Goal: Task Accomplishment & Management: Complete application form

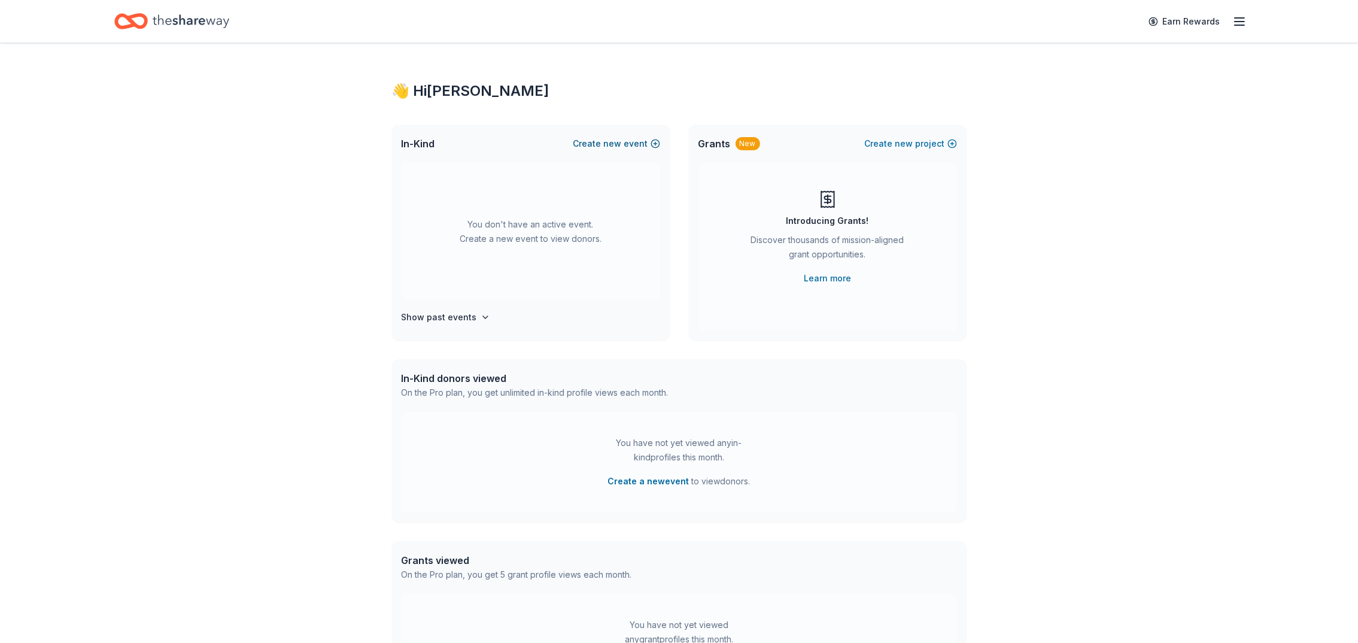
click at [611, 139] on span "new" at bounding box center [613, 143] width 18 height 14
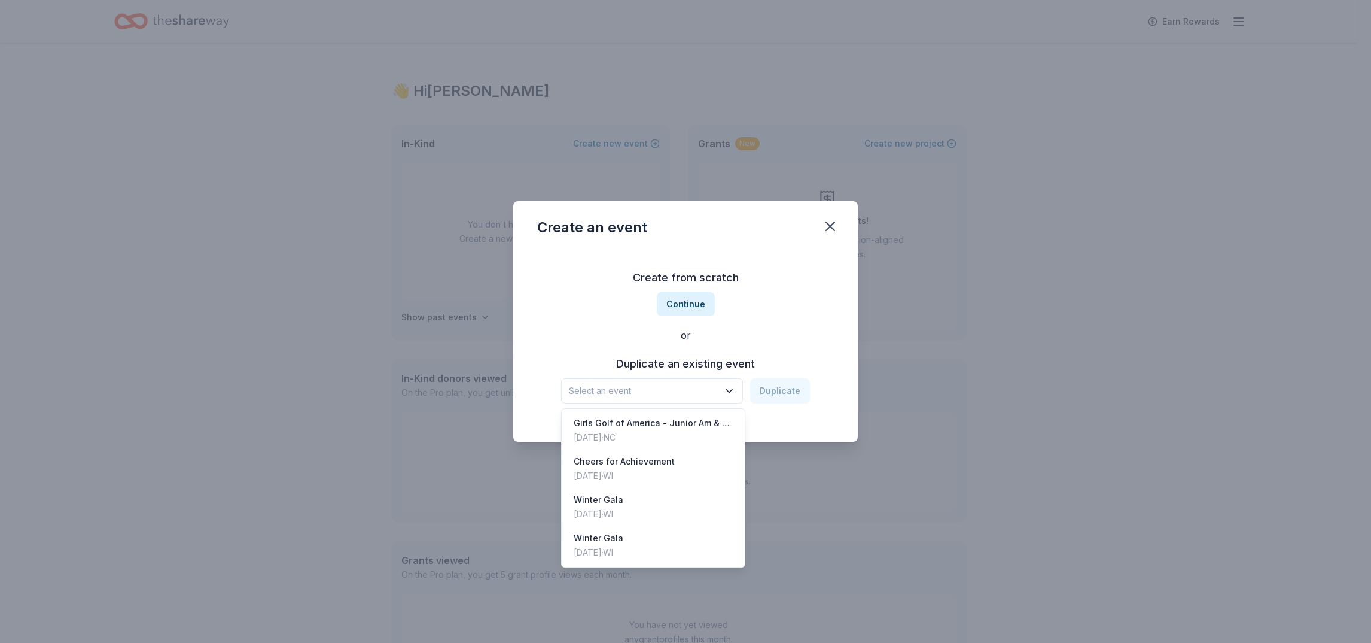
click at [732, 386] on icon "button" at bounding box center [729, 391] width 12 height 12
click at [687, 310] on div "Create from scratch Continue or Duplicate an existing event Select an event Dup…" at bounding box center [685, 336] width 297 height 174
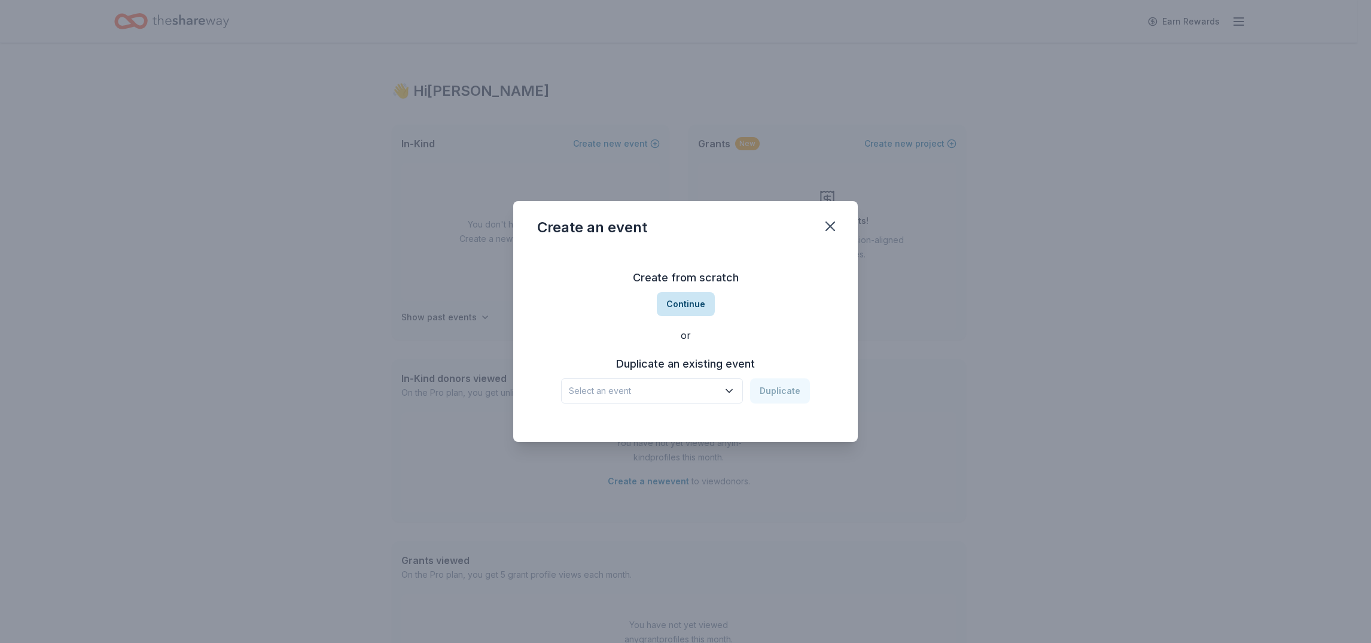
click at [685, 302] on button "Continue" at bounding box center [686, 304] width 58 height 24
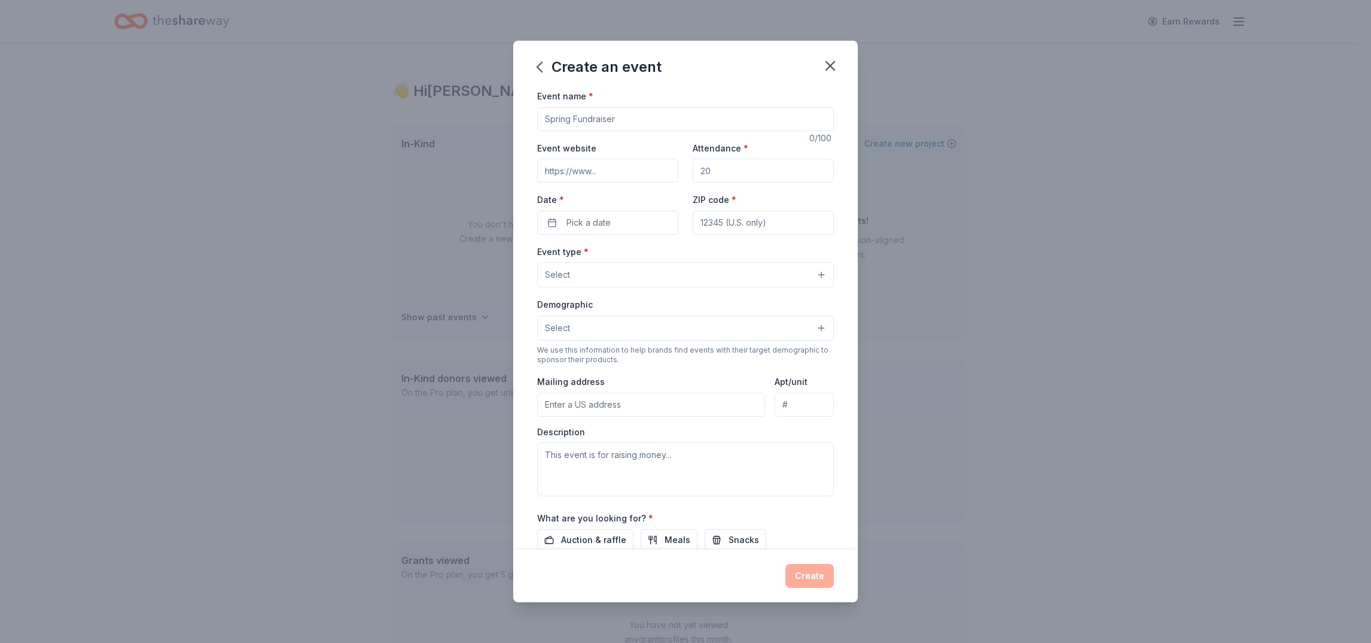
drag, startPoint x: 636, startPoint y: 123, endPoint x: 588, endPoint y: 124, distance: 48.5
click at [588, 124] on input "Event name *" at bounding box center [685, 119] width 297 height 24
type input "DHSA Parents Athletic Association Golf Outing"
click at [738, 170] on input "Attendance *" at bounding box center [763, 171] width 141 height 24
type input "175"
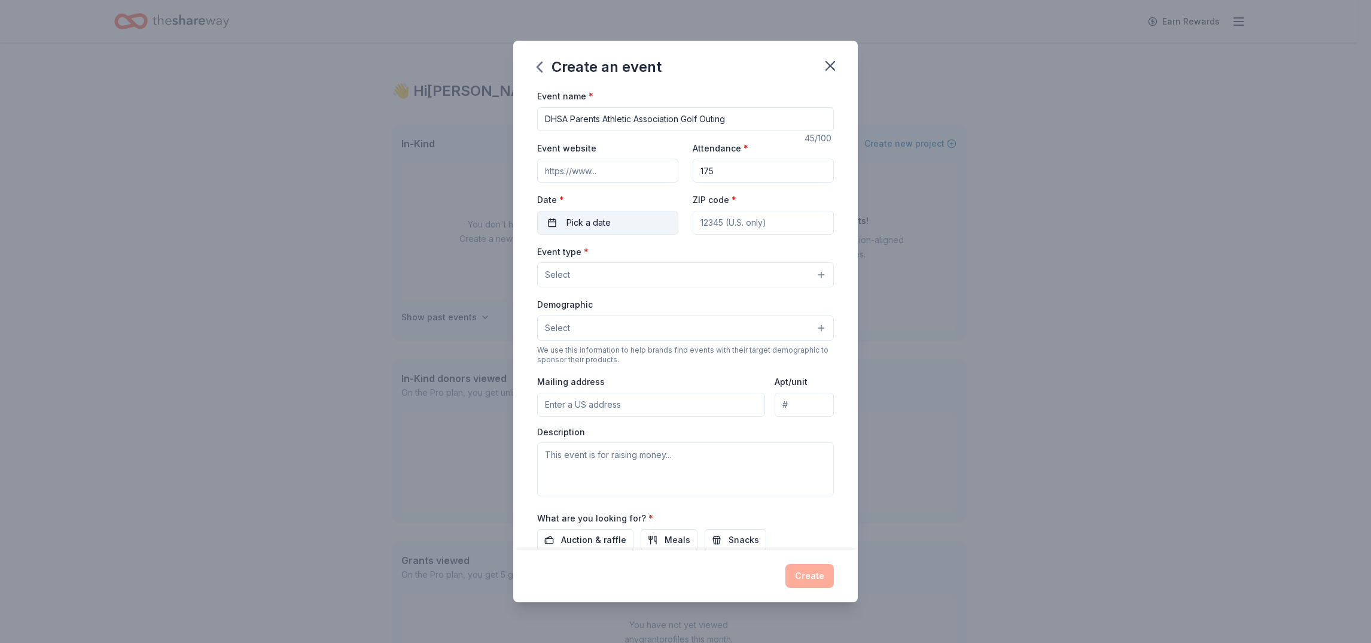
click at [620, 218] on button "Pick a date" at bounding box center [607, 223] width 141 height 24
click at [662, 260] on button "Go to next month" at bounding box center [669, 253] width 17 height 17
click at [646, 296] on button "5" at bounding box center [648, 298] width 22 height 22
click at [723, 229] on input "ZIP code *" at bounding box center [763, 223] width 141 height 24
type input "53222"
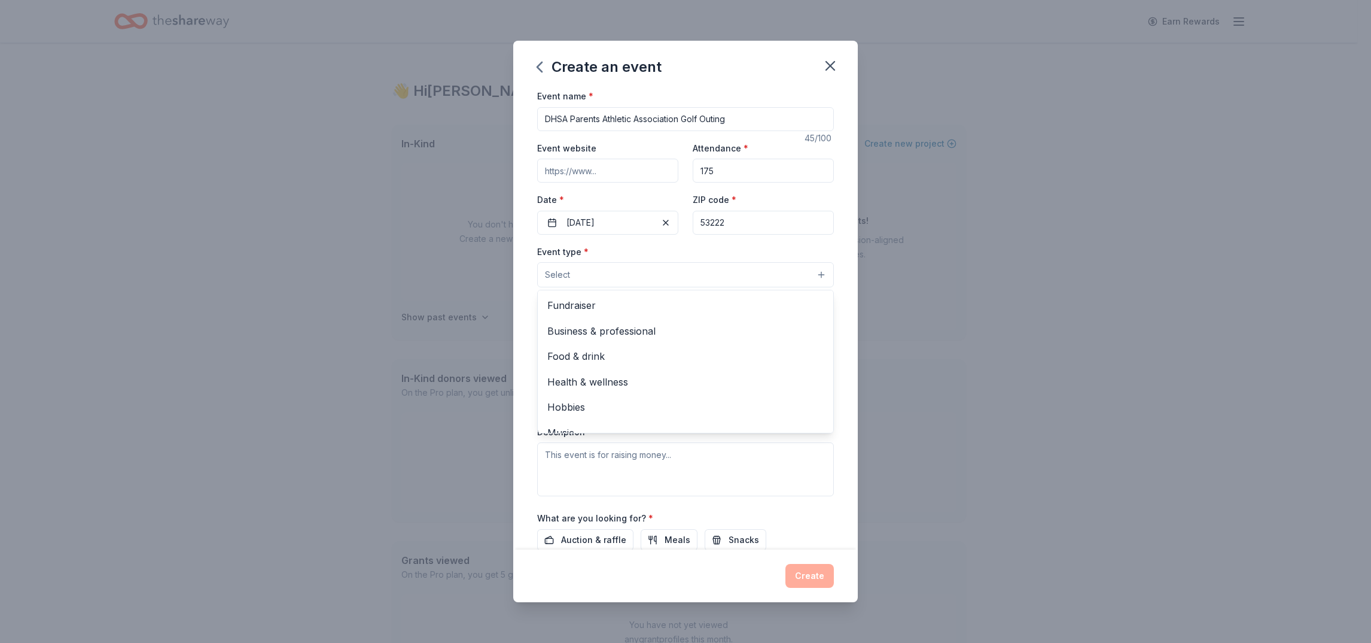
click at [805, 278] on button "Select" at bounding box center [685, 274] width 297 height 25
click at [783, 297] on span "Fundraiser" at bounding box center [685, 305] width 276 height 16
click at [832, 296] on div "Event name * DHSA Parents Athletic Association Golf Outing 45 /100 Event websit…" at bounding box center [685, 319] width 345 height 461
click at [806, 321] on button "Select" at bounding box center [685, 329] width 297 height 25
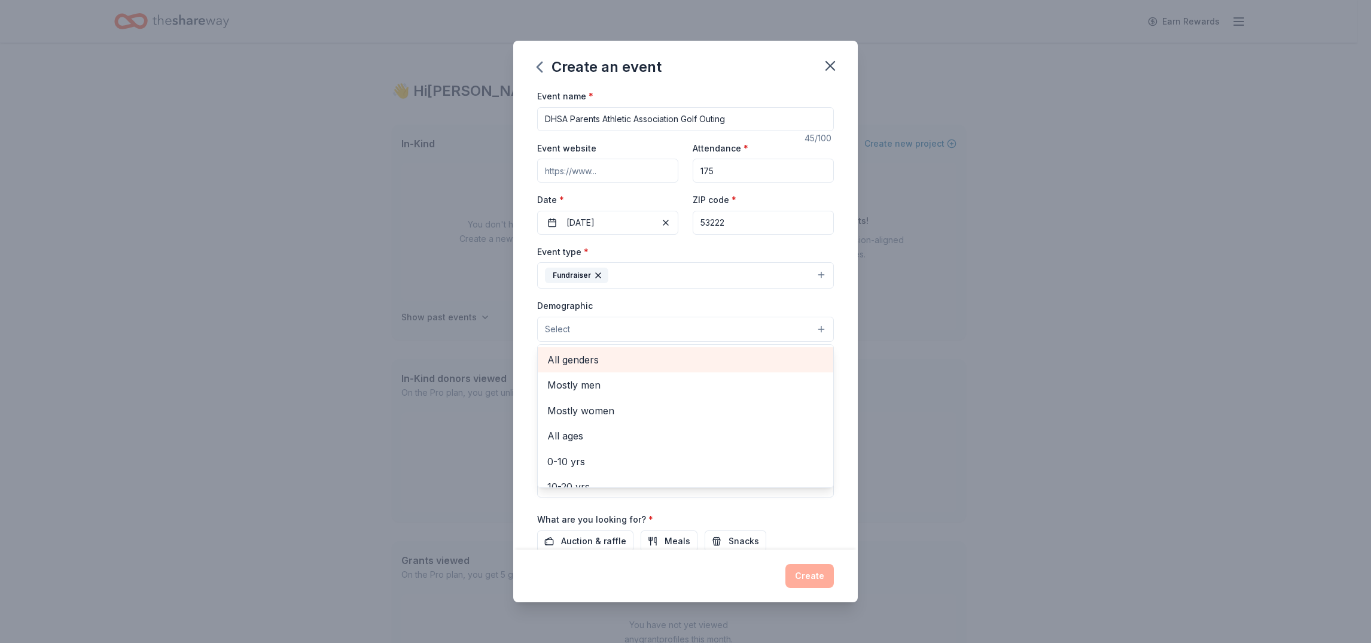
click at [777, 356] on span "All genders" at bounding box center [685, 360] width 276 height 16
click at [623, 376] on span "40-50 yrs" at bounding box center [685, 372] width 276 height 16
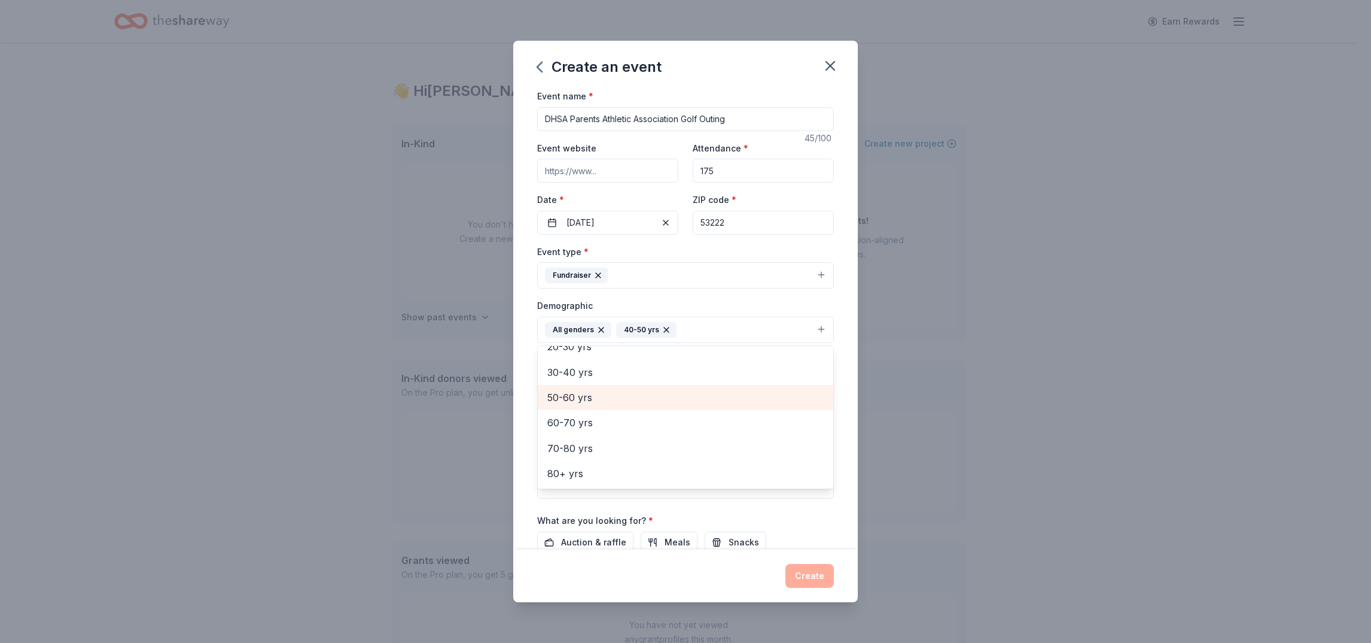
click at [609, 391] on span "50-60 yrs" at bounding box center [685, 398] width 276 height 16
click at [595, 417] on span "60-70 yrs" at bounding box center [685, 423] width 276 height 16
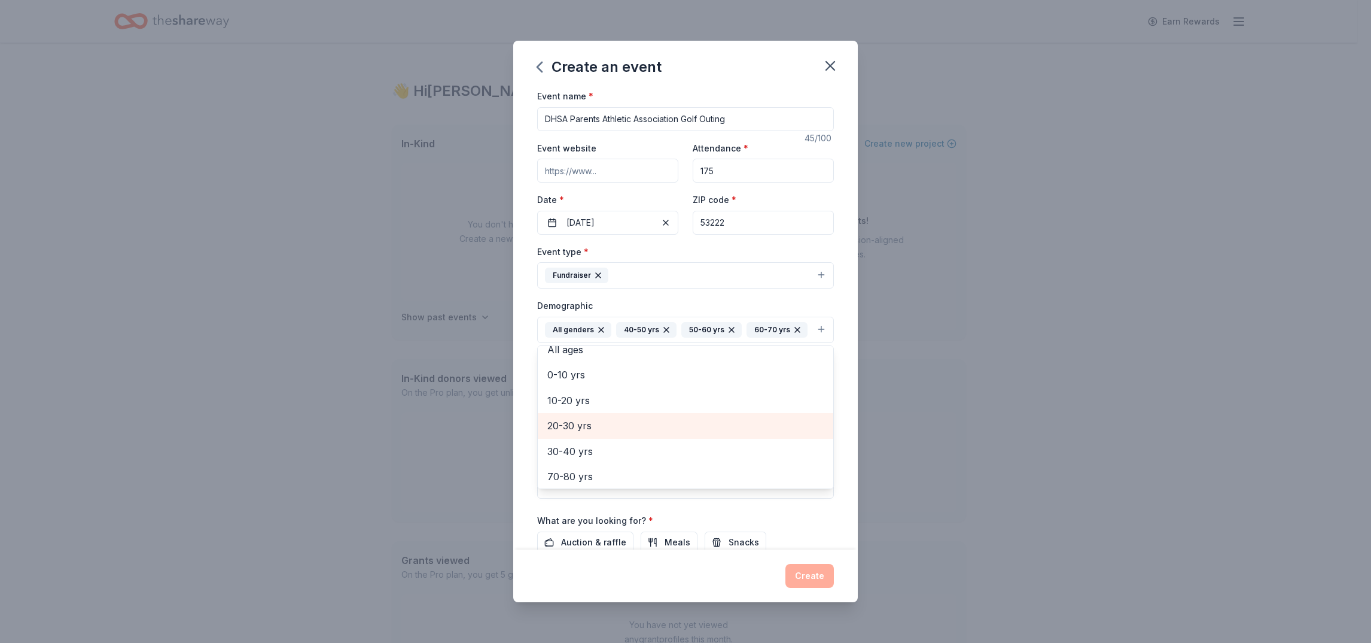
scroll to position [90, 0]
click at [576, 431] on span "30-40 yrs" at bounding box center [685, 423] width 276 height 16
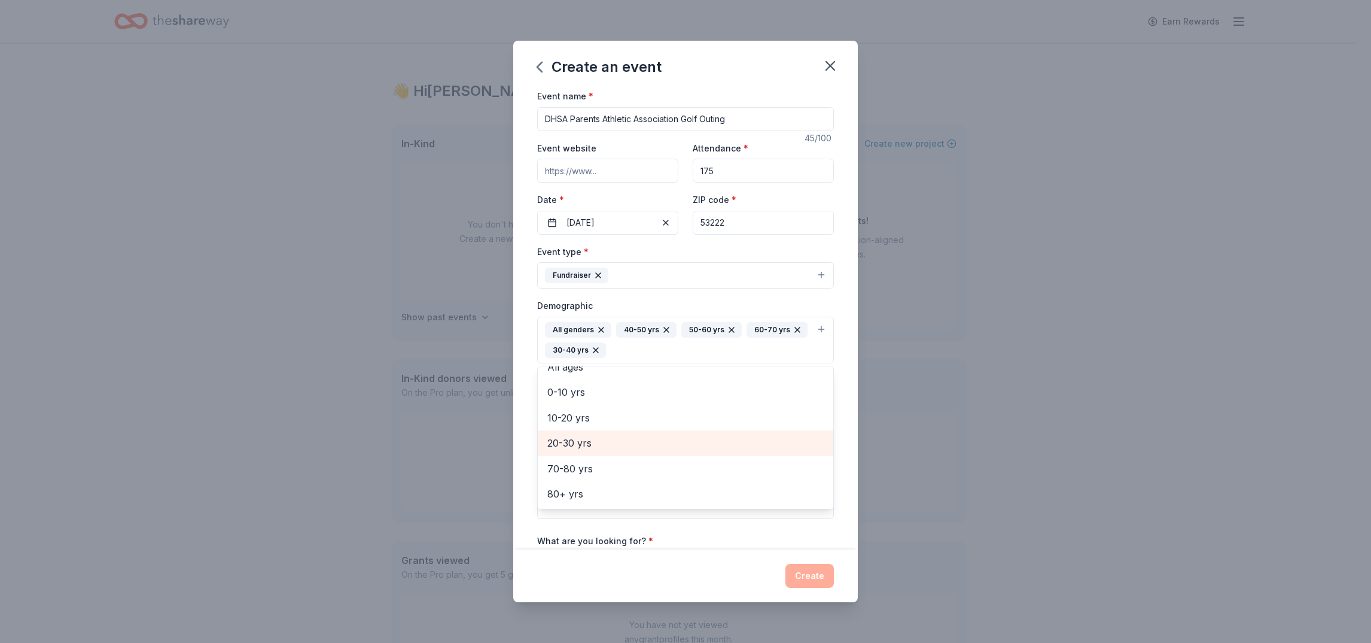
click at [587, 440] on span "20-30 yrs" at bounding box center [685, 443] width 276 height 16
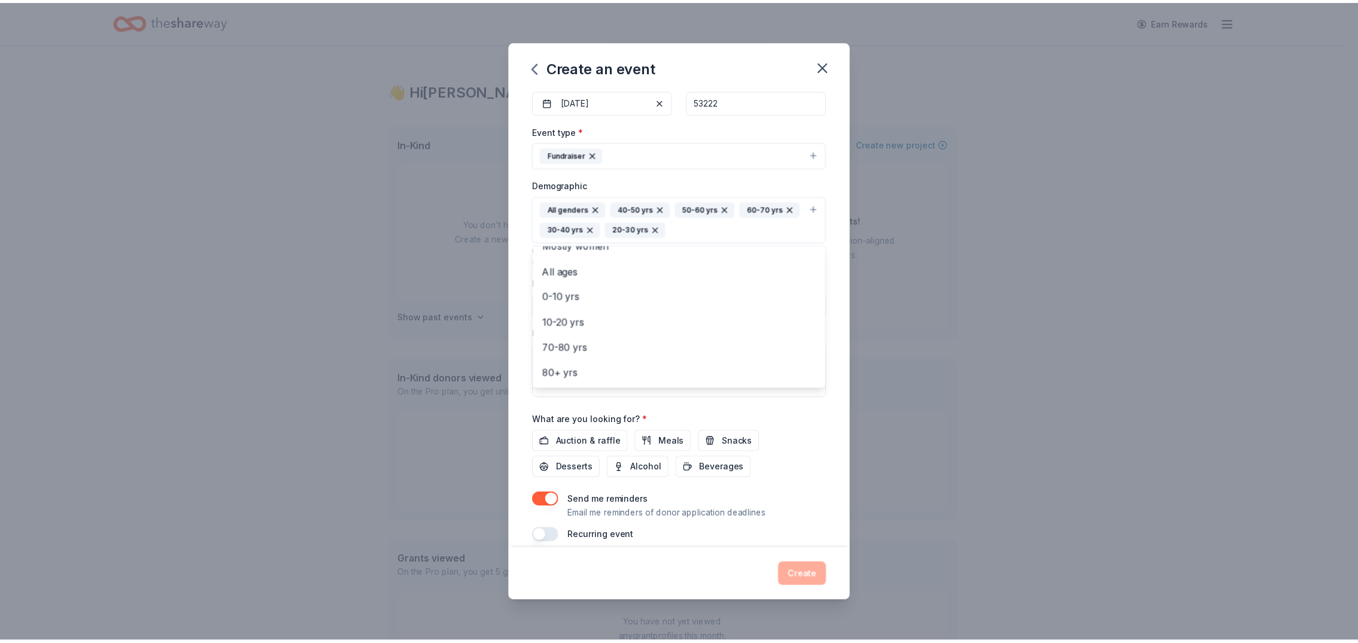
scroll to position [132, 0]
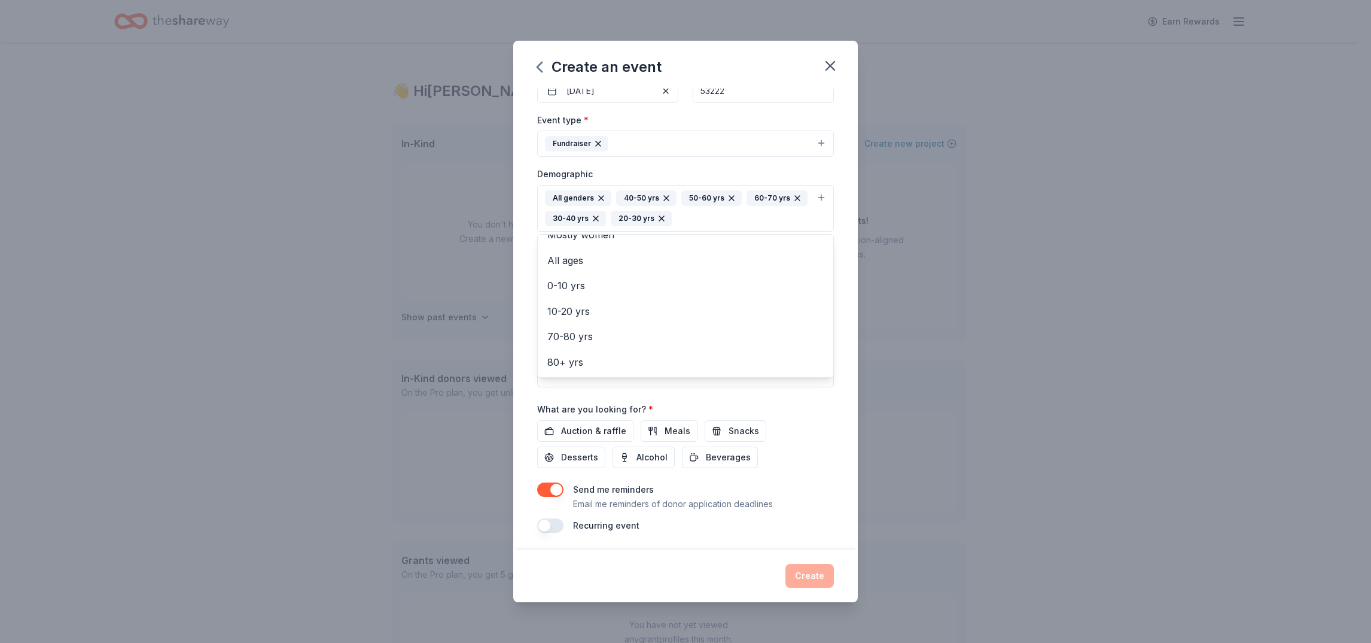
click at [583, 426] on div "Event name * DHSA Parents Athletic Association Golf Outing 45 /100 Event websit…" at bounding box center [685, 245] width 297 height 576
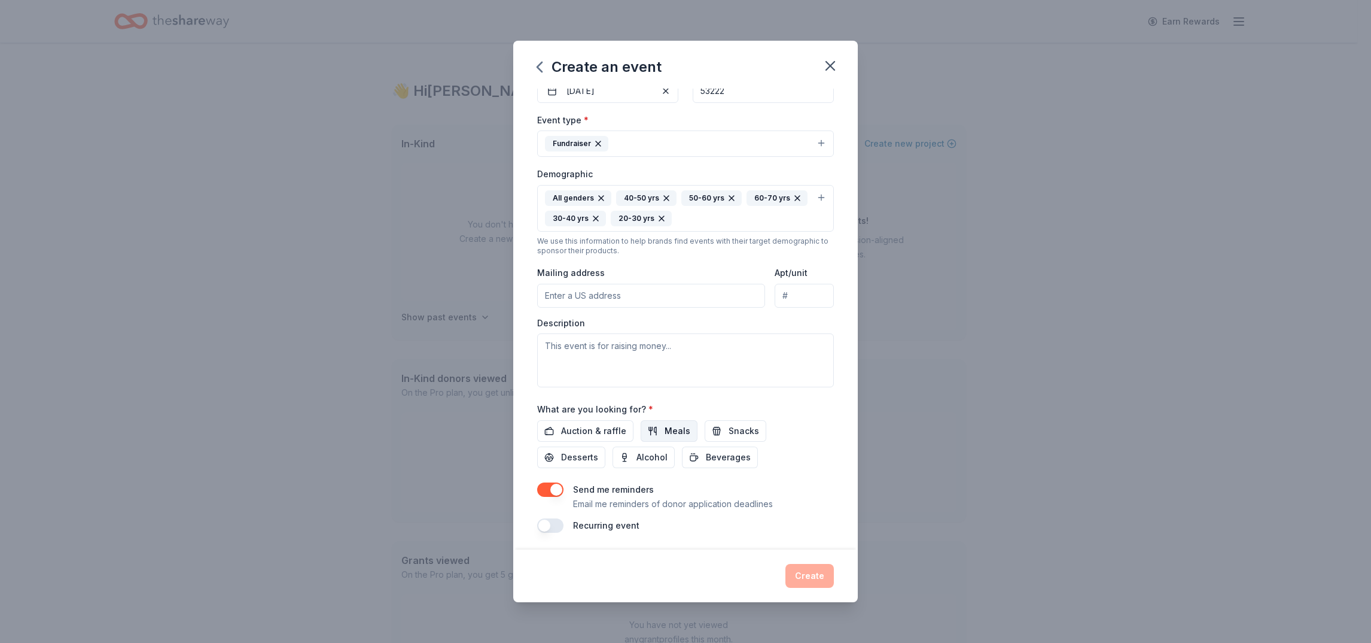
click at [656, 421] on button "Meals" at bounding box center [669, 431] width 57 height 22
click at [709, 426] on button "Snacks" at bounding box center [736, 431] width 62 height 22
drag, startPoint x: 580, startPoint y: 430, endPoint x: 605, endPoint y: 444, distance: 28.4
click at [581, 430] on span "Auction & raffle" at bounding box center [593, 431] width 65 height 14
click at [633, 453] on button "Alcohol" at bounding box center [644, 457] width 62 height 22
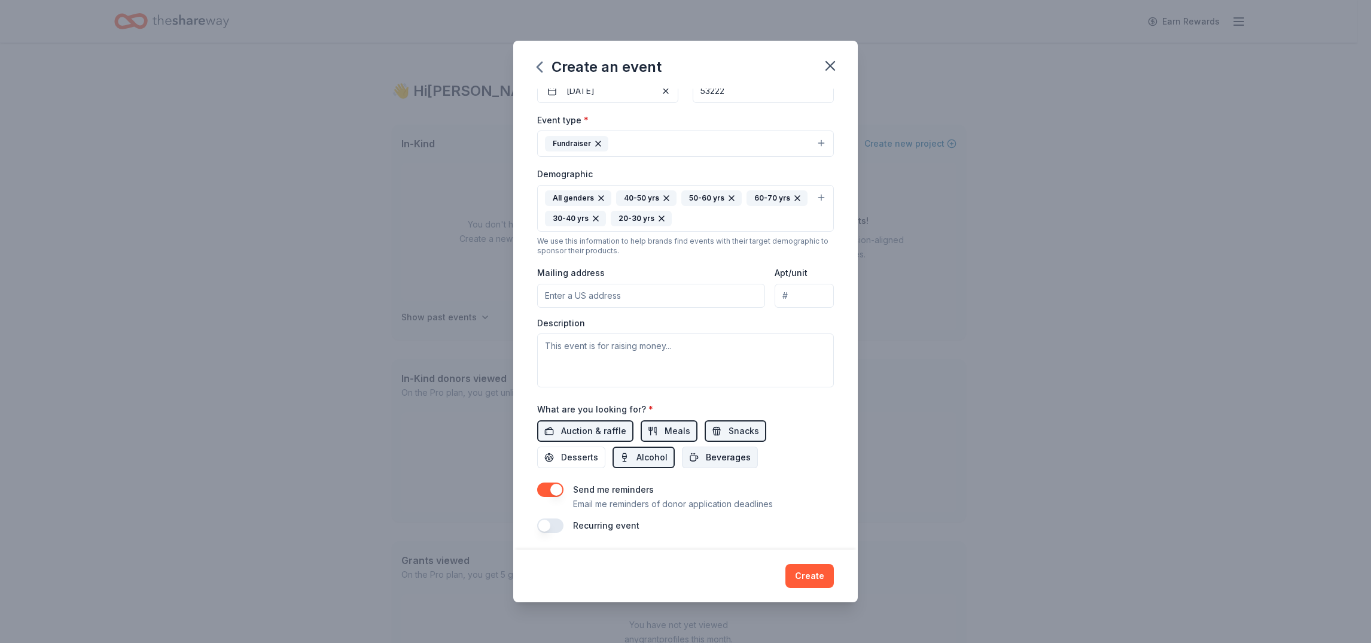
click at [710, 450] on span "Beverages" at bounding box center [728, 457] width 45 height 14
click at [580, 457] on span "Desserts" at bounding box center [579, 457] width 37 height 14
click at [818, 576] on button "Create" at bounding box center [810, 576] width 48 height 24
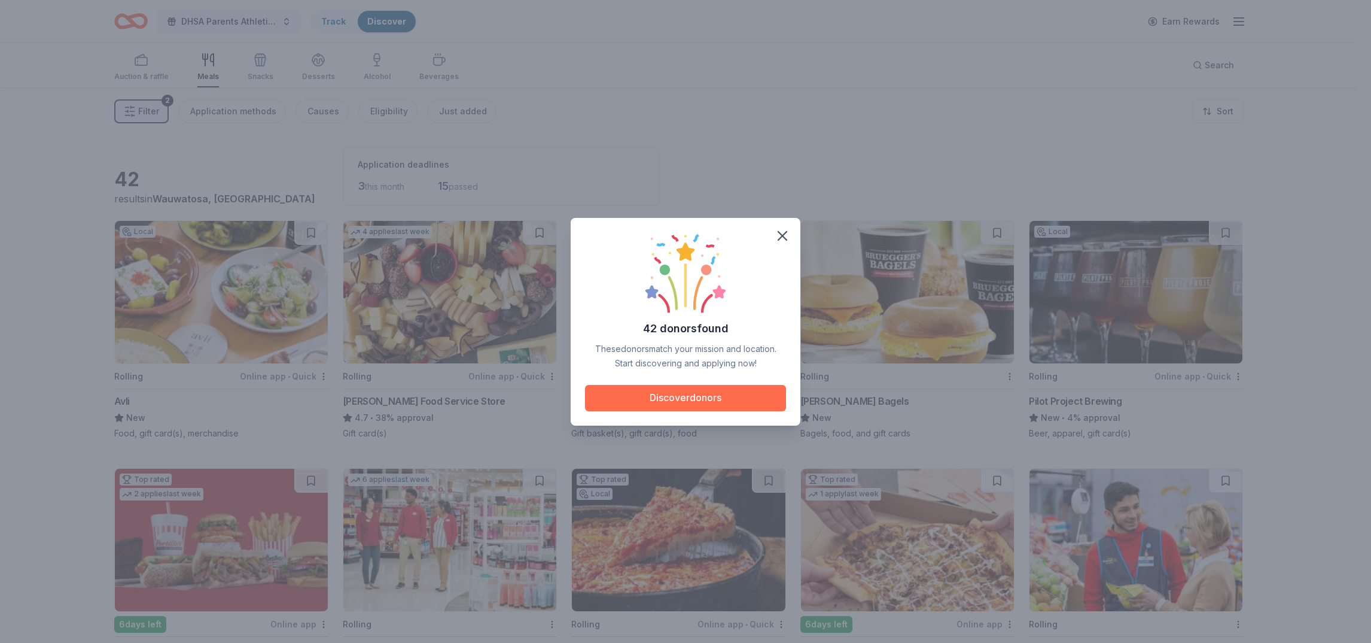
click at [738, 403] on button "Discover donors" at bounding box center [685, 398] width 201 height 26
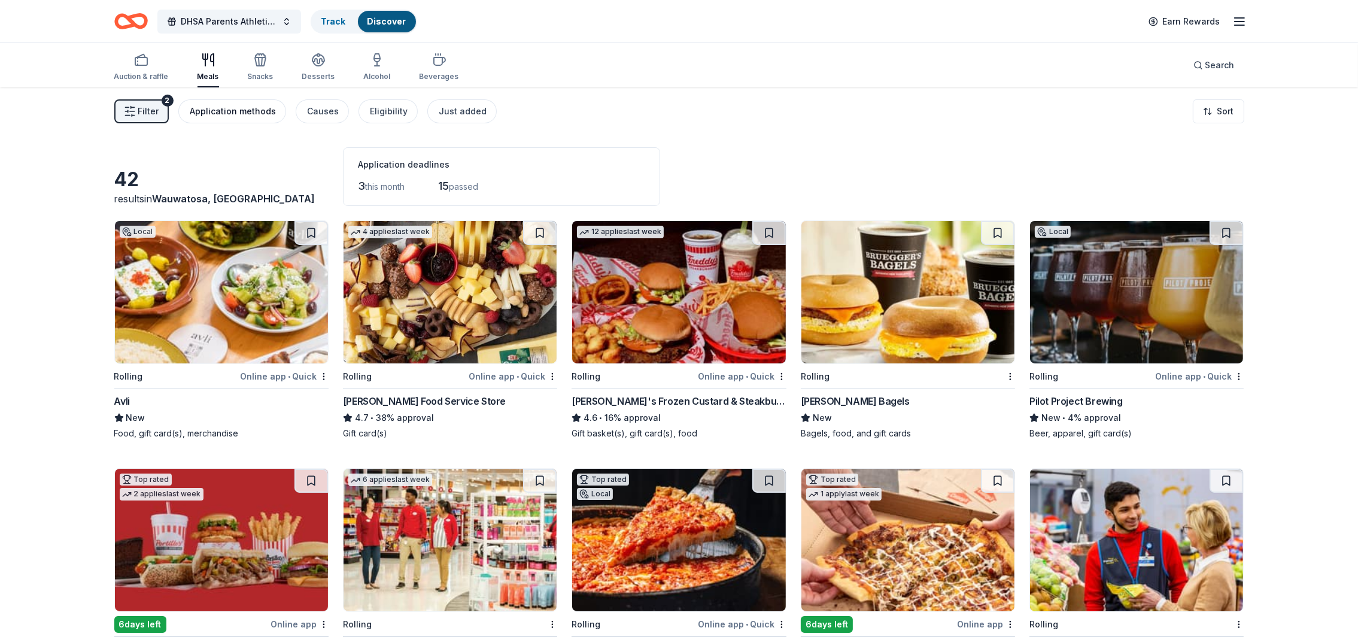
click at [239, 115] on div "Application methods" at bounding box center [233, 111] width 86 height 14
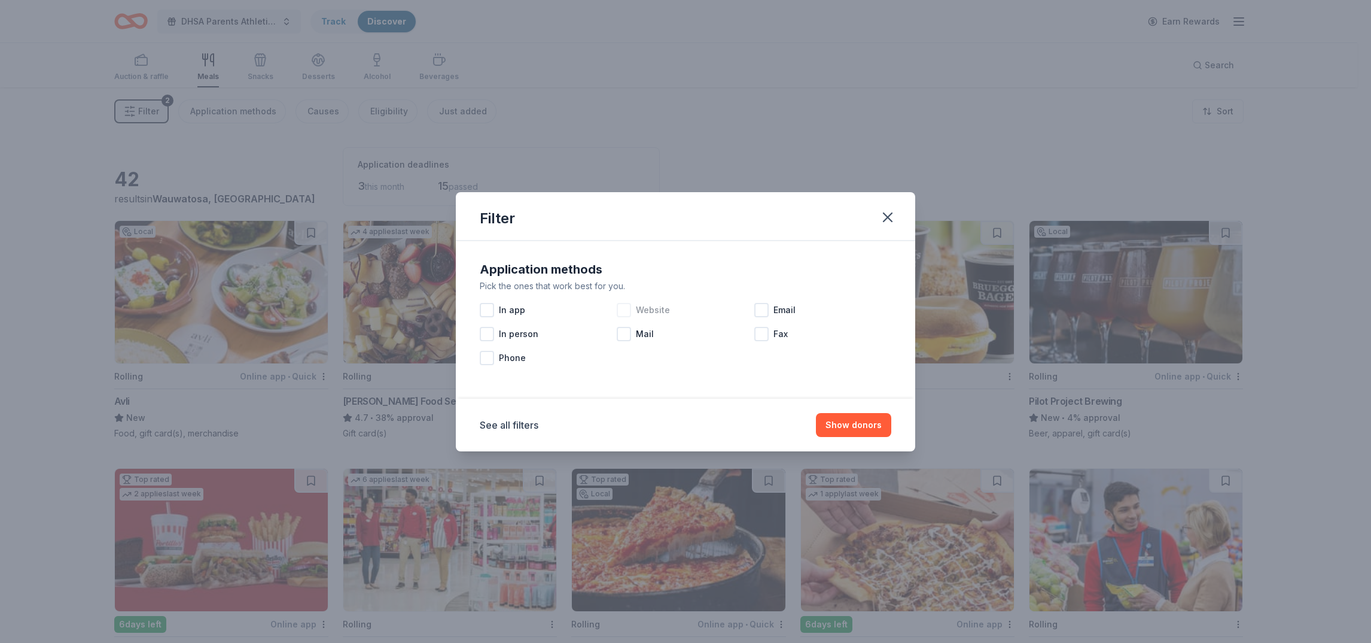
click at [619, 307] on div at bounding box center [624, 310] width 14 height 14
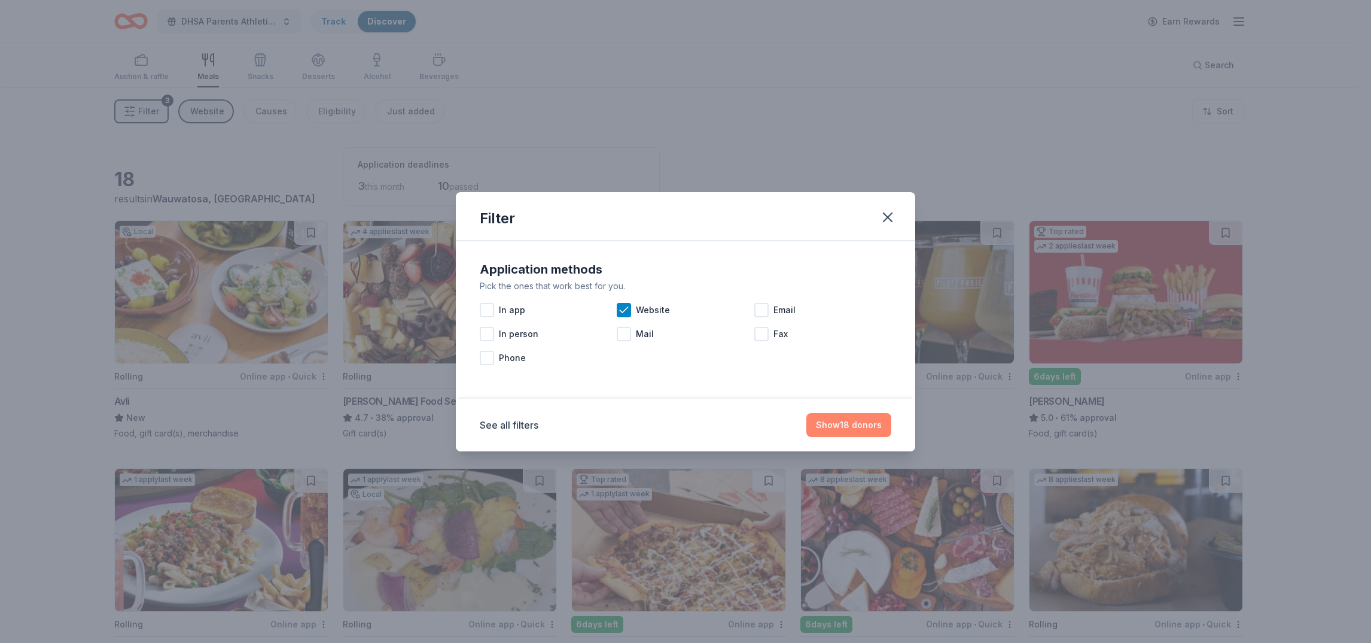
click at [830, 419] on button "Show 18 donors" at bounding box center [849, 425] width 85 height 24
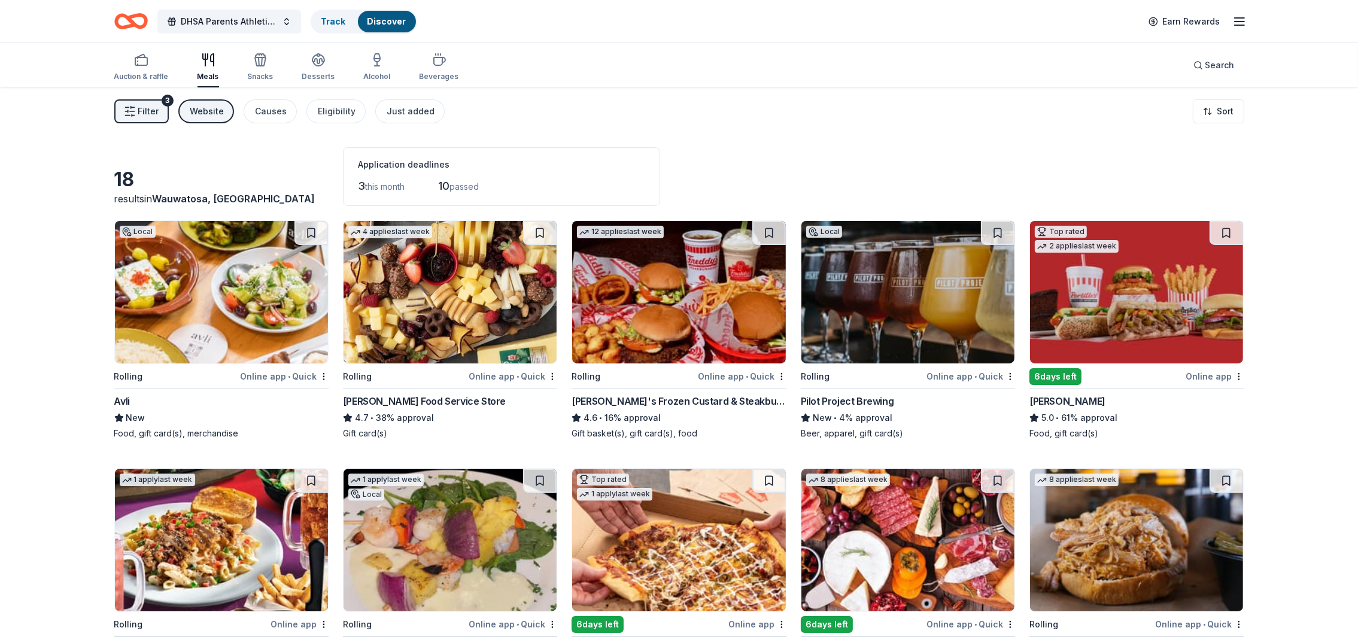
click at [1033, 400] on div "Portillo's" at bounding box center [1067, 401] width 76 height 14
click at [619, 418] on div "4.6 • 16% approval" at bounding box center [678, 417] width 214 height 14
click at [847, 415] on div "New • 4% approval" at bounding box center [908, 417] width 214 height 14
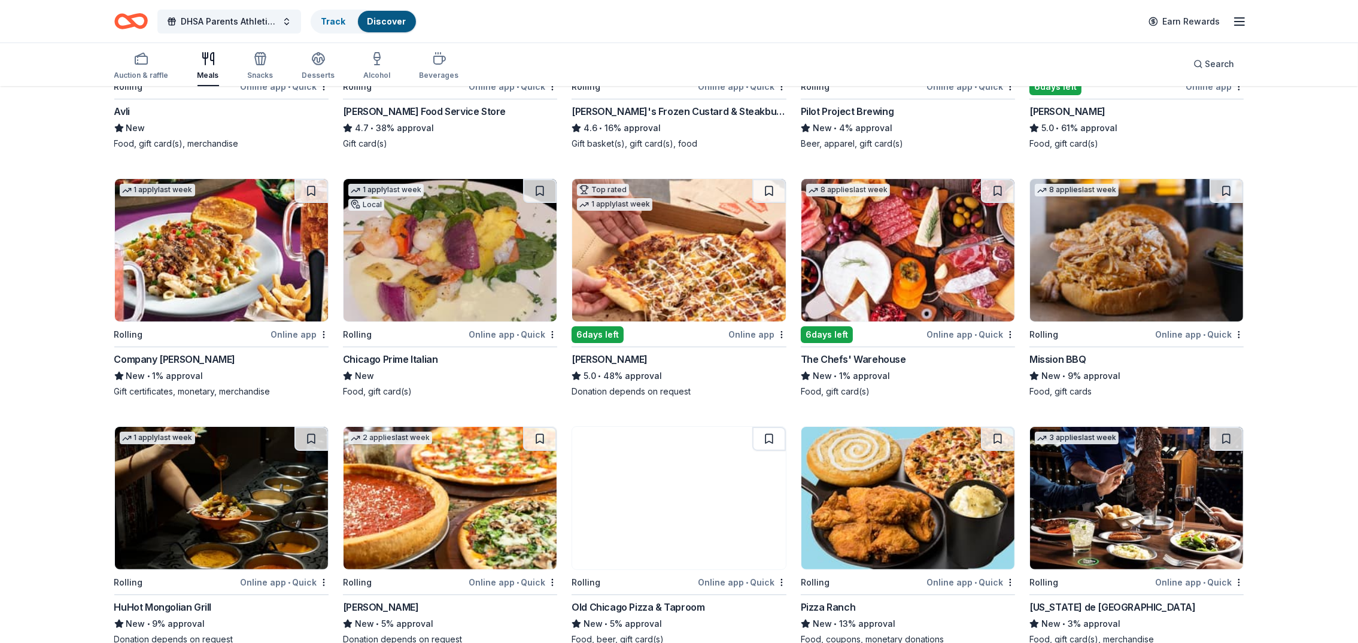
scroll to position [269, 0]
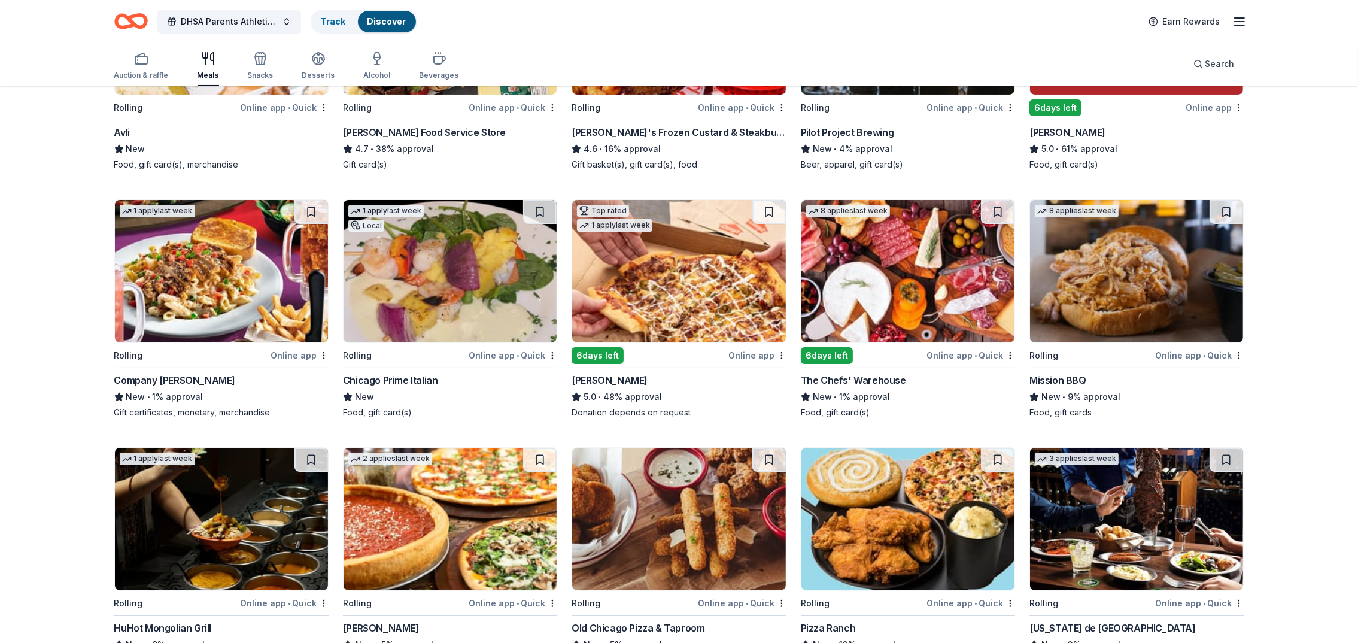
click at [1069, 373] on div "Mission BBQ" at bounding box center [1057, 380] width 57 height 14
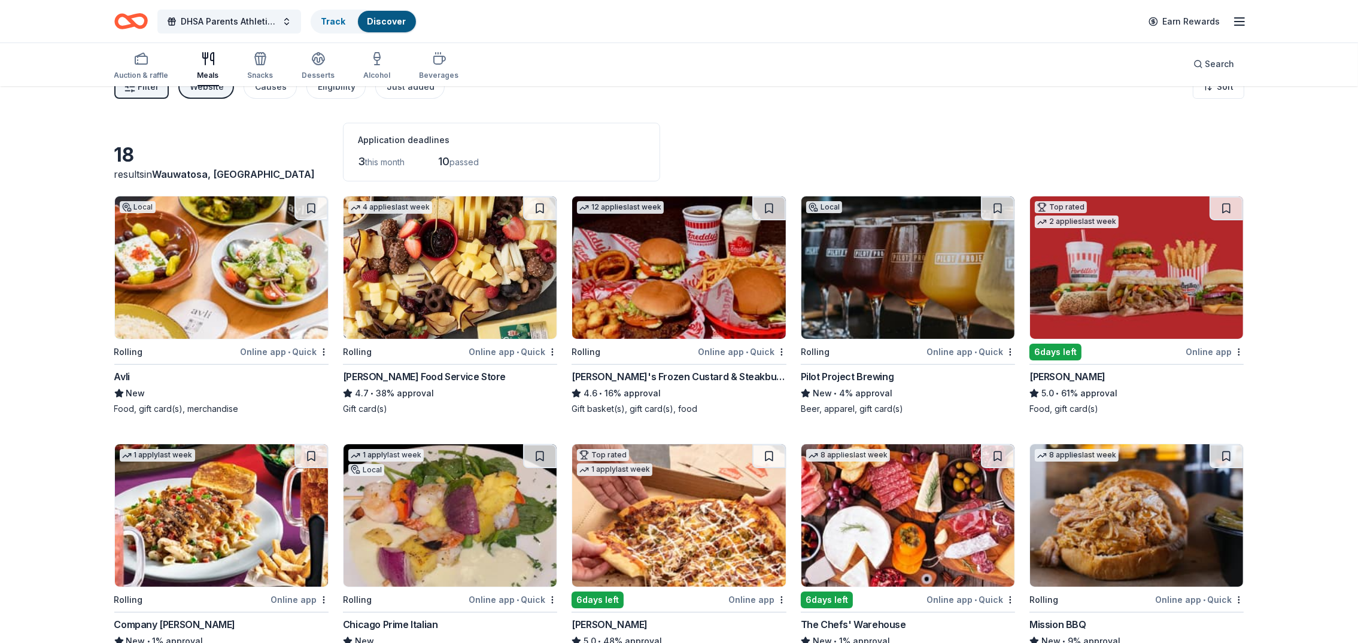
scroll to position [0, 0]
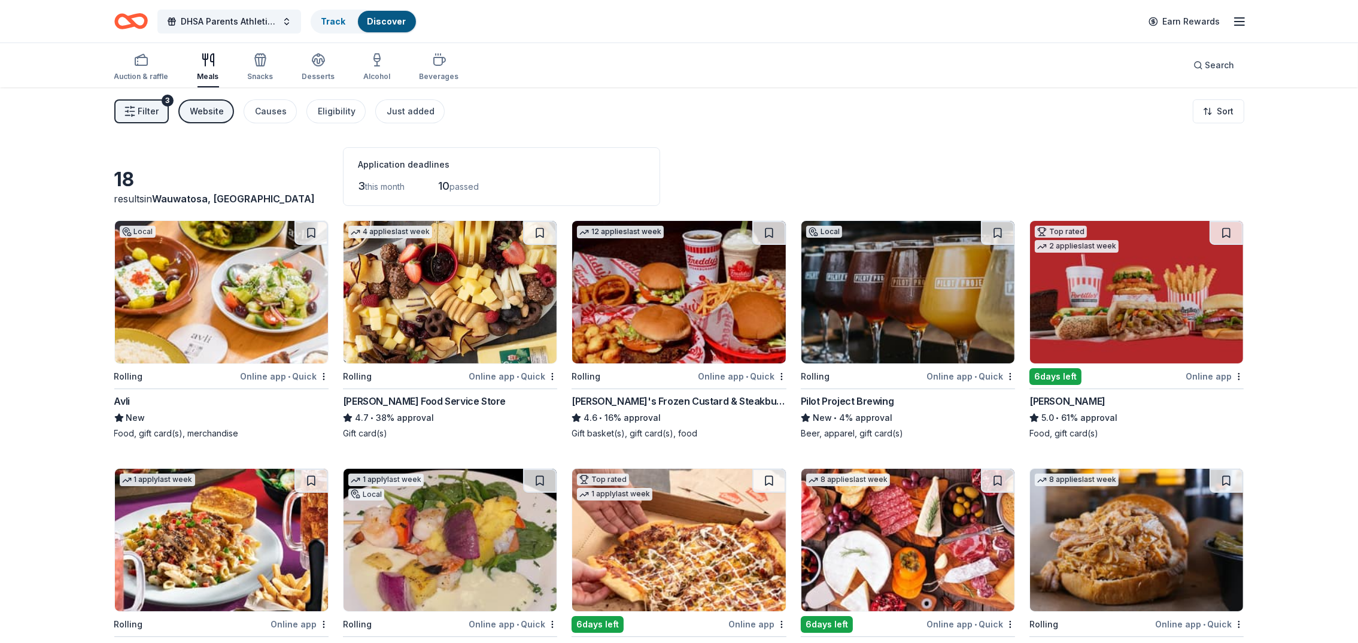
click at [159, 108] on button "Filter 3" at bounding box center [141, 111] width 54 height 24
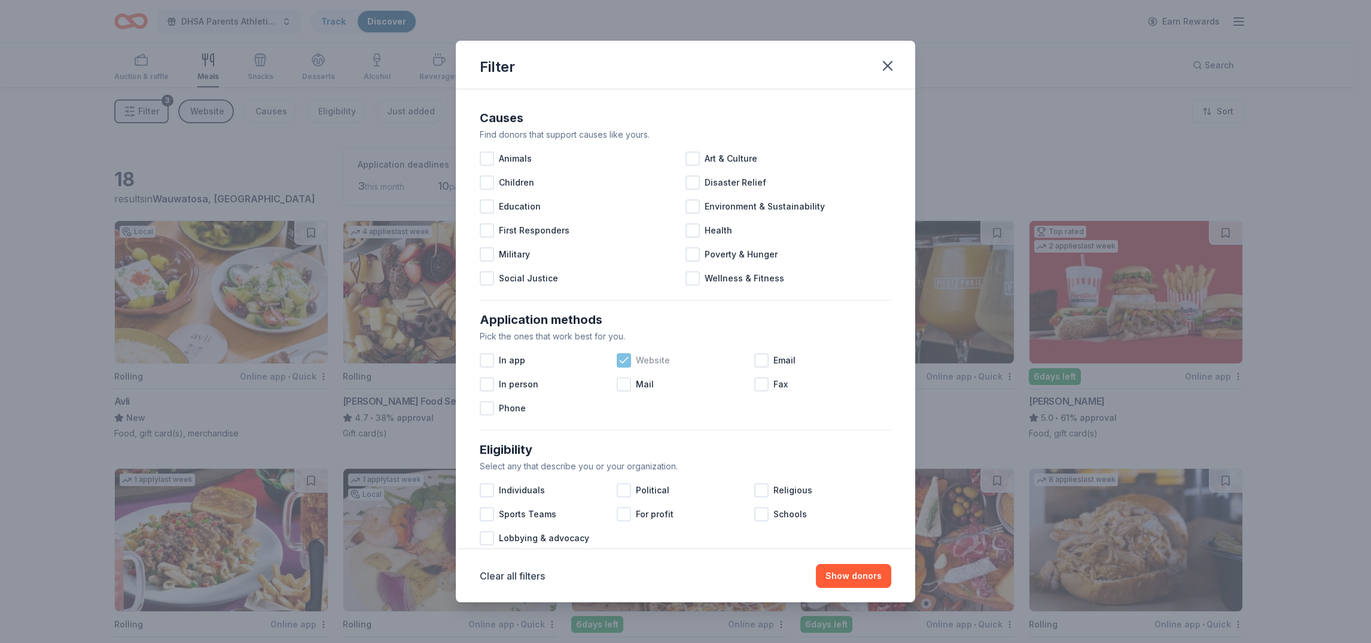
click at [620, 360] on icon at bounding box center [624, 359] width 8 height 5
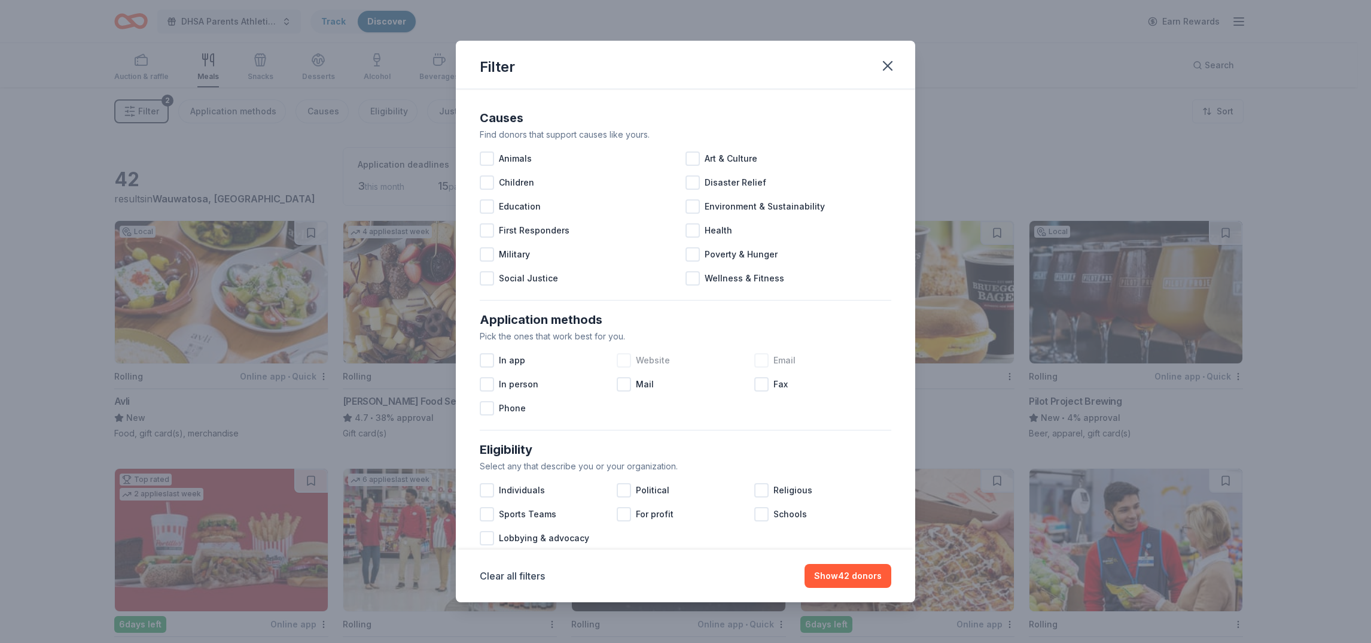
click at [759, 362] on div at bounding box center [762, 360] width 14 height 14
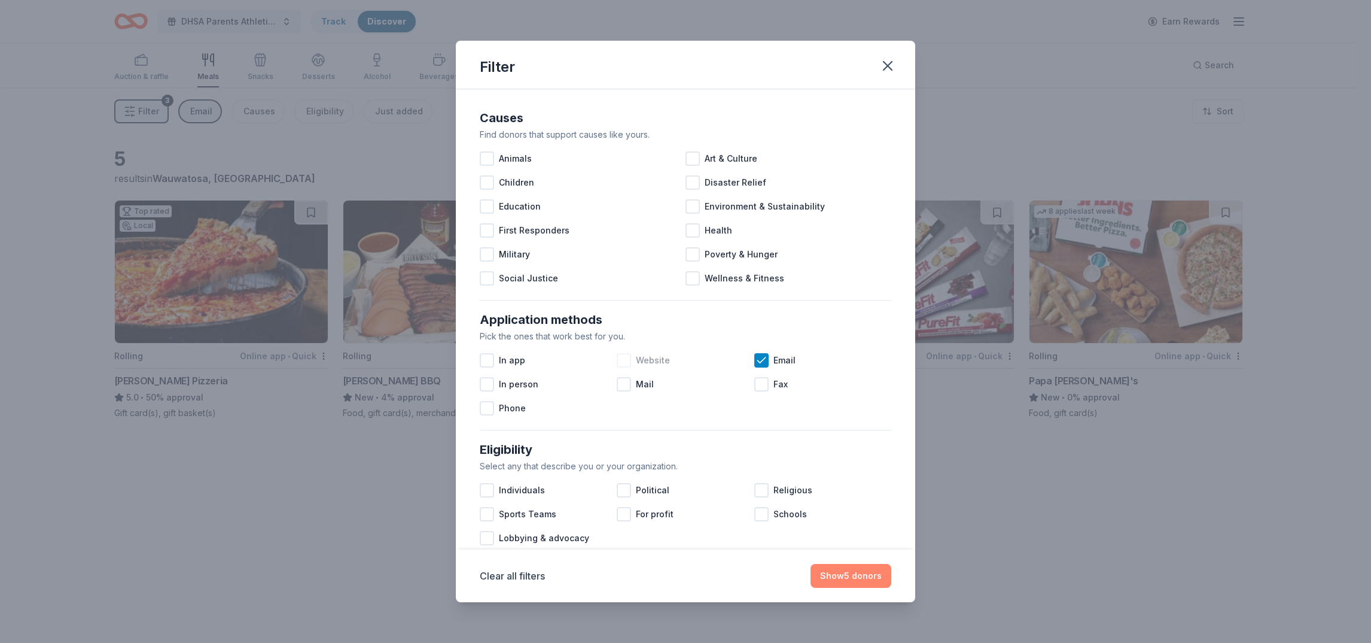
click at [845, 571] on button "Show 5 donors" at bounding box center [851, 576] width 81 height 24
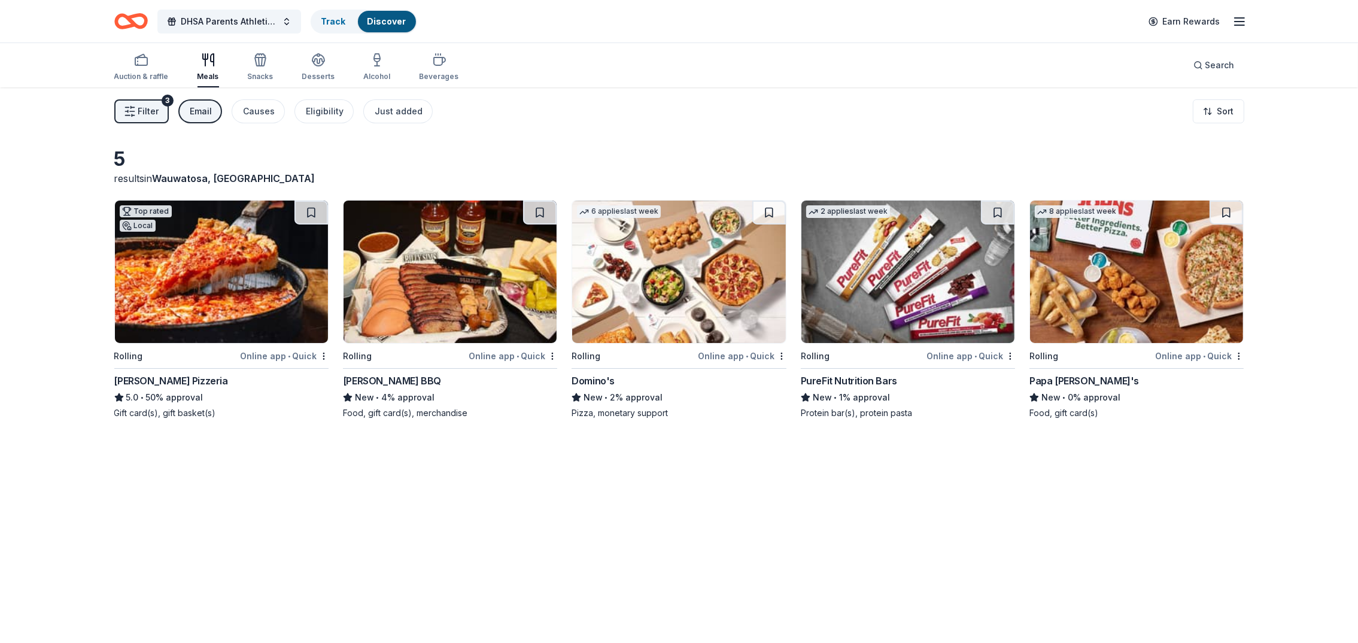
click at [856, 376] on div "PureFit Nutrition Bars" at bounding box center [849, 380] width 96 height 14
click at [206, 109] on div "Email" at bounding box center [201, 111] width 22 height 14
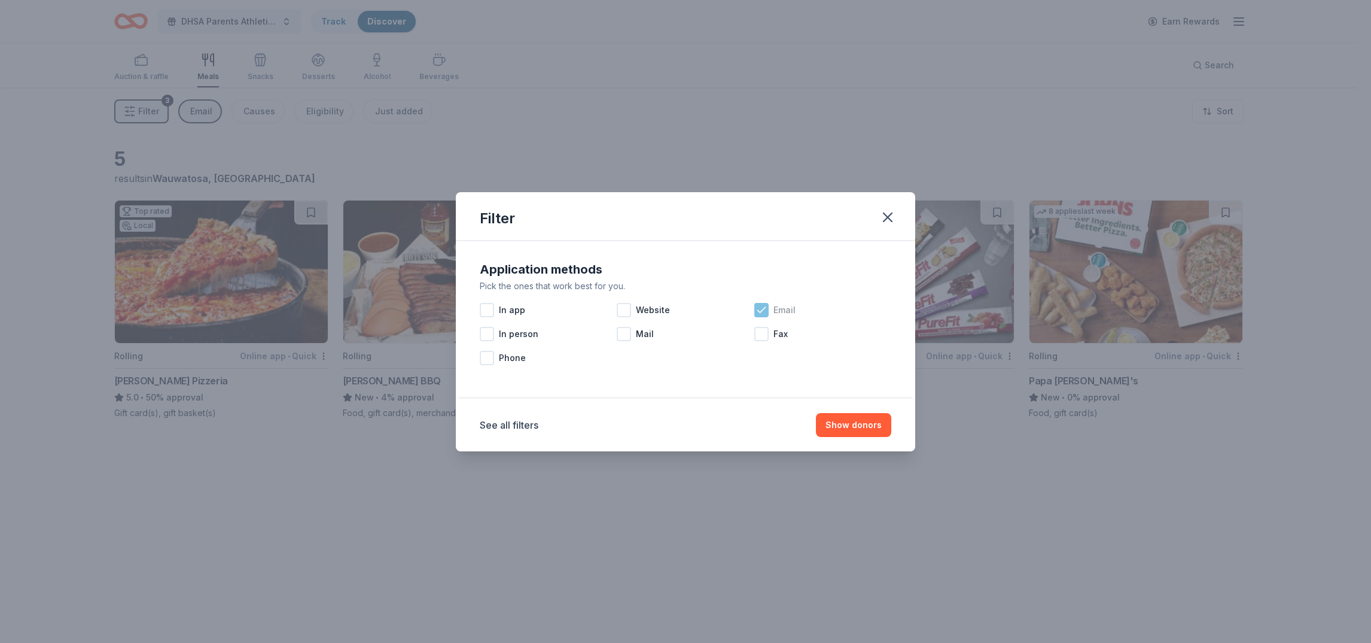
click at [756, 314] on icon at bounding box center [762, 310] width 12 height 12
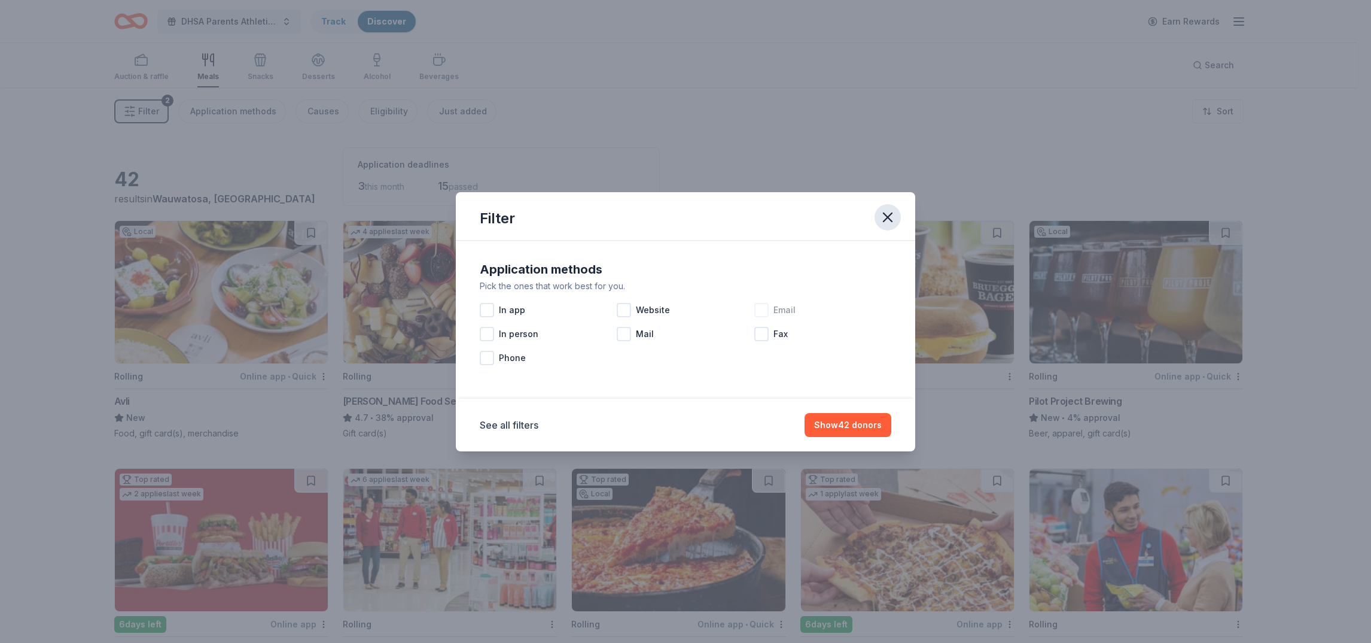
click at [889, 220] on icon "button" at bounding box center [888, 217] width 17 height 17
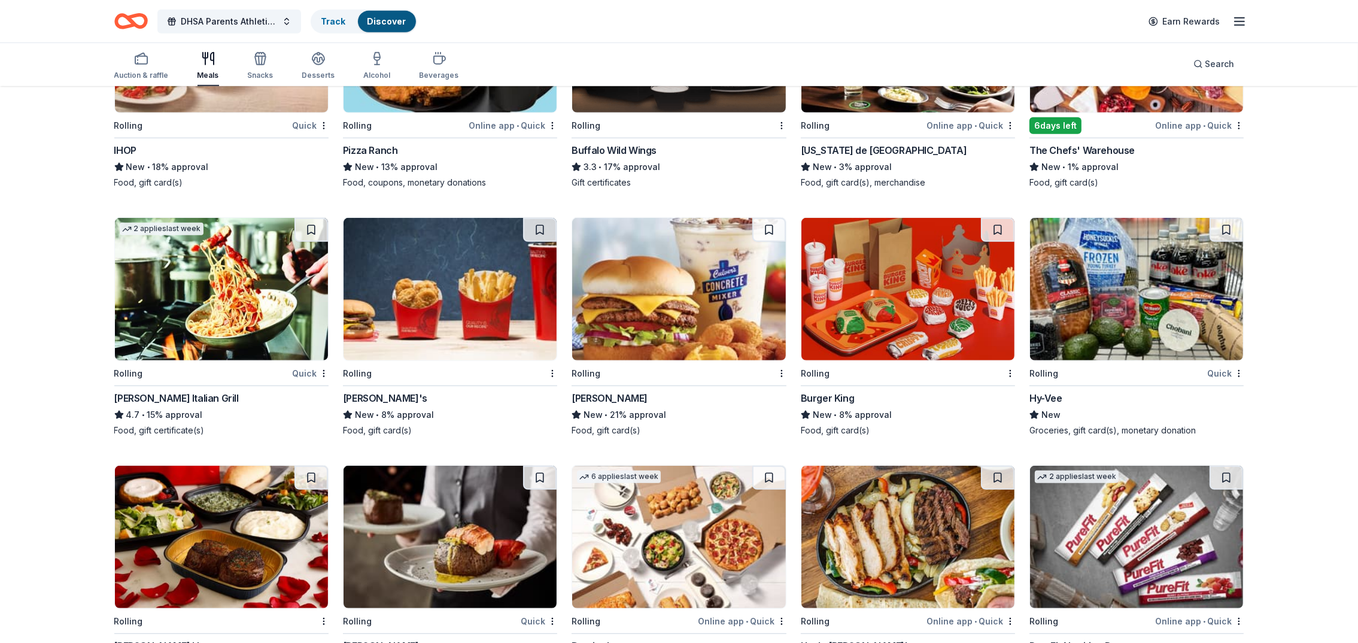
scroll to position [737, 0]
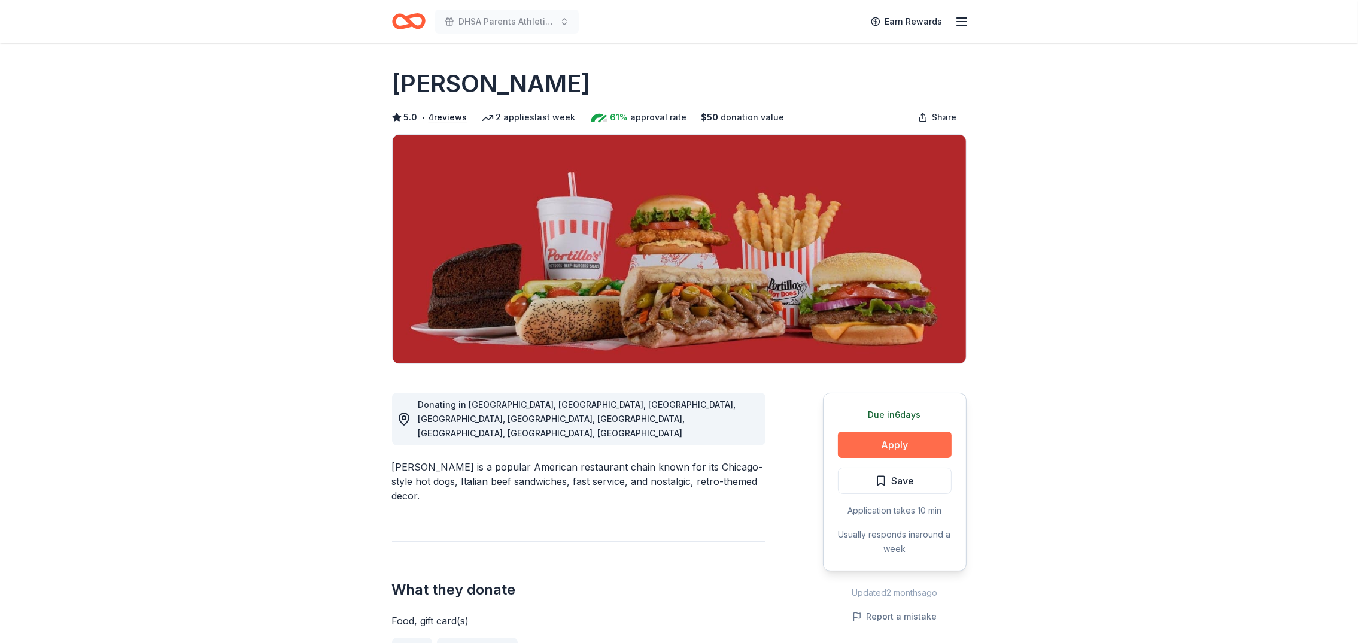
click at [878, 440] on button "Apply" at bounding box center [895, 444] width 114 height 26
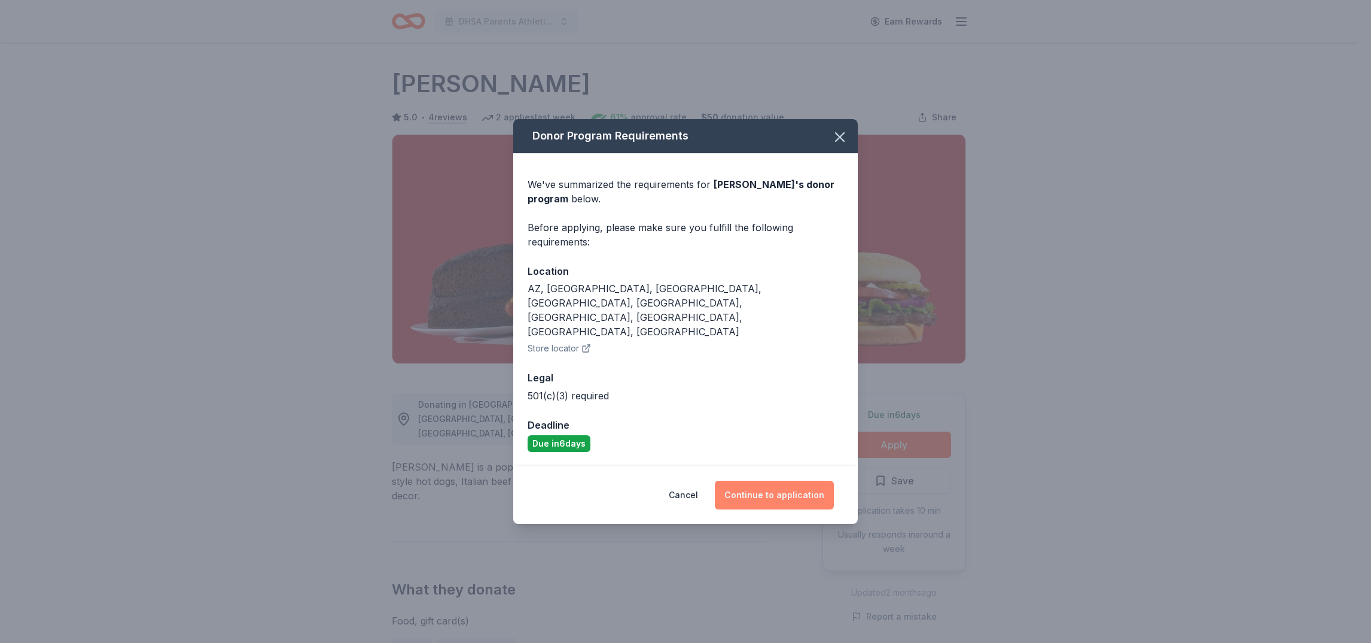
click at [769, 480] on button "Continue to application" at bounding box center [774, 494] width 119 height 29
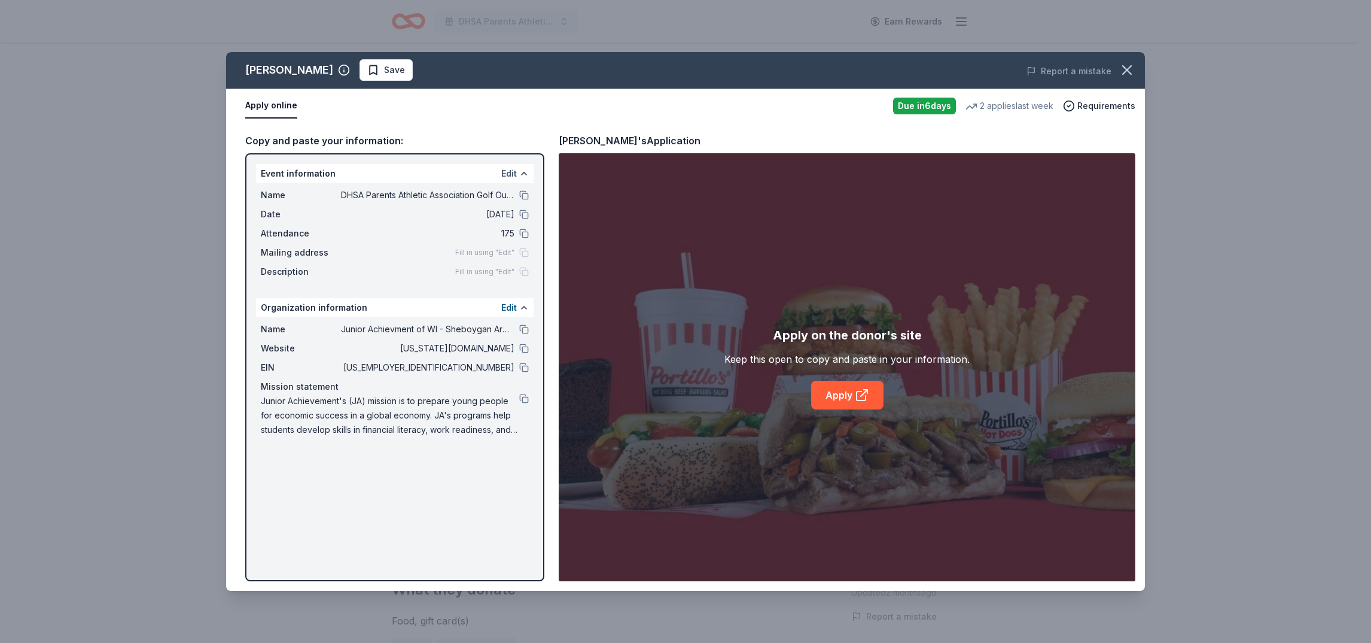
click at [507, 170] on button "Edit" at bounding box center [509, 173] width 16 height 14
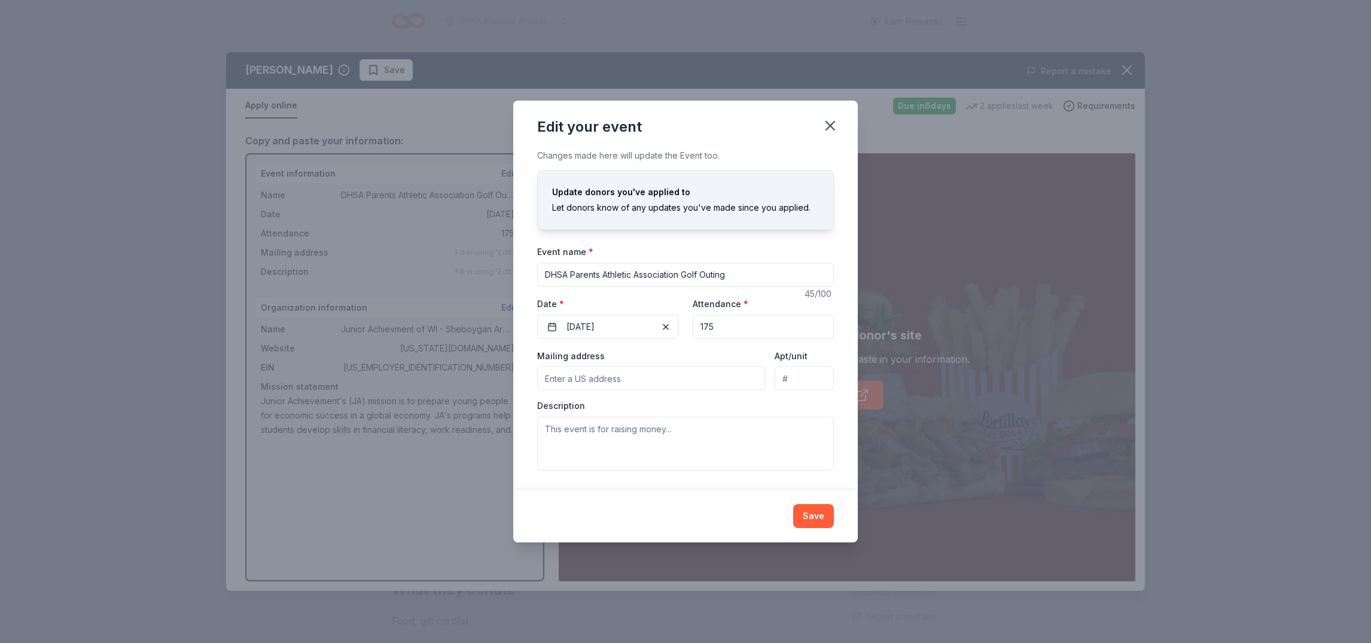
click at [652, 378] on input "Mailing address" at bounding box center [651, 378] width 228 height 24
paste input "4257 N. 100th Street Milwaukee, WI 53222 | Phone: (414) 462-3742"
type input "4257 North 100th Street, Milwaukee, WI, 53222"
click at [582, 437] on textarea at bounding box center [685, 443] width 297 height 54
paste textarea "DSHA Parent Athletic Association Golf & Pickleball Outing Join us for the annua…"
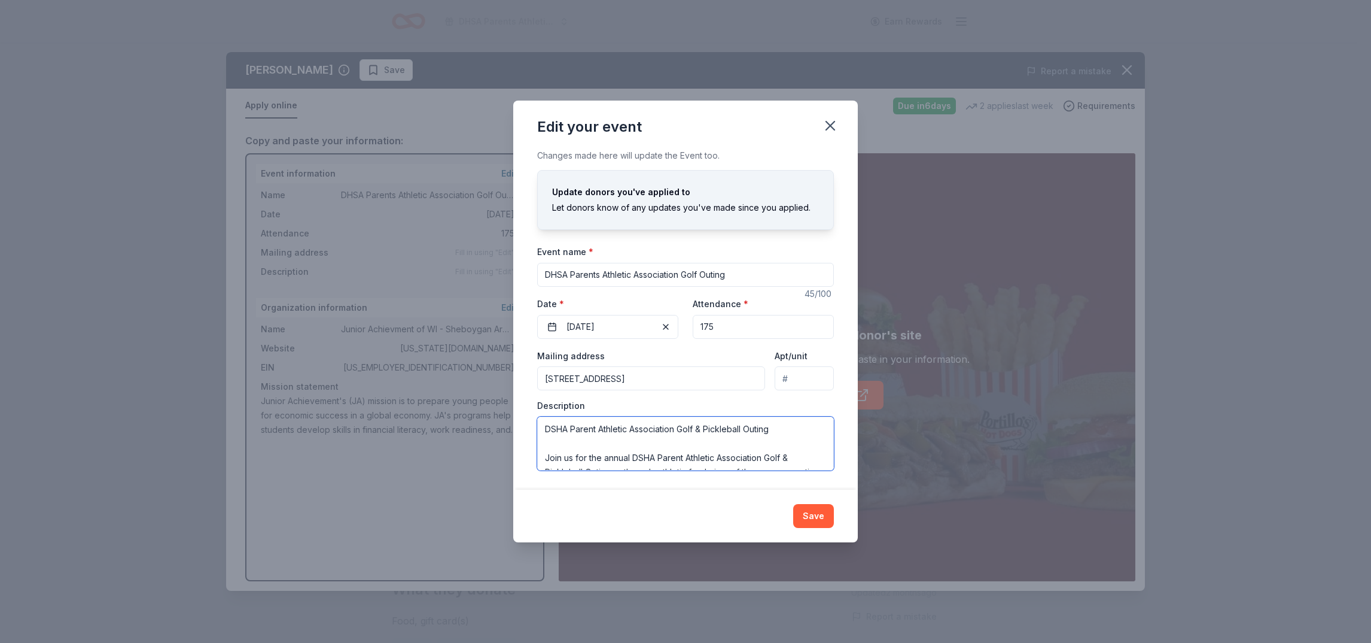
scroll to position [281, 0]
type textarea "DSHA Parent Athletic Association Golf & Pickleball Outing Join us for the annua…"
click at [731, 333] on input "175" at bounding box center [763, 327] width 141 height 24
drag, startPoint x: 731, startPoint y: 333, endPoint x: 721, endPoint y: 333, distance: 10.2
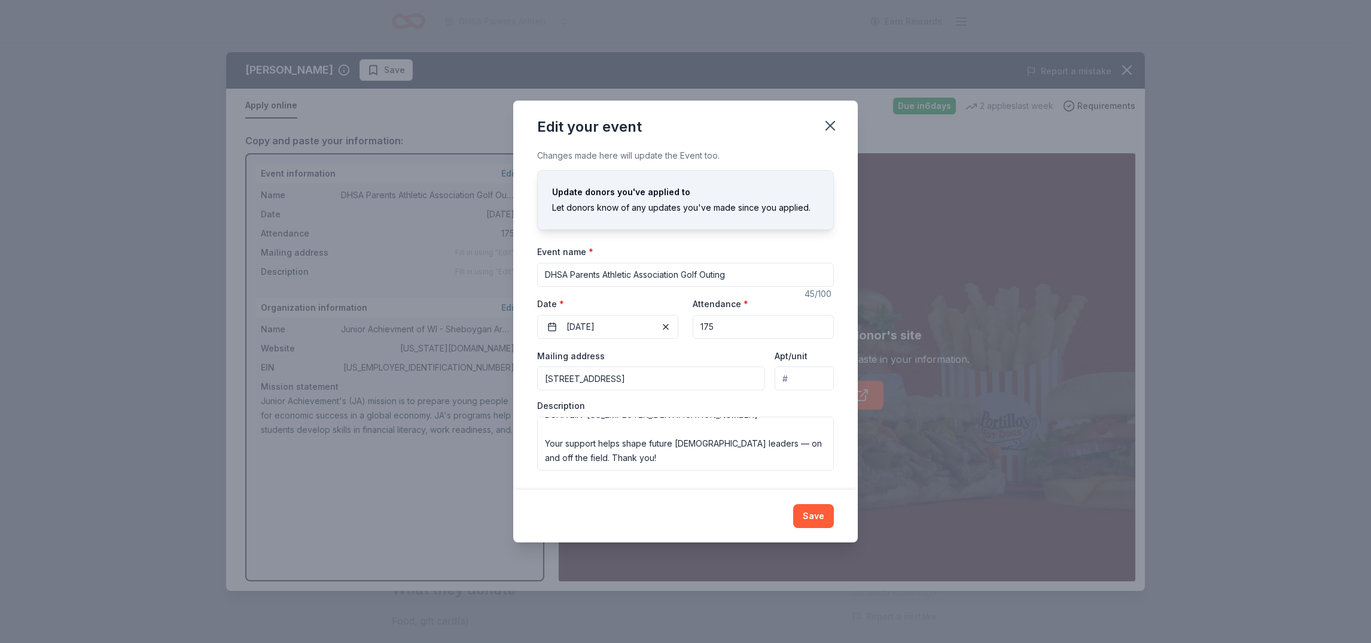
click at [721, 333] on input "175" at bounding box center [763, 327] width 141 height 24
type input "220"
click at [821, 515] on button "Save" at bounding box center [813, 516] width 41 height 24
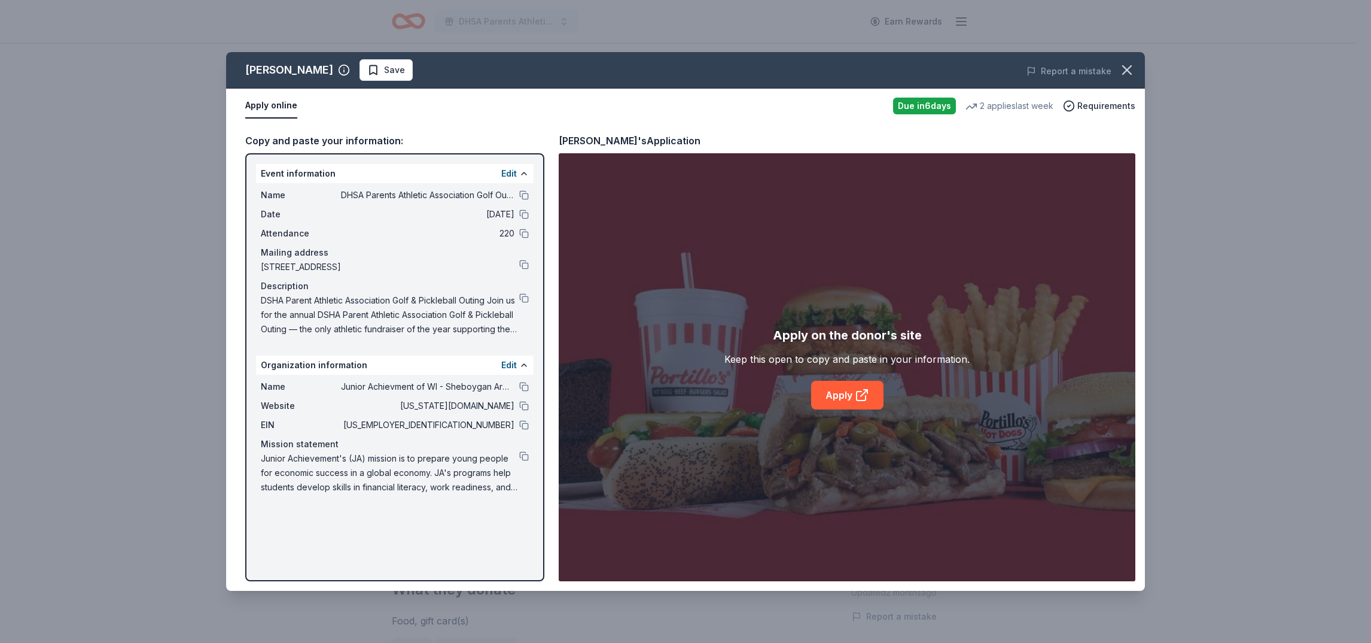
click at [431, 486] on span "Junior Achievement's (JA) mission is to prepare young people for economic succe…" at bounding box center [390, 472] width 258 height 43
click at [523, 446] on div "Mission statement" at bounding box center [395, 444] width 268 height 14
click at [520, 449] on div "Mission statement" at bounding box center [395, 444] width 268 height 14
click at [428, 320] on span "DSHA Parent Athletic Association Golf & Pickleball Outing Join us for the annua…" at bounding box center [390, 314] width 258 height 43
click at [515, 363] on button "Edit" at bounding box center [509, 365] width 16 height 14
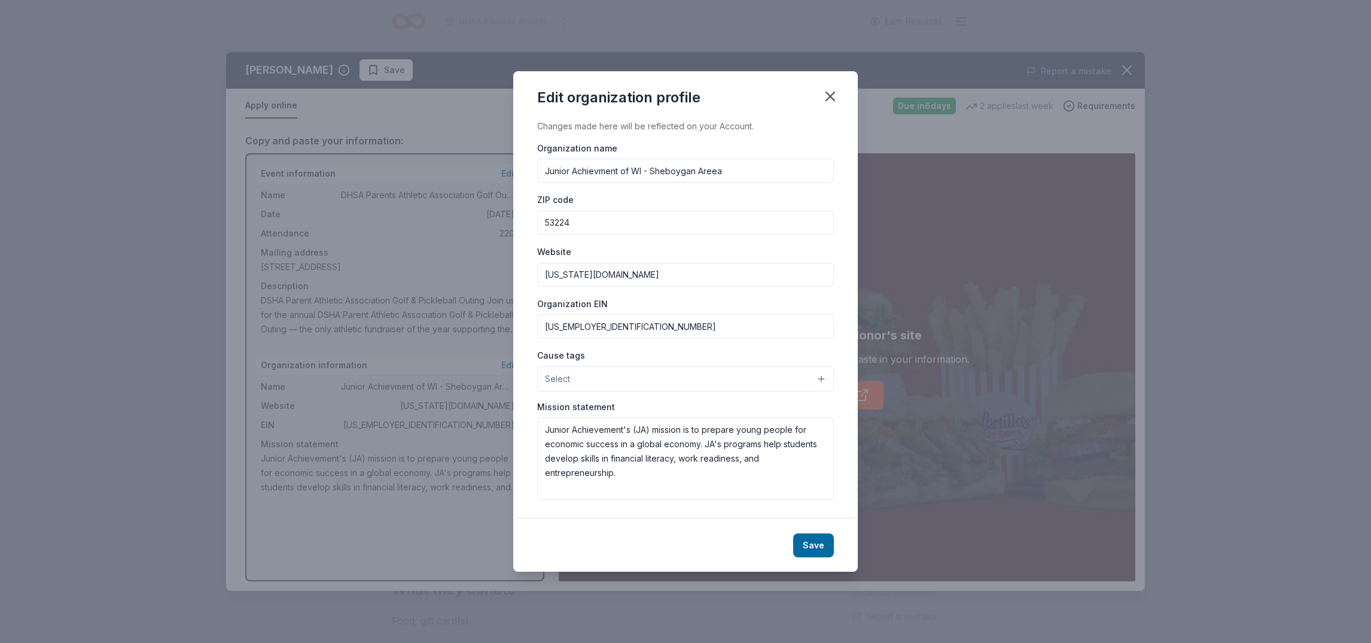
drag, startPoint x: 746, startPoint y: 173, endPoint x: 540, endPoint y: 188, distance: 206.4
click at [540, 188] on div "Organization name Junior Achievment of WI - Sheboygan Areea ZIP code 53224 Webs…" at bounding box center [685, 321] width 297 height 360
type input "Divine Savior Holy Angels (DSHA)"
click at [599, 227] on input "53224" at bounding box center [685, 223] width 297 height 24
type input "53222"
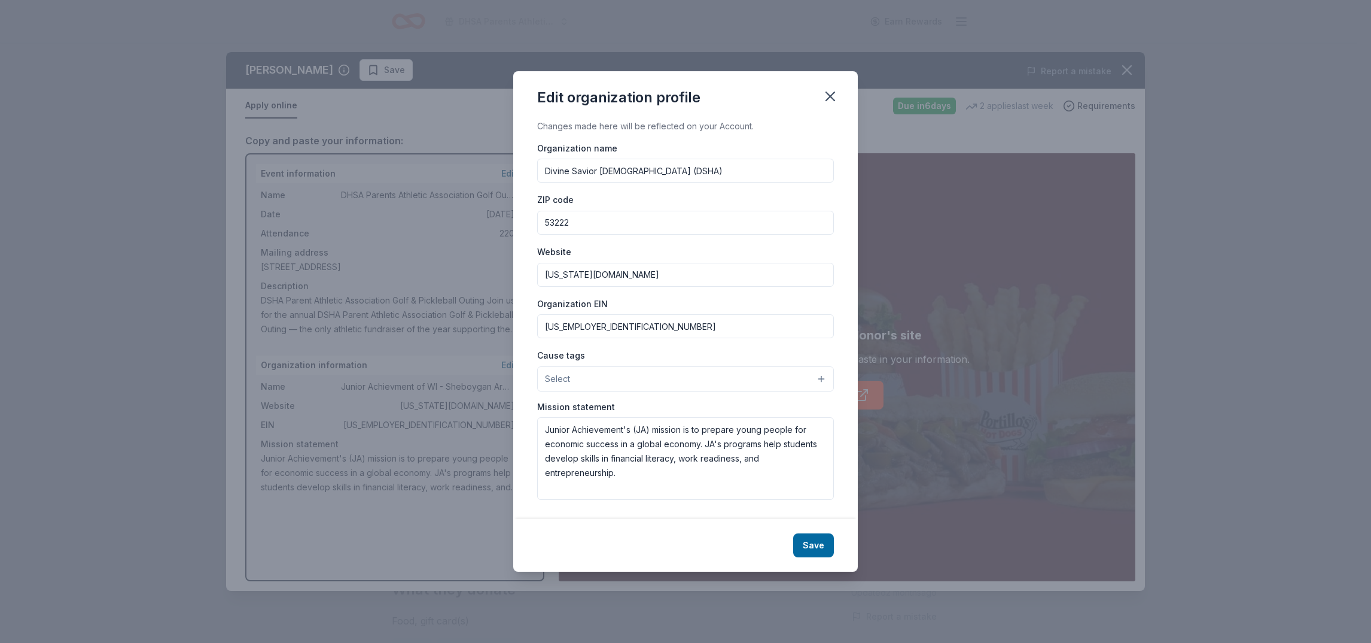
drag, startPoint x: 643, startPoint y: 273, endPoint x: 515, endPoint y: 270, distance: 128.1
click at [515, 270] on div "Changes made here will be reflected on your Account. Organization name Divine S…" at bounding box center [685, 319] width 345 height 400
type input "dsha.info"
click at [819, 543] on button "Save" at bounding box center [813, 545] width 41 height 24
click at [413, 311] on div "Edit organization profile Changes made here will be reflected on your Account. …" at bounding box center [685, 321] width 1371 height 643
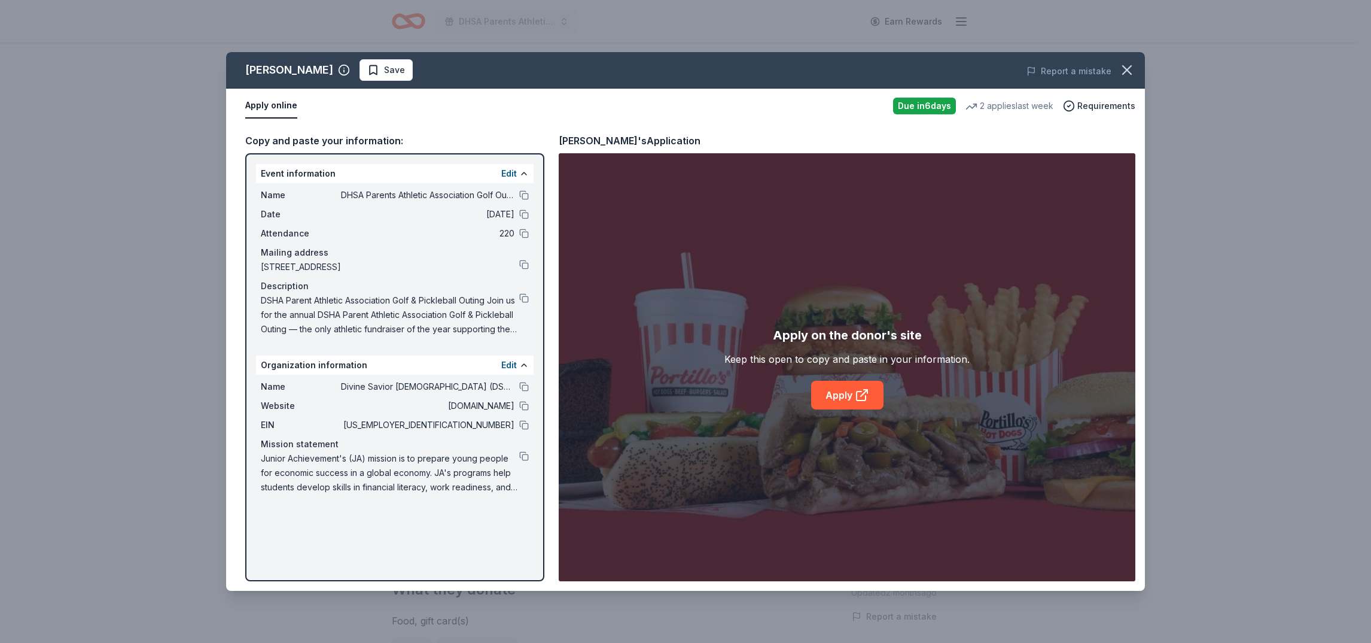
click at [390, 308] on span "DSHA Parent Athletic Association Golf & Pickleball Outing Join us for the annua…" at bounding box center [390, 314] width 258 height 43
click at [504, 174] on button "Edit" at bounding box center [509, 173] width 16 height 14
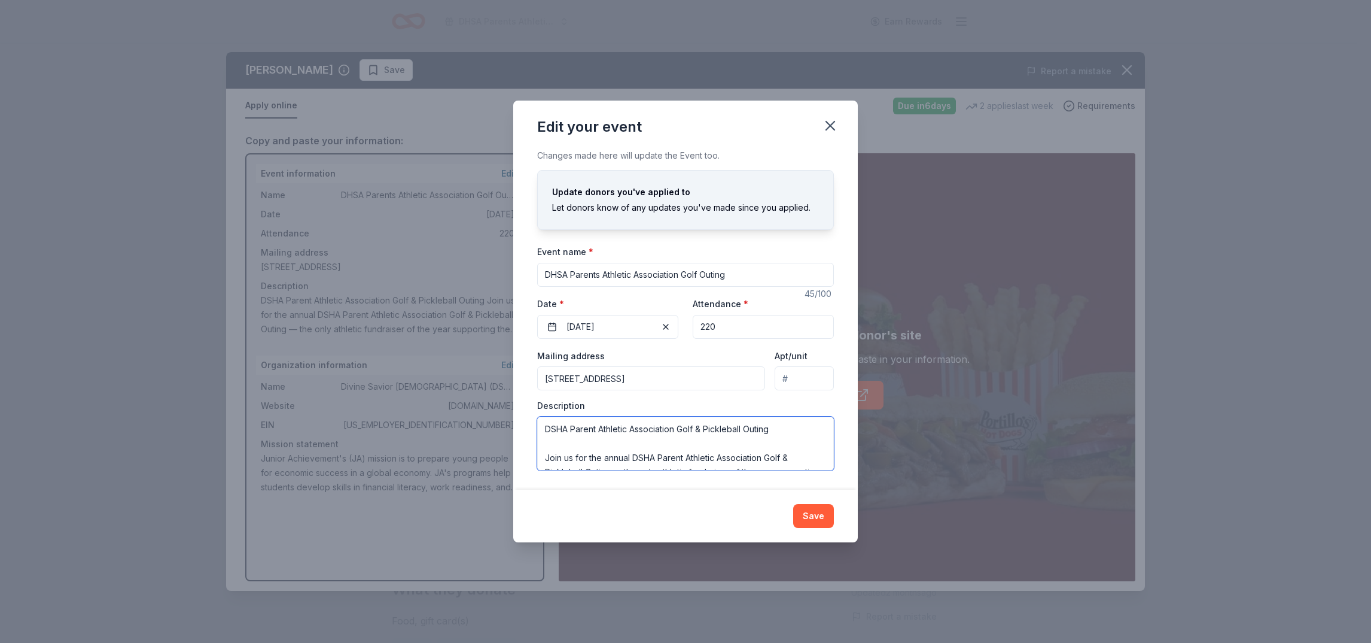
click at [673, 433] on textarea "DSHA Parent Athletic Association Golf & Pickleball Outing Join us for the annua…" at bounding box center [685, 443] width 297 height 54
click at [613, 431] on textarea "DSHA Parent Athletic Association Golf & Pickleball Outing Join us for the annua…" at bounding box center [685, 443] width 297 height 54
drag, startPoint x: 642, startPoint y: 424, endPoint x: 612, endPoint y: 426, distance: 30.0
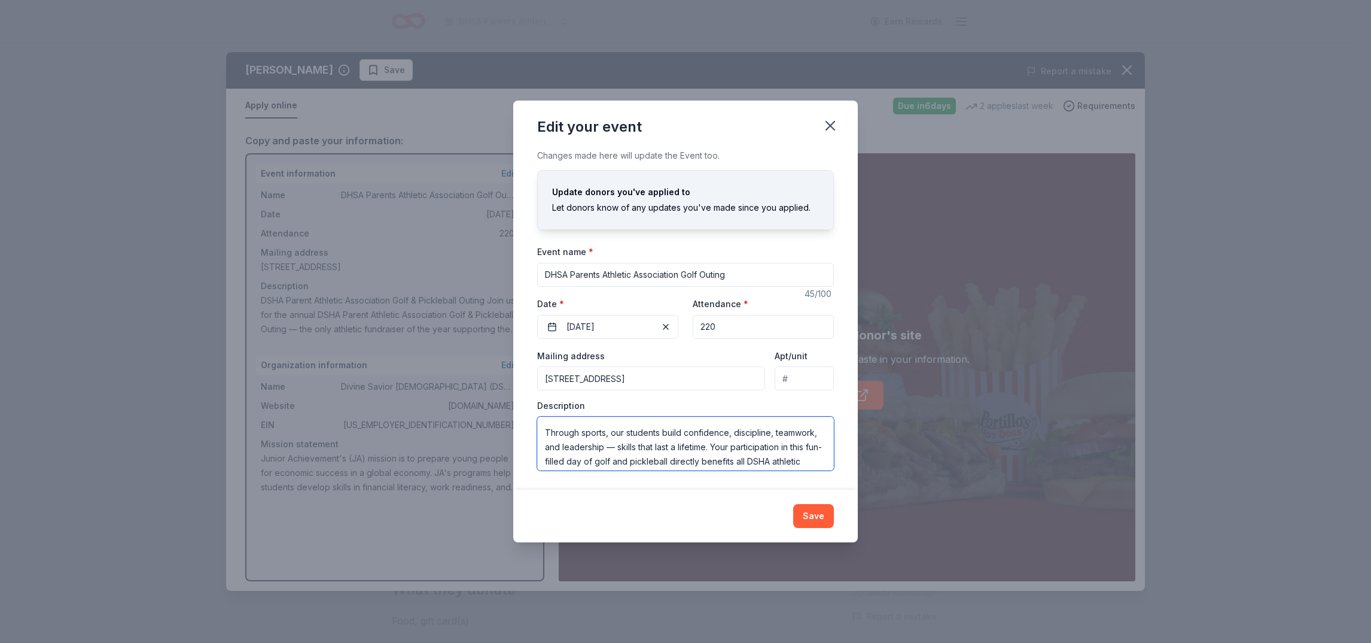
click at [612, 426] on textarea "DSHA Parent Athletic Association Golf & Pickleball Outing Join us for the annua…" at bounding box center [685, 443] width 297 height 54
click at [622, 431] on textarea "DSHA Parent Athletic Association Golf & Pickleball Outing Join us for the annua…" at bounding box center [685, 443] width 297 height 54
type textarea "DSHA Parent Athletic Association Golf & Pickleball Outing Join us for the annua…"
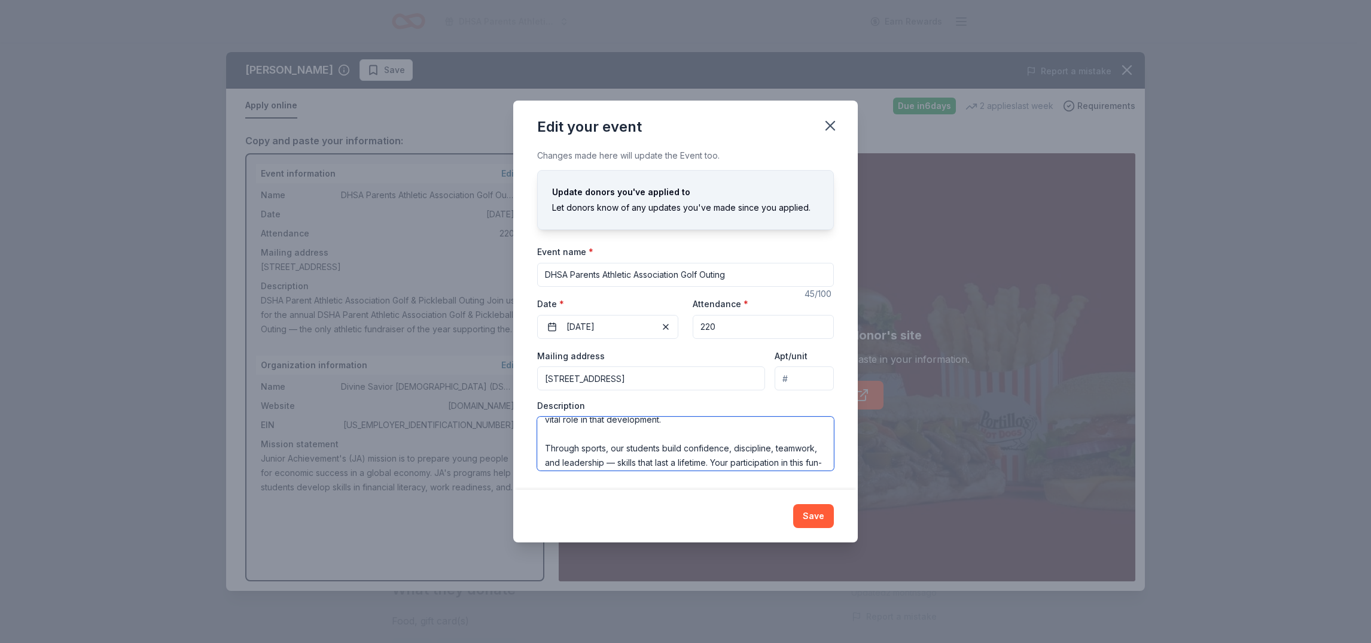
drag, startPoint x: 640, startPoint y: 422, endPoint x: 615, endPoint y: 425, distance: 25.3
click at [615, 425] on textarea "DSHA Parent Athletic Association Golf & Pickleball Outing Join us for the annua…" at bounding box center [685, 443] width 297 height 54
click at [832, 121] on icon "button" at bounding box center [830, 125] width 17 height 17
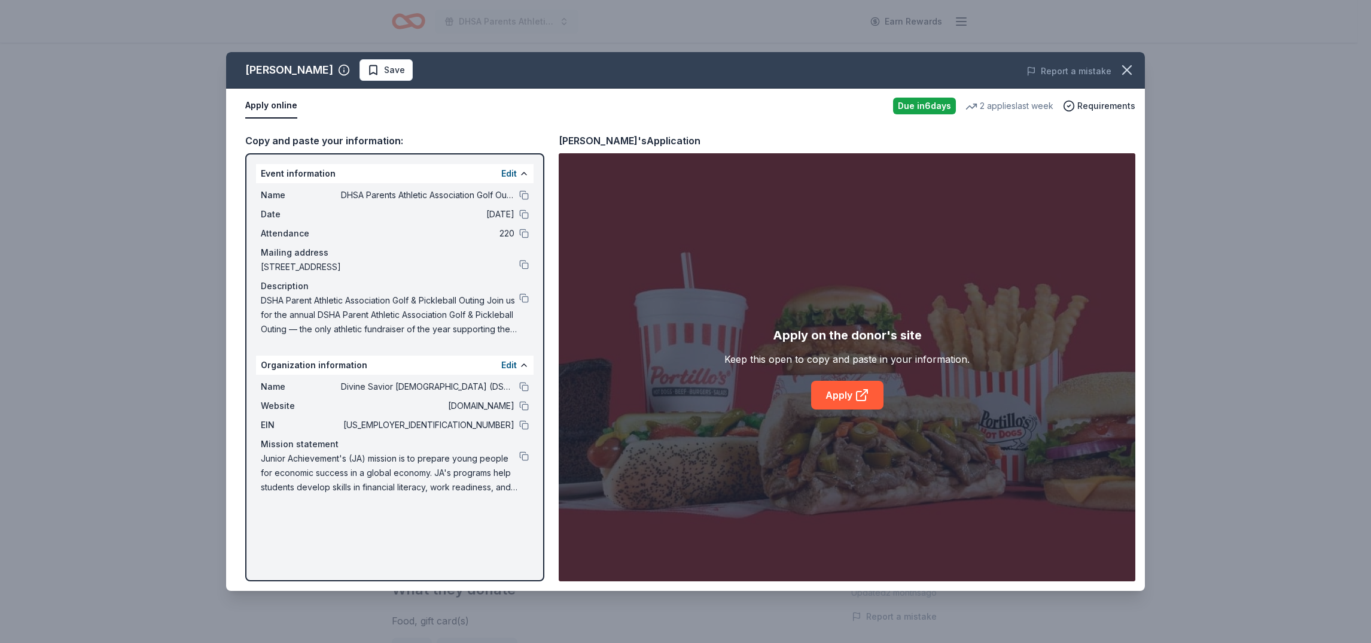
click at [491, 422] on span "39-0826295" at bounding box center [428, 425] width 174 height 14
click at [512, 366] on button "Edit" at bounding box center [509, 365] width 16 height 14
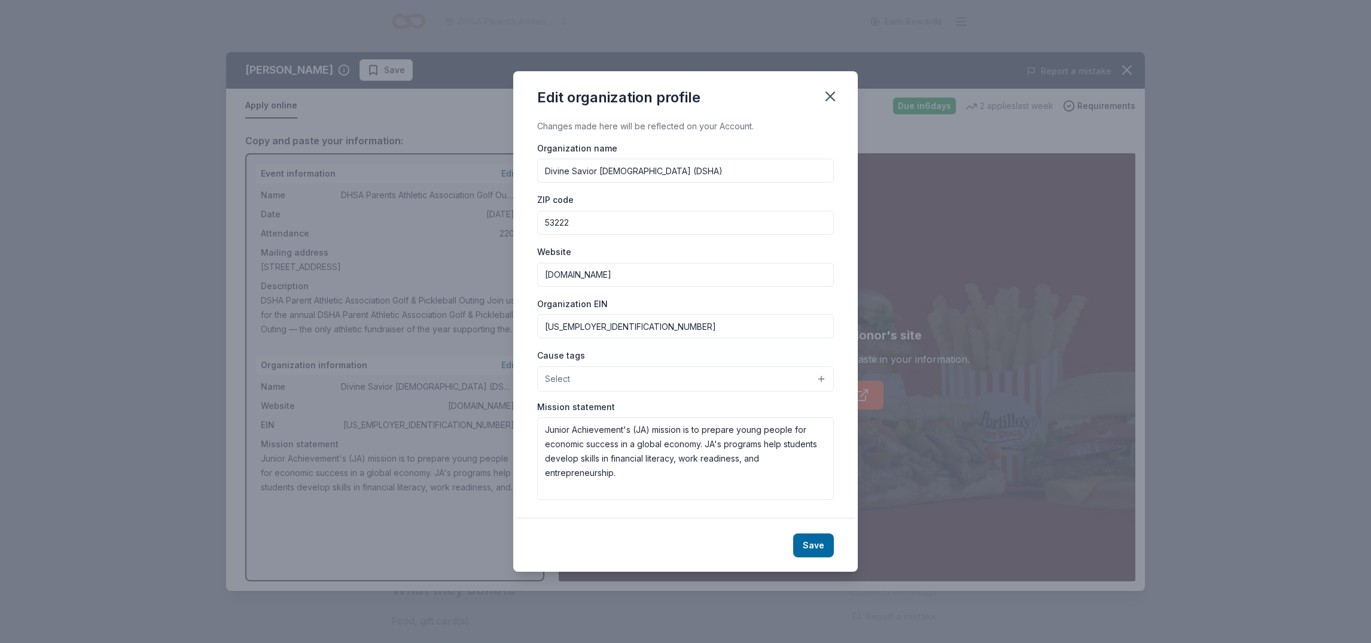
drag, startPoint x: 616, startPoint y: 326, endPoint x: 509, endPoint y: 322, distance: 107.2
click at [509, 322] on div "Edit organization profile Changes made here will be reflected on your Account. …" at bounding box center [685, 321] width 1371 height 643
paste input "39-0886173"
type input "39-0886173"
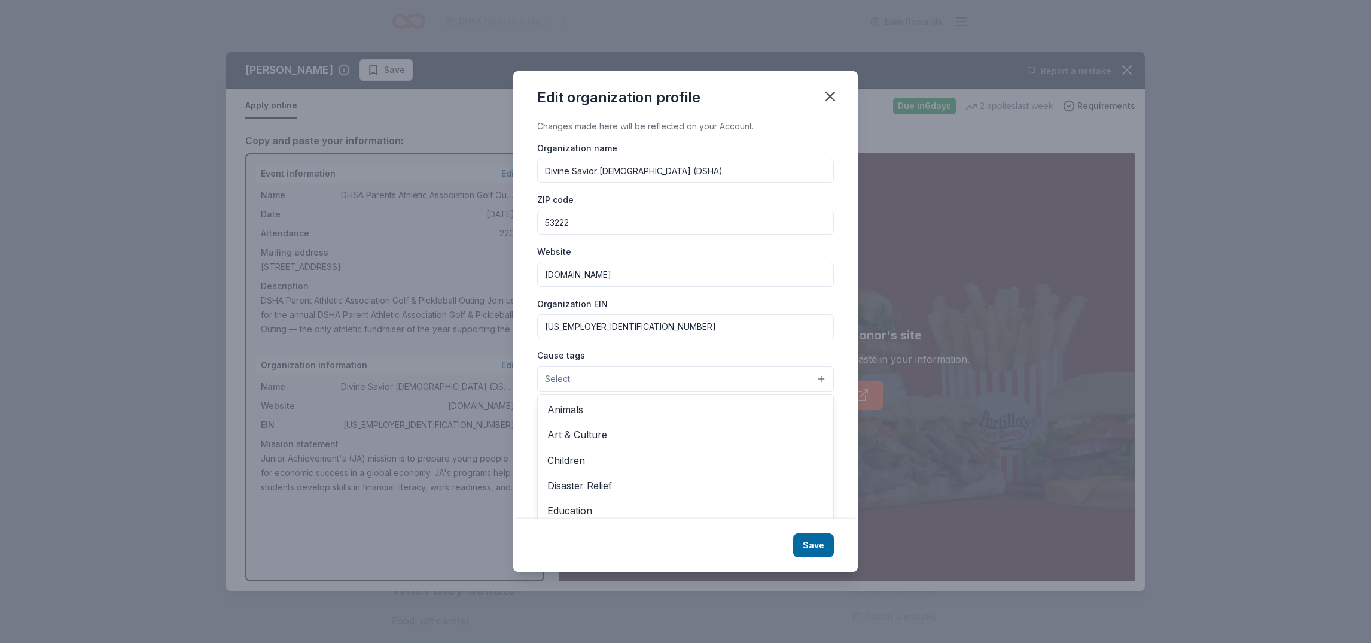
click at [606, 383] on button "Select" at bounding box center [685, 378] width 297 height 25
click at [588, 504] on span "Education" at bounding box center [685, 511] width 276 height 16
drag, startPoint x: 436, startPoint y: 440, endPoint x: 443, endPoint y: 437, distance: 7.8
click at [439, 439] on div "Edit organization profile Changes made here will be reflected on your Account. …" at bounding box center [685, 321] width 1371 height 643
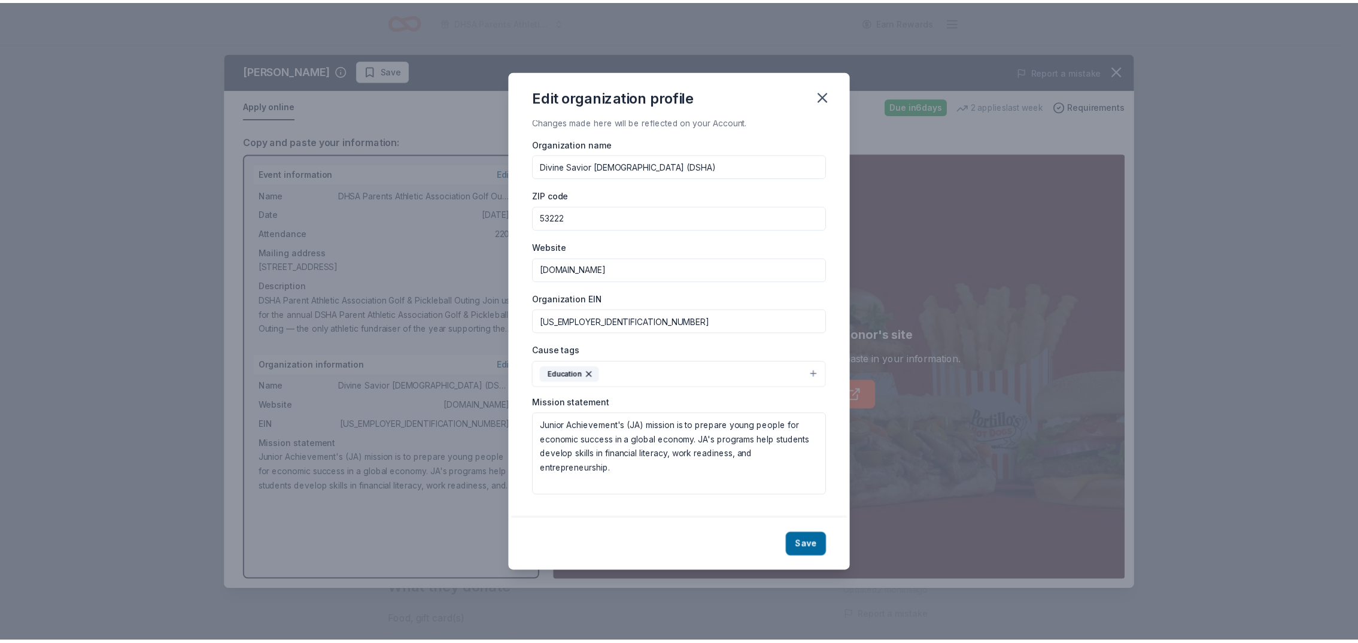
scroll to position [0, 0]
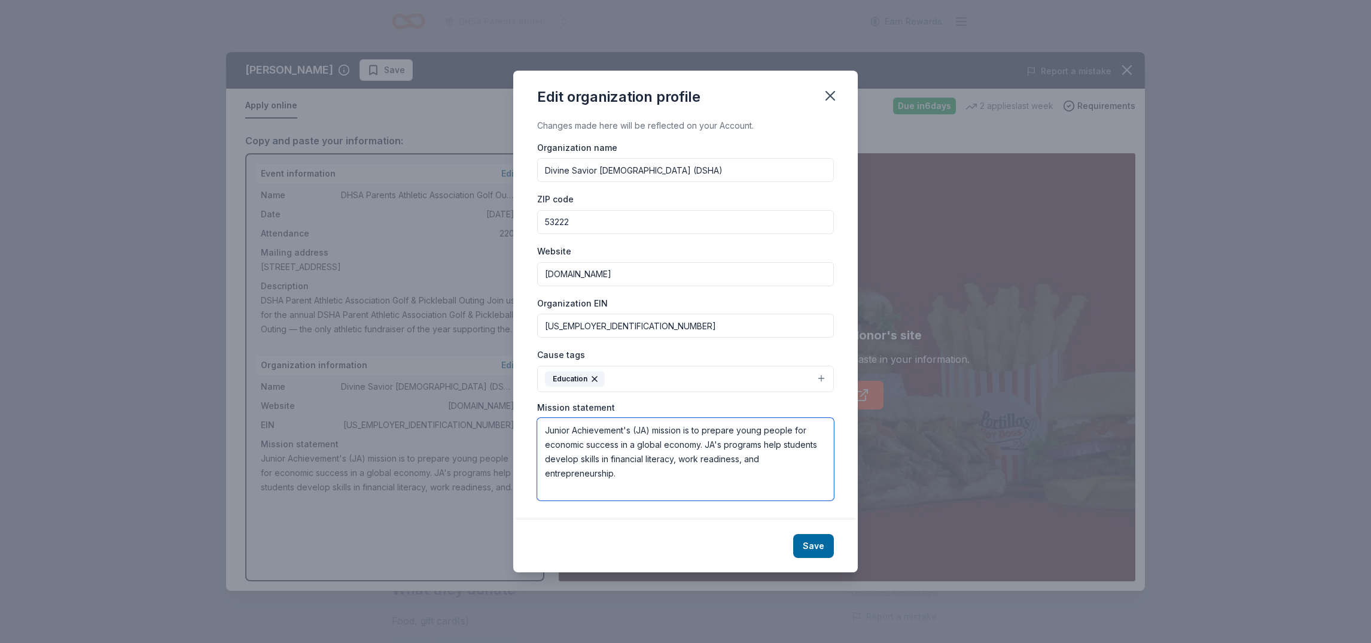
drag, startPoint x: 627, startPoint y: 478, endPoint x: 512, endPoint y: 428, distance: 125.9
click at [512, 428] on div "Edit organization profile Changes made here will be reflected on your Account. …" at bounding box center [685, 321] width 1371 height 643
click at [608, 455] on textarea at bounding box center [685, 459] width 297 height 83
paste textarea "Divine Savior Holy Angels High School is a Catholic college-preparatory high sc…"
type textarea "Divine Savior Holy Angels High School is a Catholic college-preparatory high sc…"
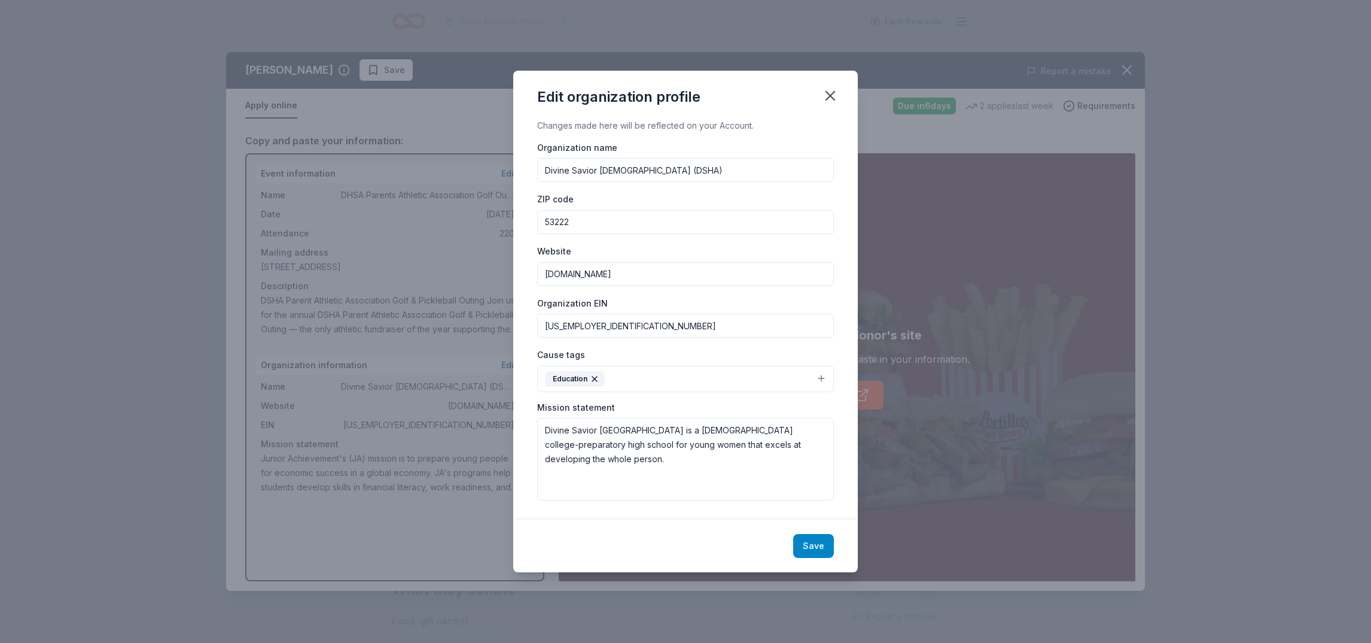
click at [830, 547] on button "Save" at bounding box center [813, 546] width 41 height 24
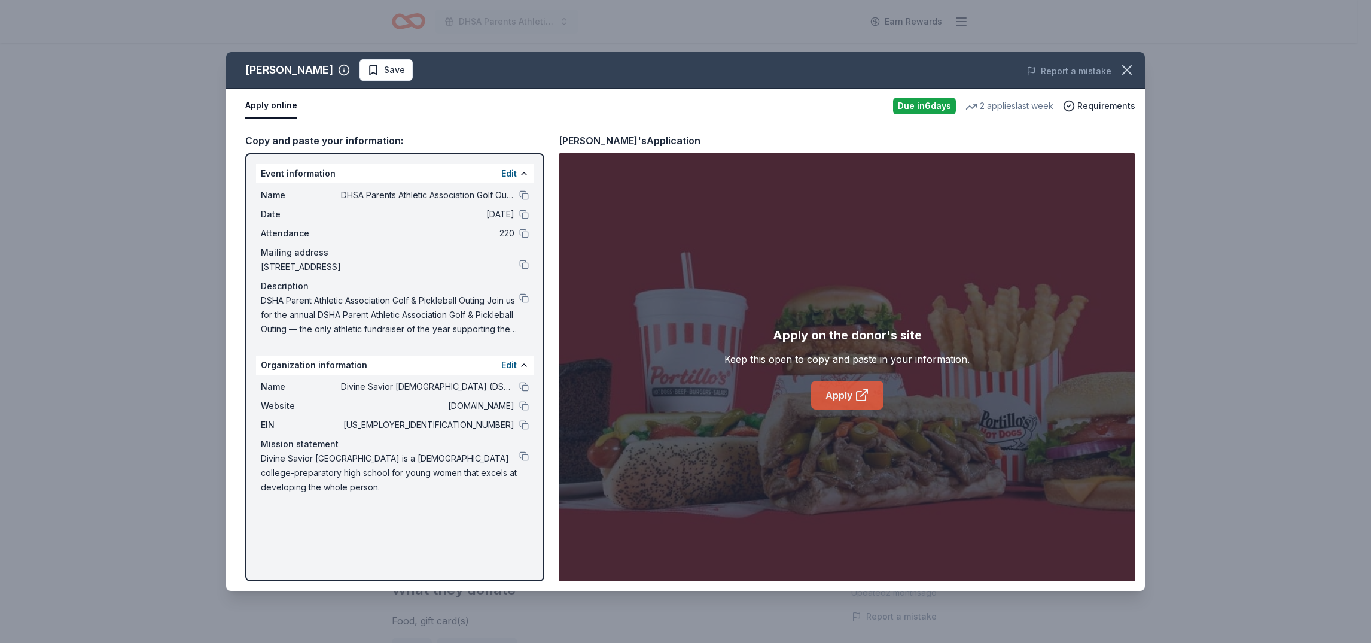
click at [839, 400] on link "Apply" at bounding box center [847, 395] width 72 height 29
click at [527, 424] on button at bounding box center [524, 425] width 10 height 10
click at [523, 264] on button at bounding box center [524, 265] width 10 height 10
click at [524, 295] on button at bounding box center [524, 298] width 10 height 10
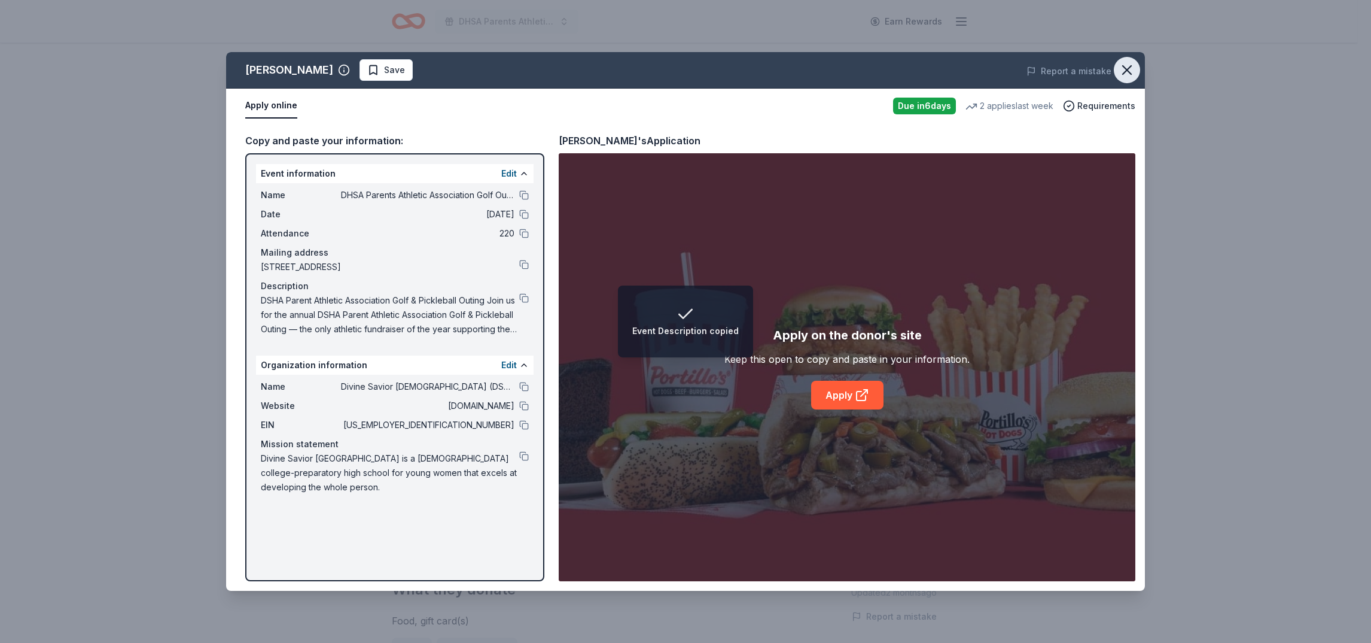
click at [1126, 71] on icon "button" at bounding box center [1127, 70] width 8 height 8
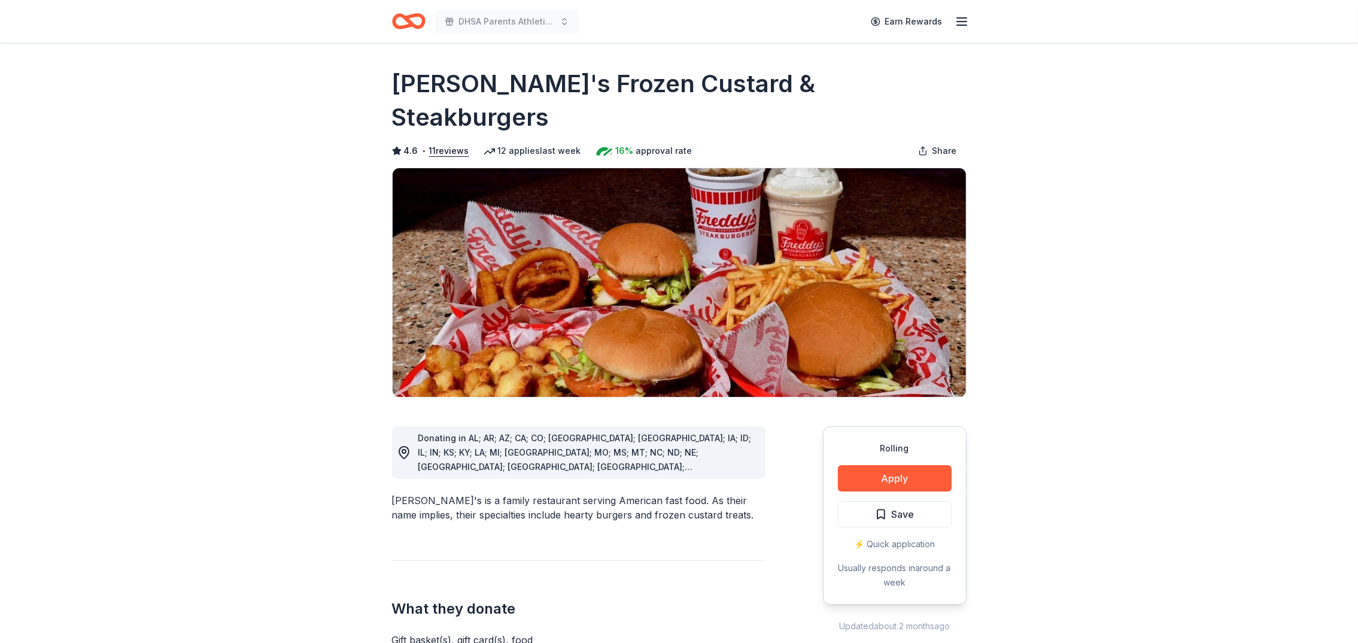
click at [881, 465] on button "Apply" at bounding box center [895, 478] width 114 height 26
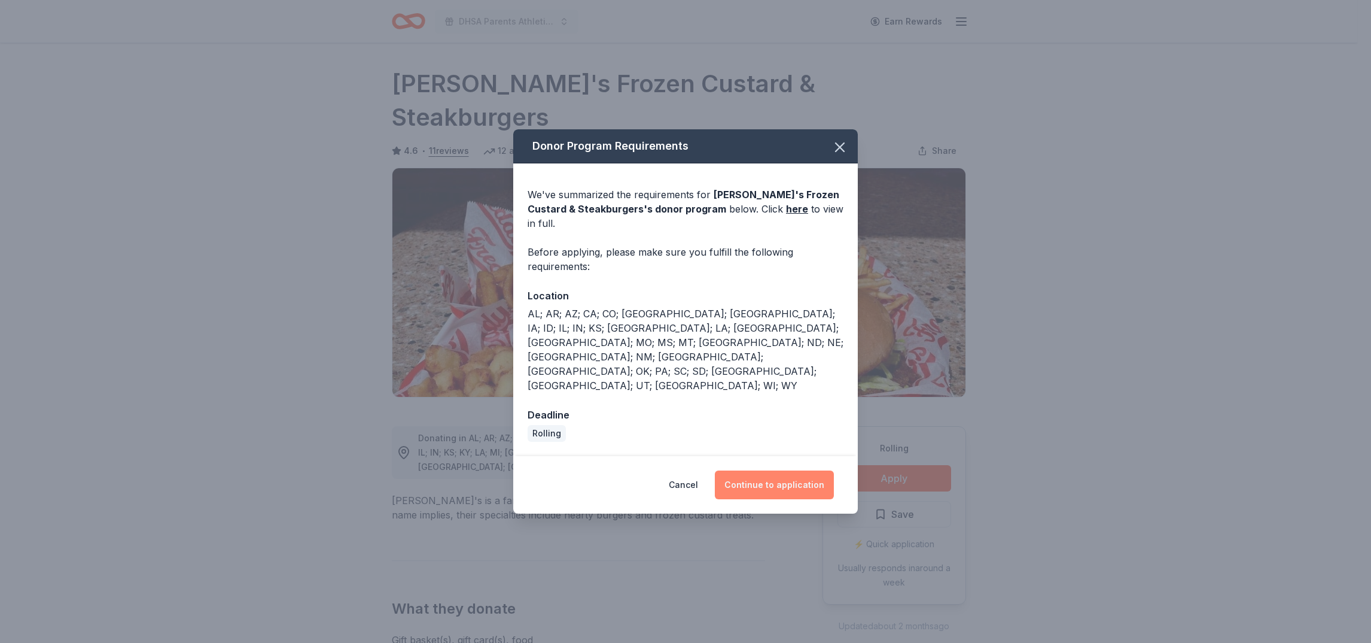
click at [780, 470] on button "Continue to application" at bounding box center [774, 484] width 119 height 29
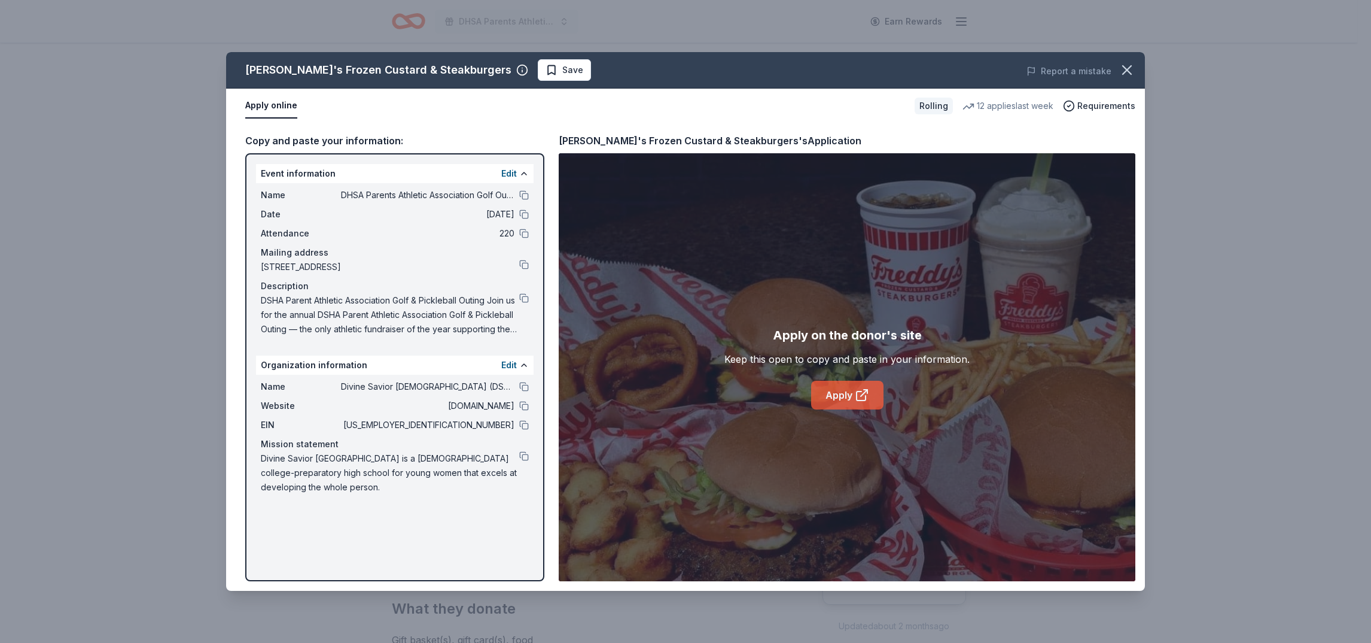
click at [855, 384] on link "Apply" at bounding box center [847, 395] width 72 height 29
click at [522, 295] on button at bounding box center [524, 298] width 10 height 10
click at [1121, 71] on icon "button" at bounding box center [1127, 70] width 17 height 17
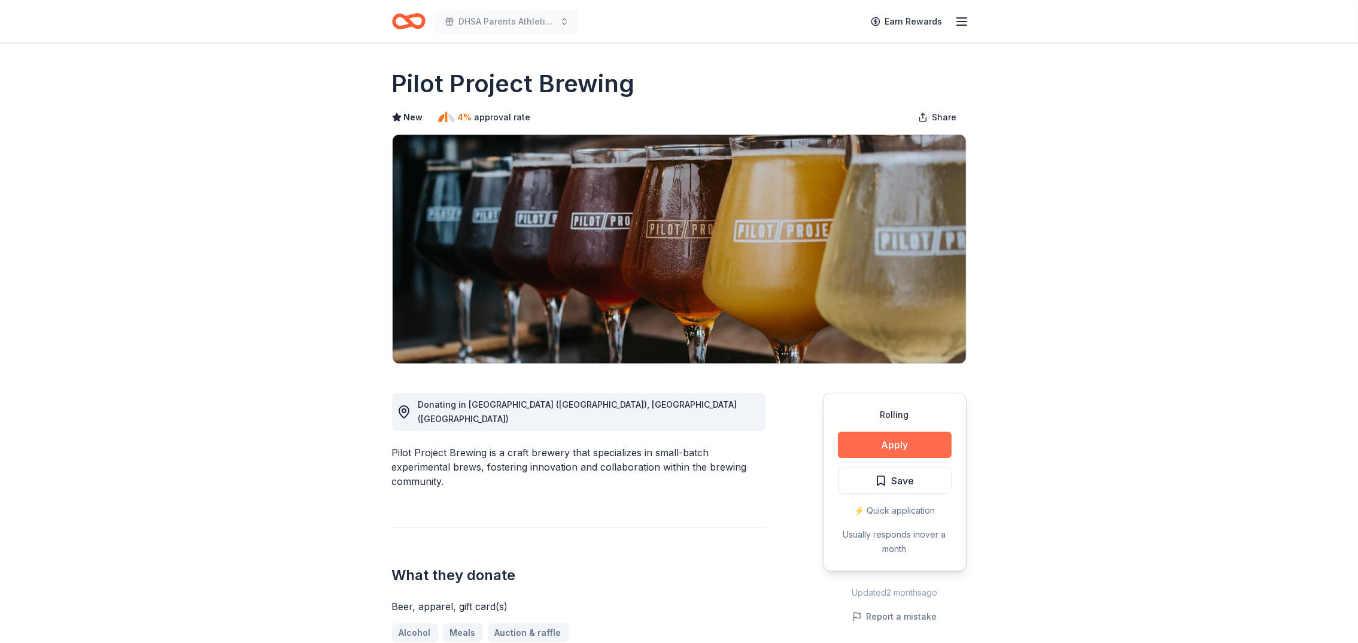
click at [888, 440] on button "Apply" at bounding box center [895, 444] width 114 height 26
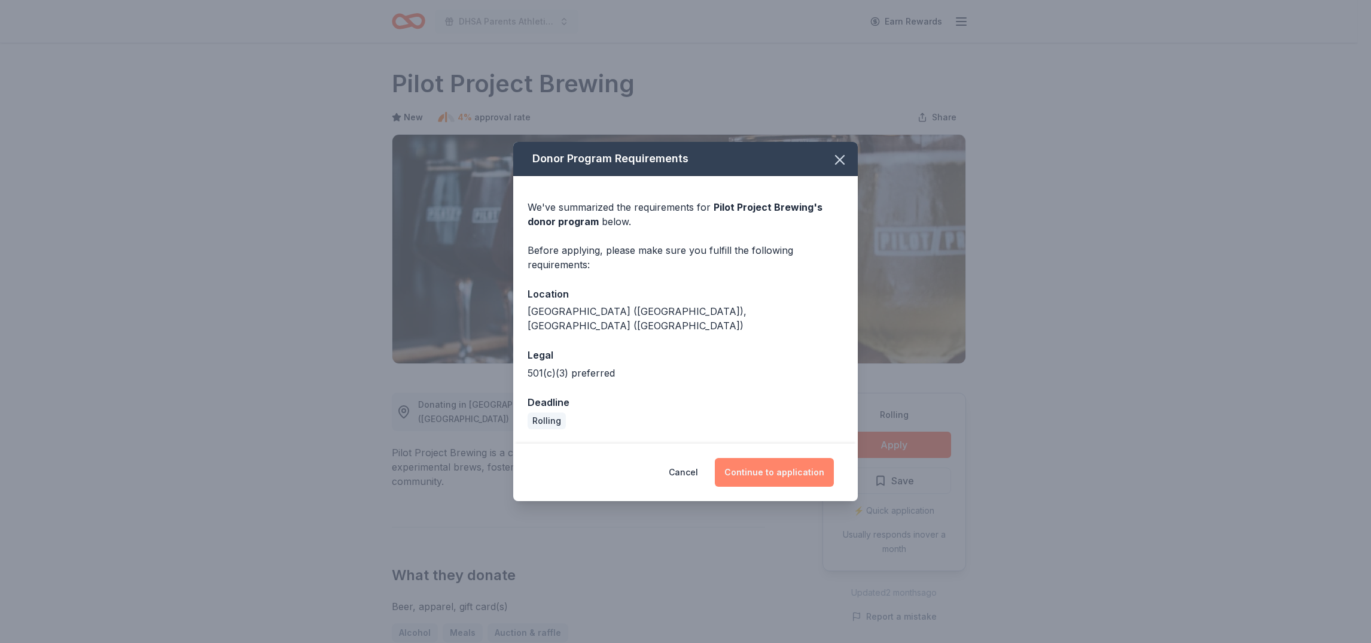
click at [781, 462] on button "Continue to application" at bounding box center [774, 472] width 119 height 29
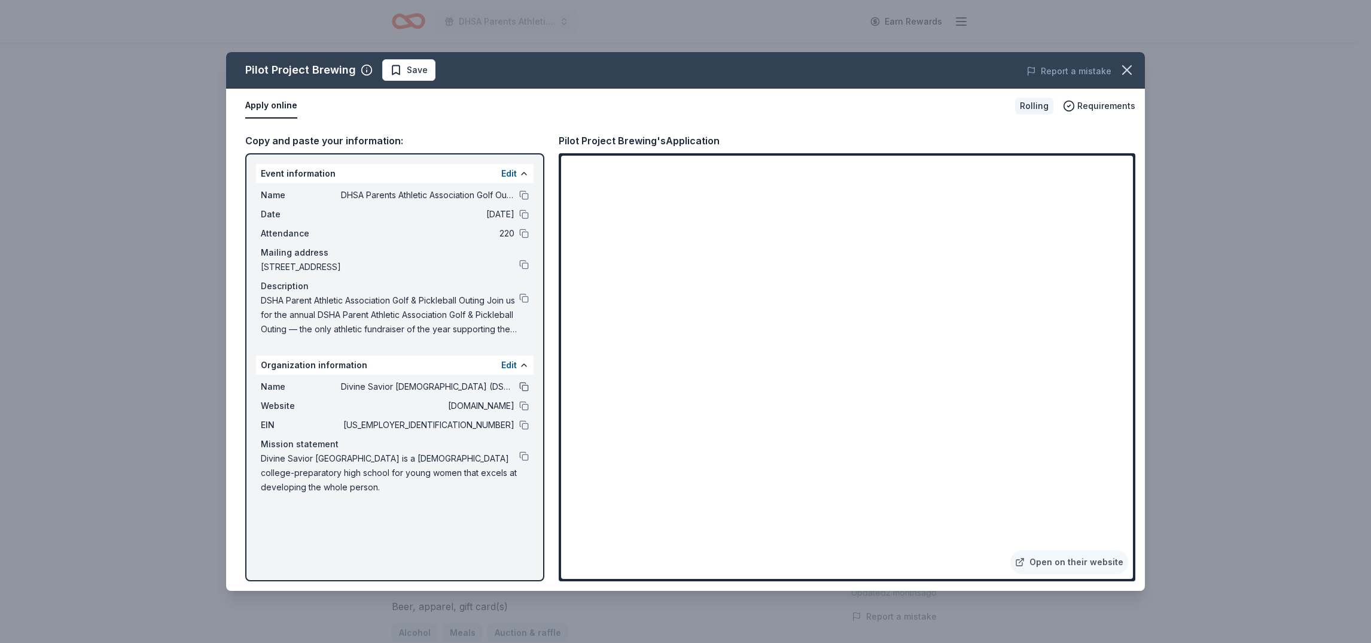
click at [525, 384] on button at bounding box center [524, 387] width 10 height 10
click at [526, 425] on button at bounding box center [524, 425] width 10 height 10
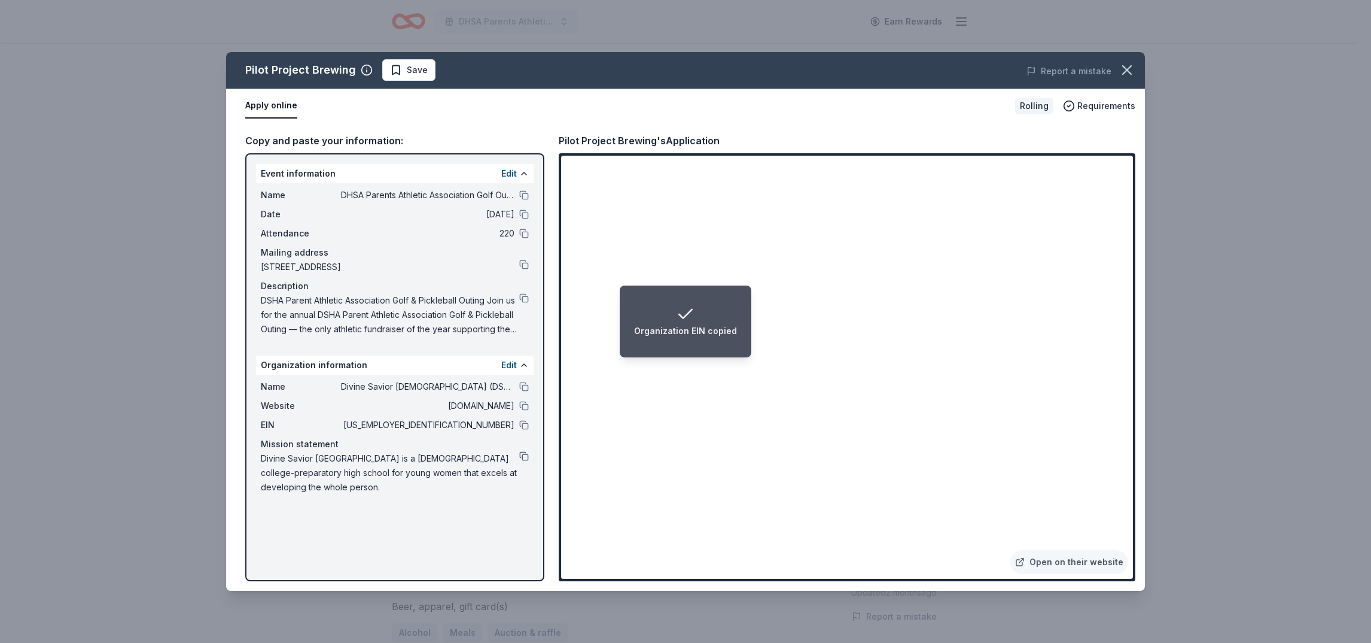
click at [521, 454] on button at bounding box center [524, 456] width 10 height 10
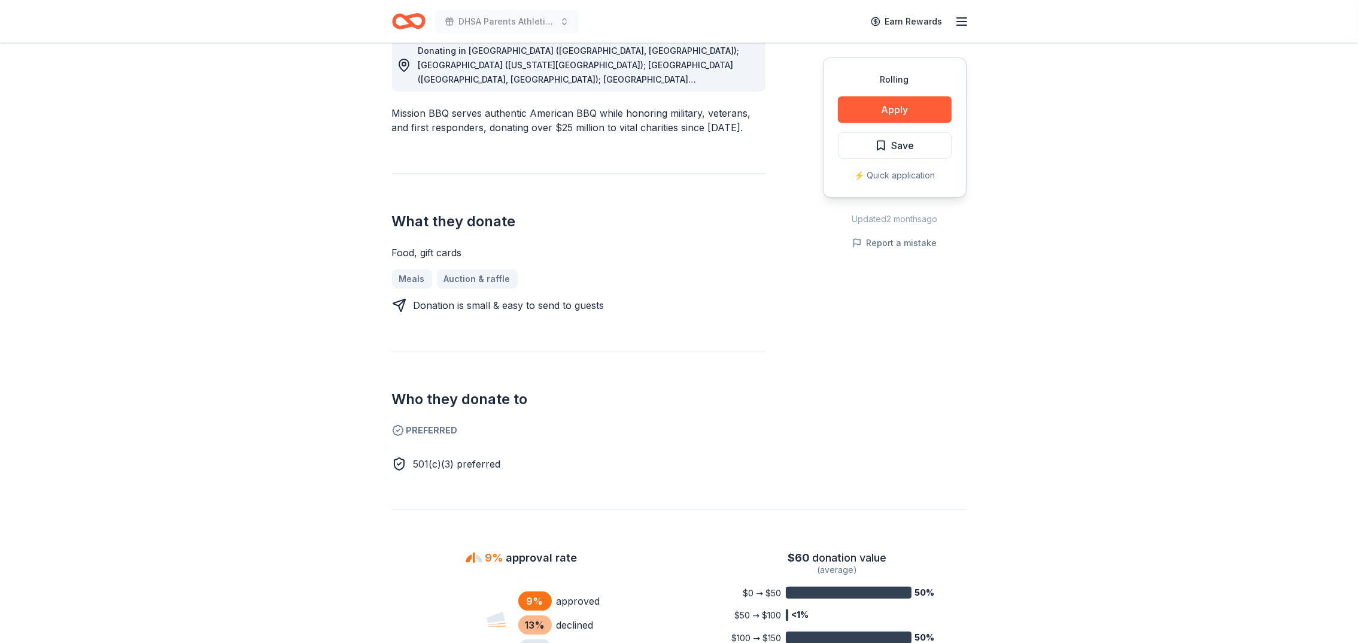
scroll to position [359, 0]
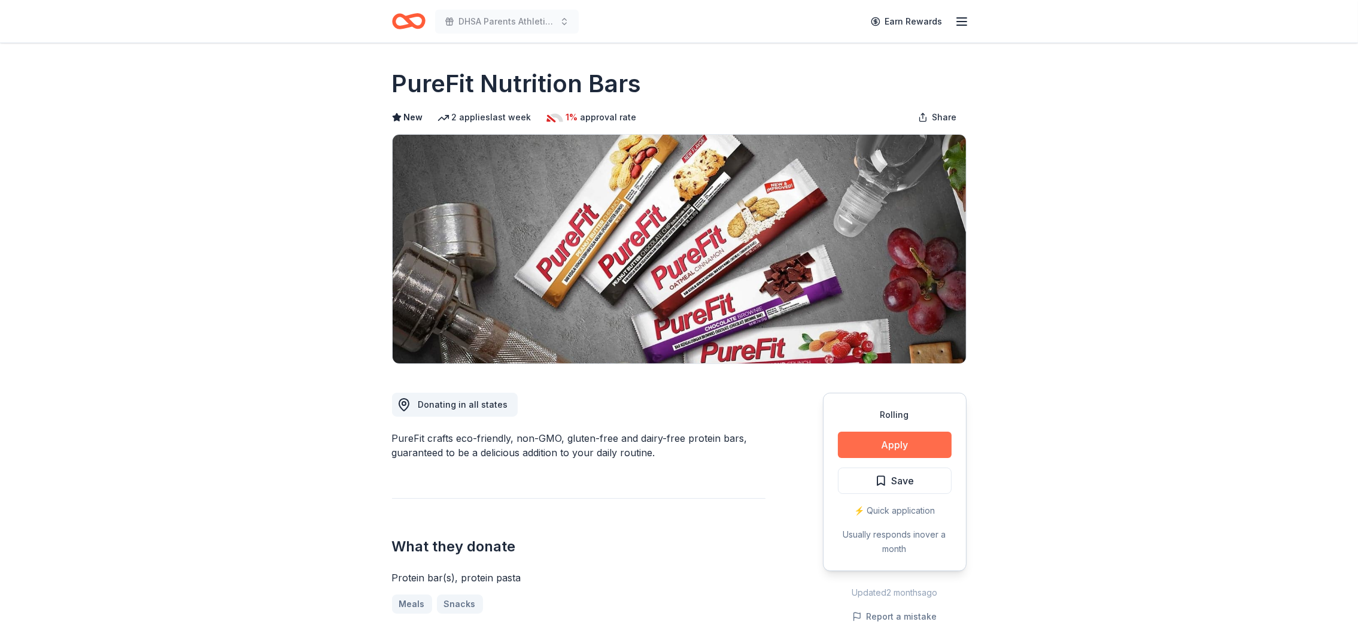
click at [875, 442] on button "Apply" at bounding box center [895, 444] width 114 height 26
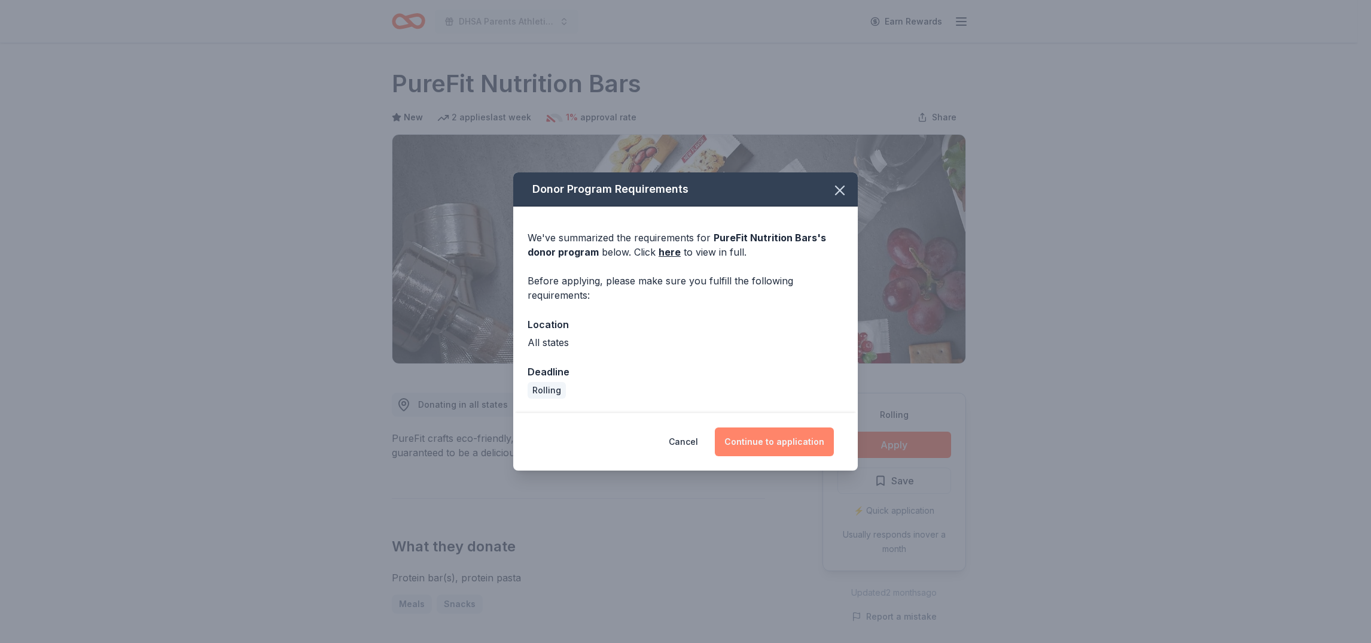
click at [806, 436] on button "Continue to application" at bounding box center [774, 441] width 119 height 29
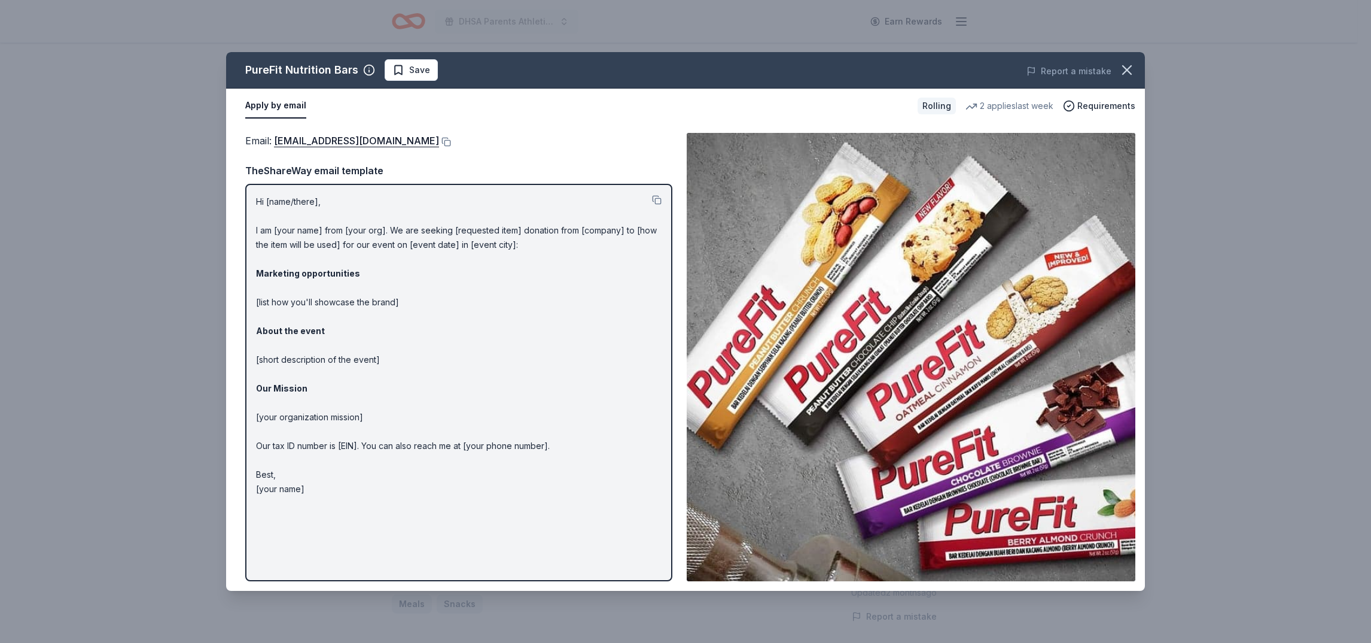
click at [372, 238] on p "Hi [name/there], I am [your name] from [your org]. We are seeking [requested it…" at bounding box center [459, 345] width 406 height 302
click at [661, 196] on button at bounding box center [657, 200] width 10 height 10
click at [534, 260] on p "Hi [name/there], I am [your name] from [your org]. We are seeking [requested it…" at bounding box center [459, 345] width 406 height 302
click at [355, 299] on p "Hi [name/there], I am [your name] from [your org]. We are seeking [requested it…" at bounding box center [459, 345] width 406 height 302
click at [1130, 67] on icon "button" at bounding box center [1127, 70] width 8 height 8
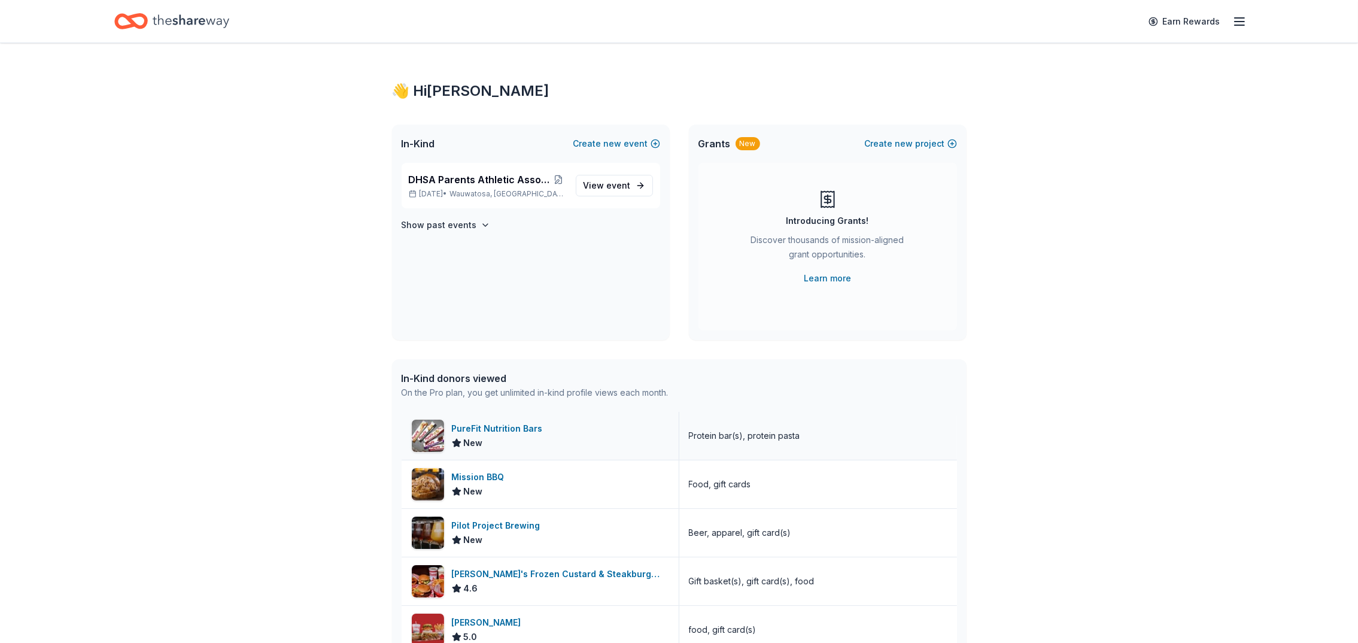
click at [462, 423] on div "PureFit Nutrition Bars" at bounding box center [500, 428] width 96 height 14
click at [605, 178] on span "View event" at bounding box center [606, 185] width 47 height 14
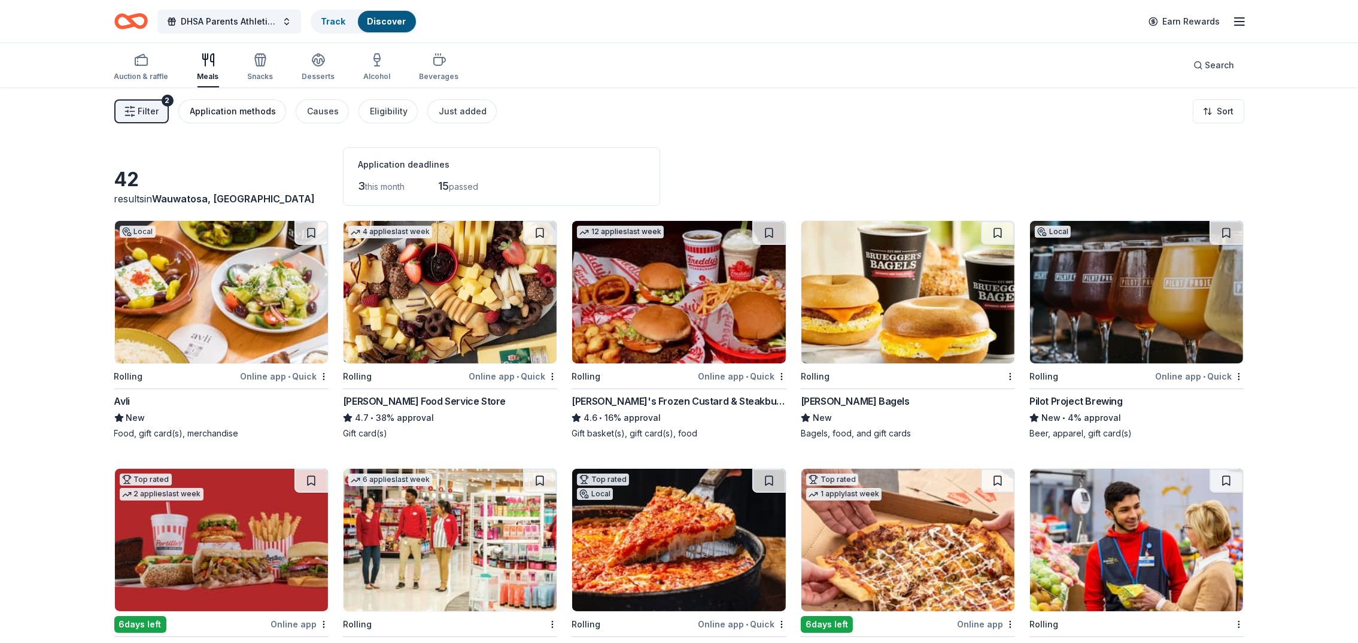
click at [209, 105] on div "Application methods" at bounding box center [233, 111] width 86 height 14
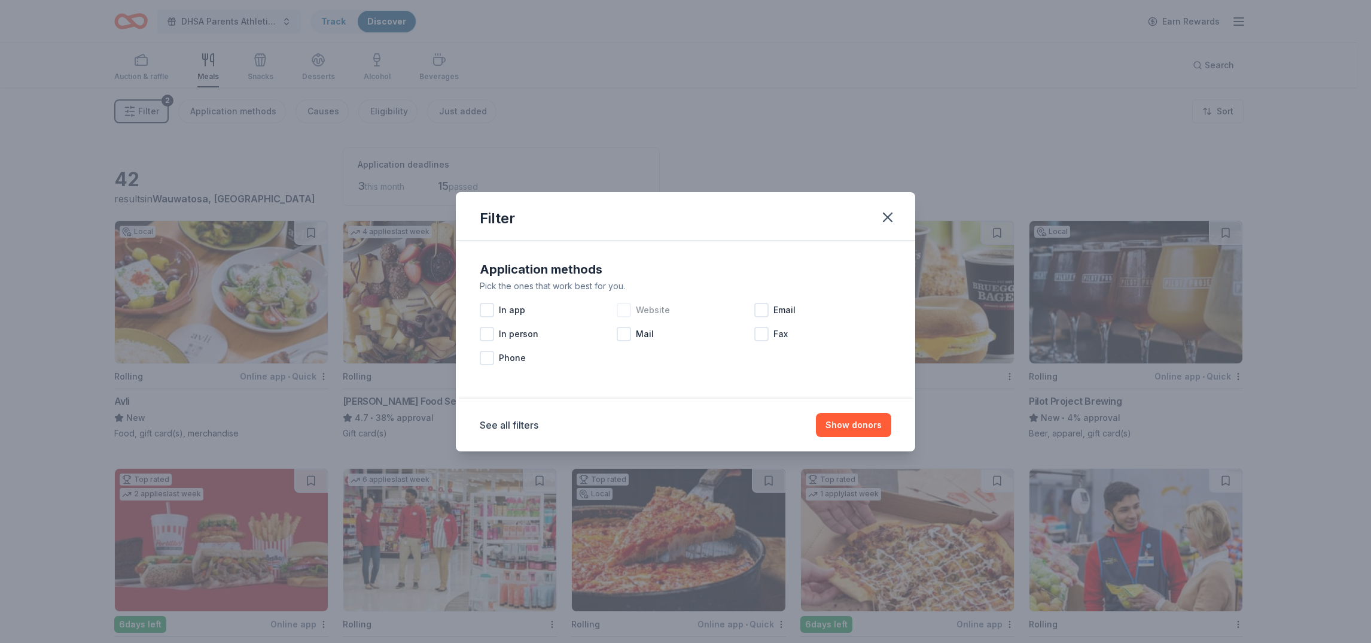
click at [656, 308] on span "Website" at bounding box center [653, 310] width 34 height 14
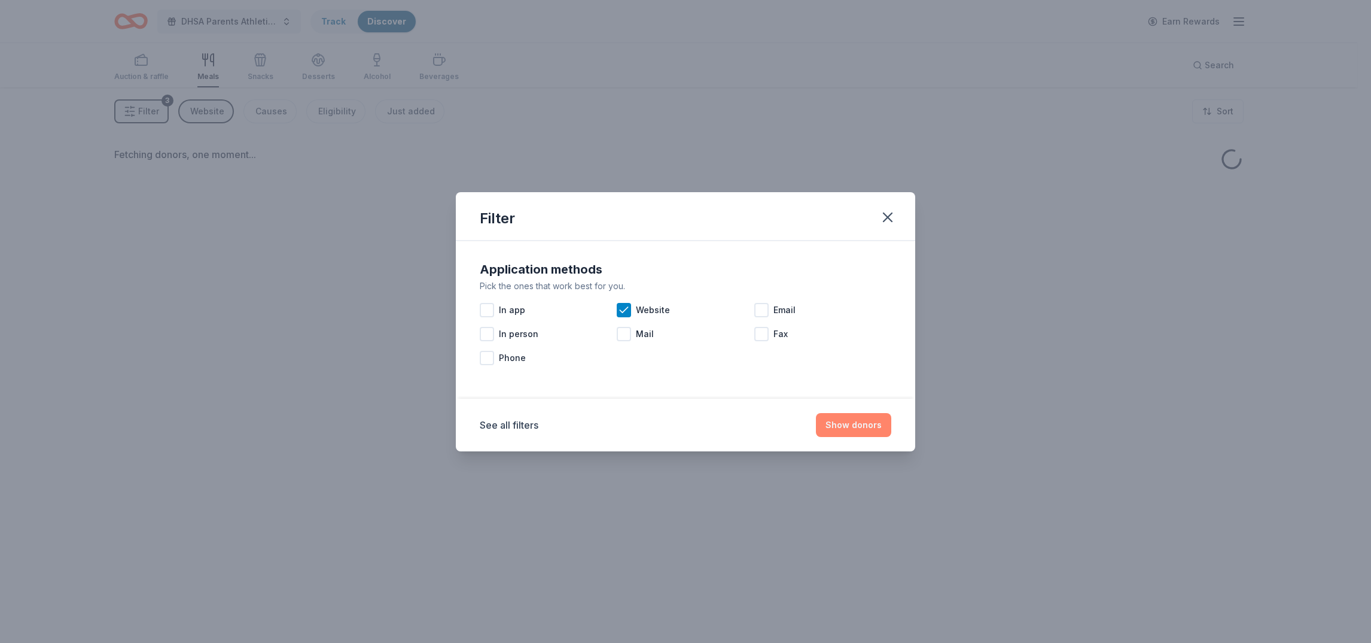
click at [861, 423] on button "Show donors" at bounding box center [853, 425] width 75 height 24
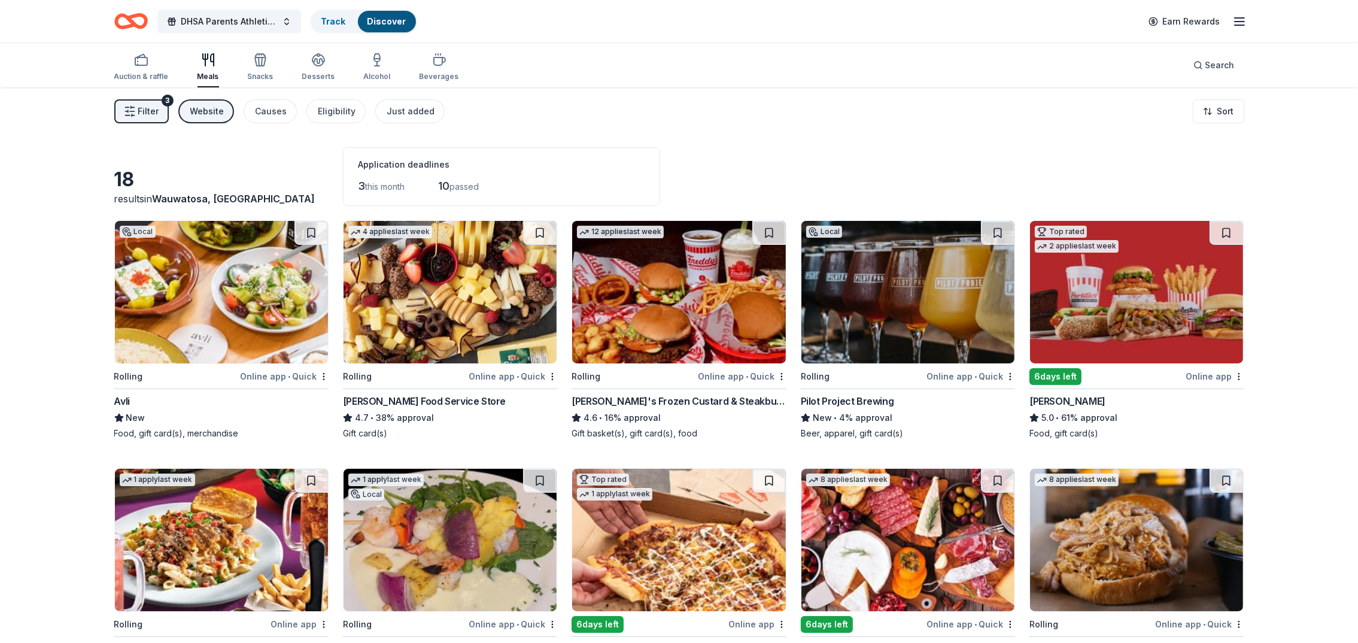
click at [129, 421] on span "New" at bounding box center [135, 417] width 19 height 14
click at [1054, 394] on div "Portillo's" at bounding box center [1067, 401] width 76 height 14
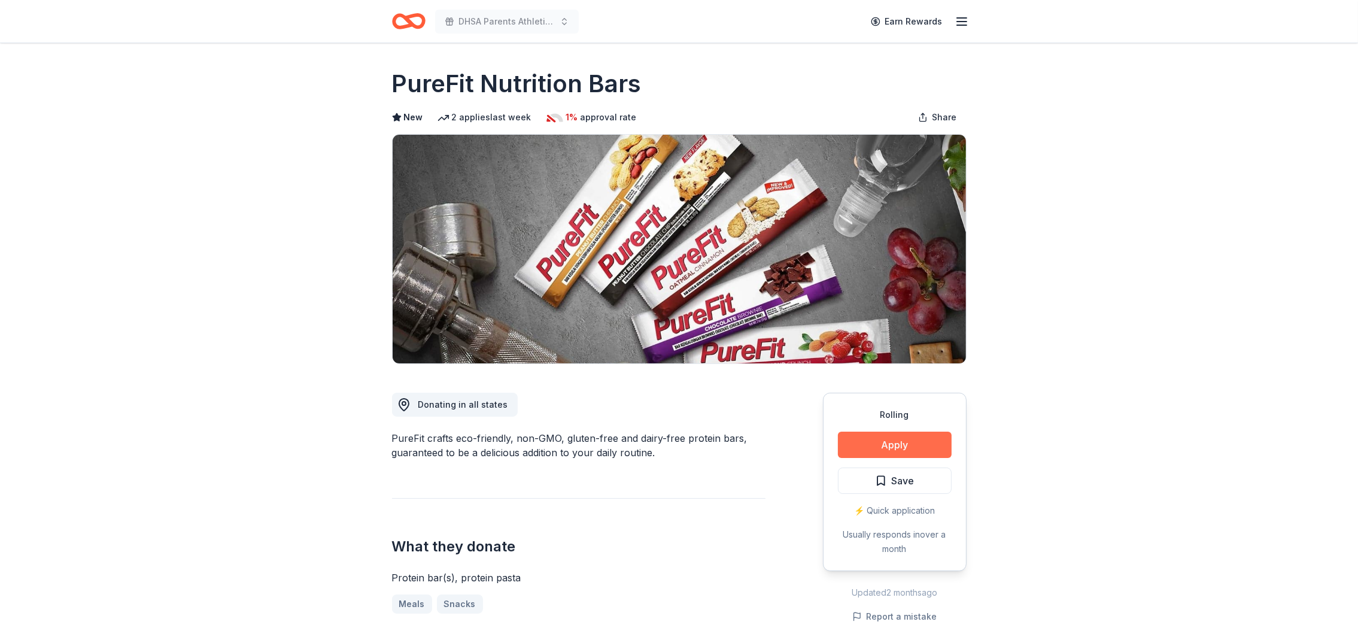
click at [885, 445] on button "Apply" at bounding box center [895, 444] width 114 height 26
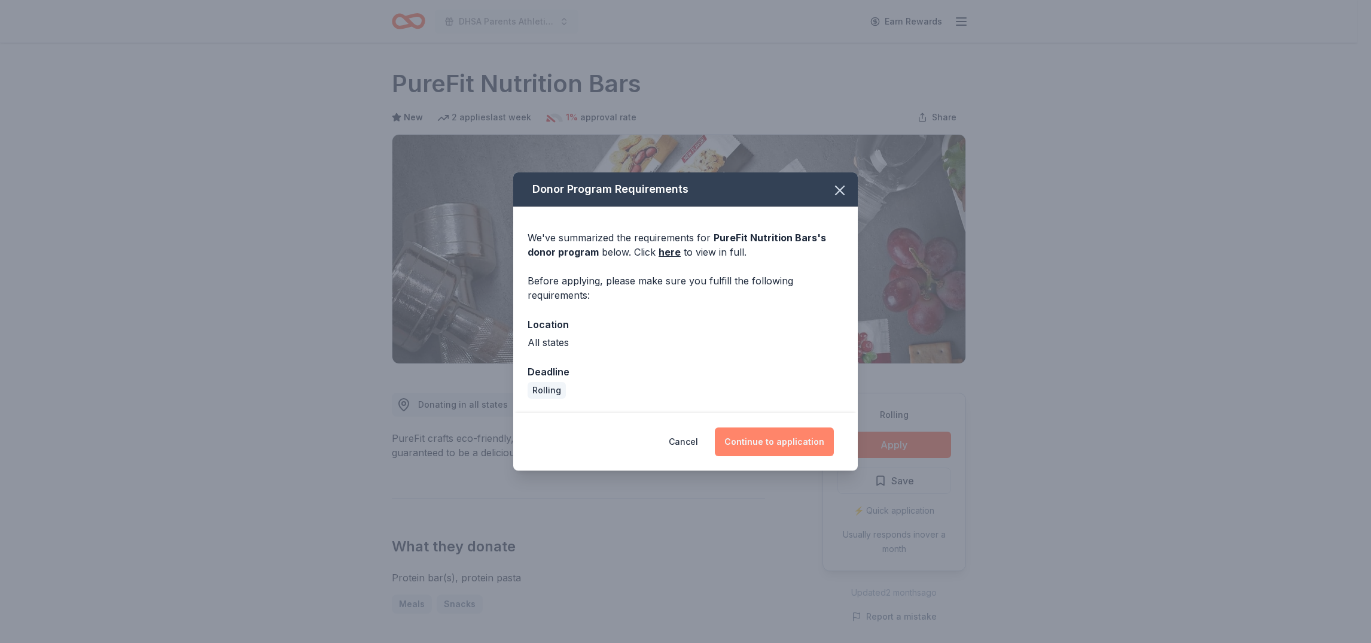
click at [762, 440] on button "Continue to application" at bounding box center [774, 441] width 119 height 29
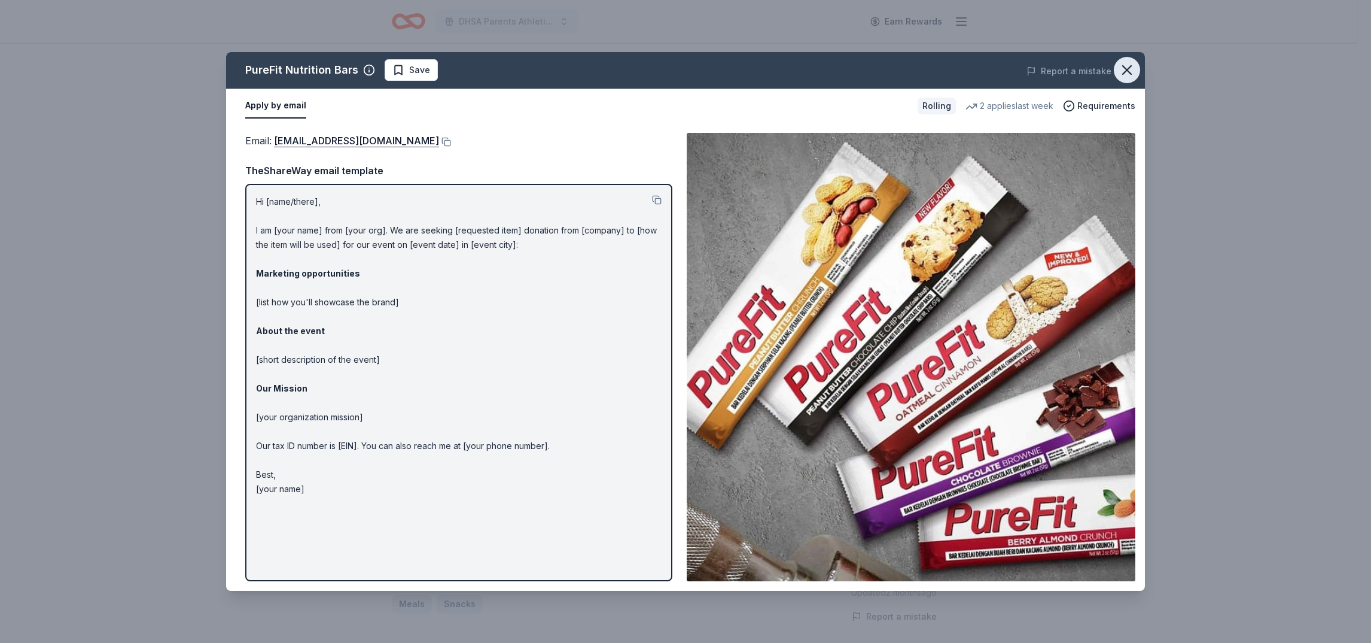
click at [1131, 75] on icon "button" at bounding box center [1127, 70] width 17 height 17
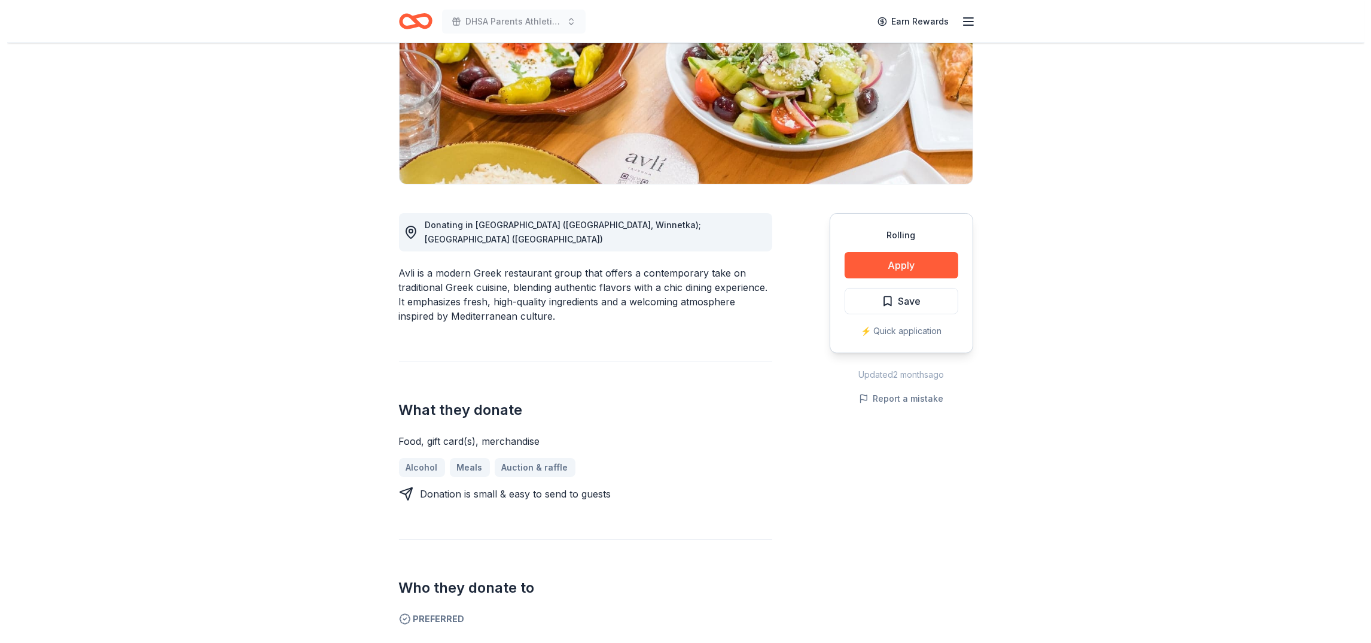
scroll to position [90, 0]
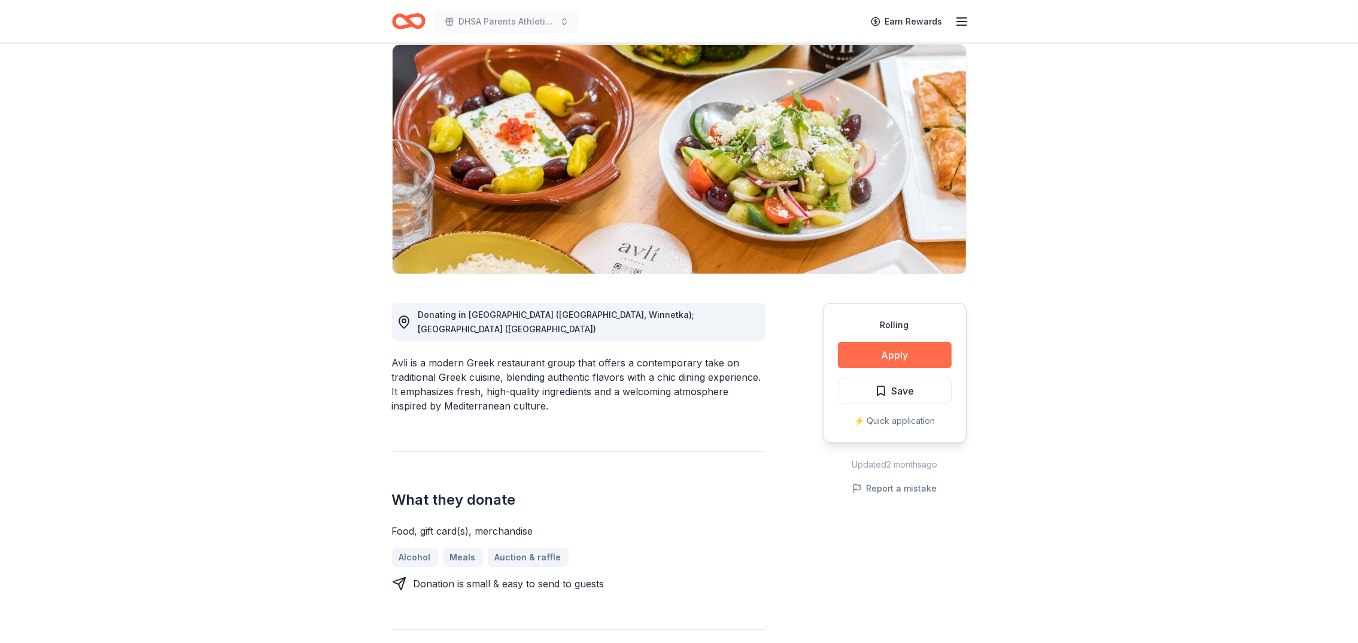
click at [875, 356] on button "Apply" at bounding box center [895, 355] width 114 height 26
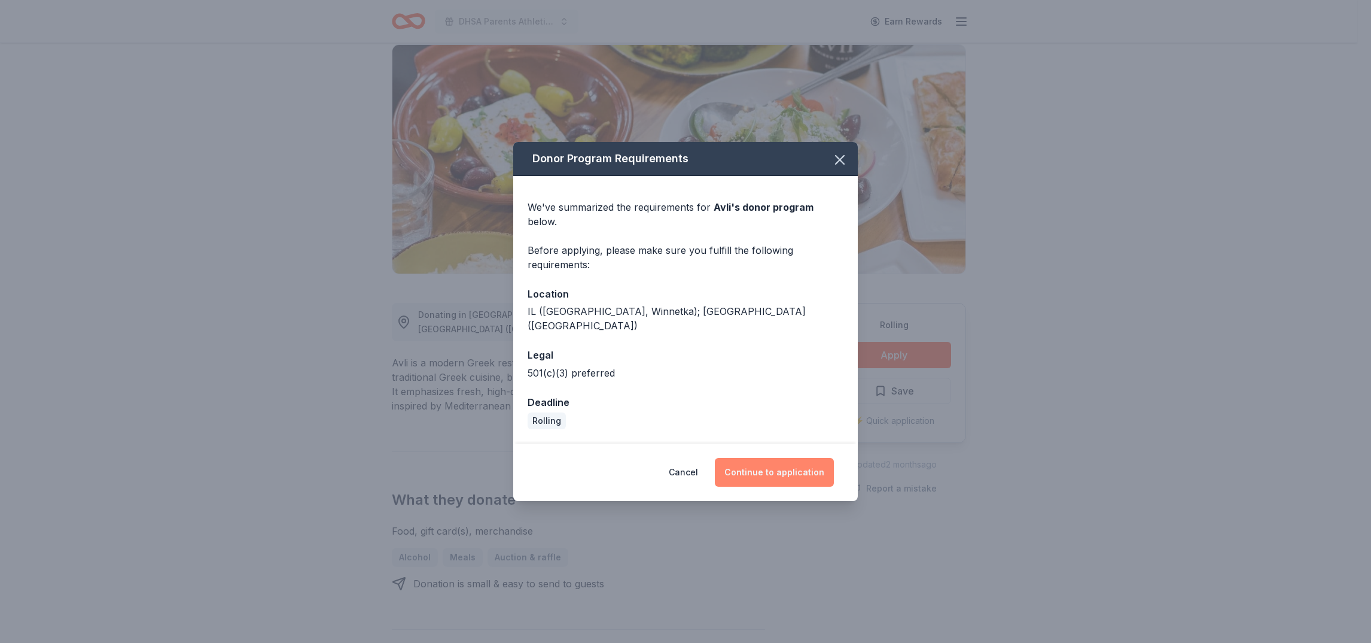
click at [784, 458] on button "Continue to application" at bounding box center [774, 472] width 119 height 29
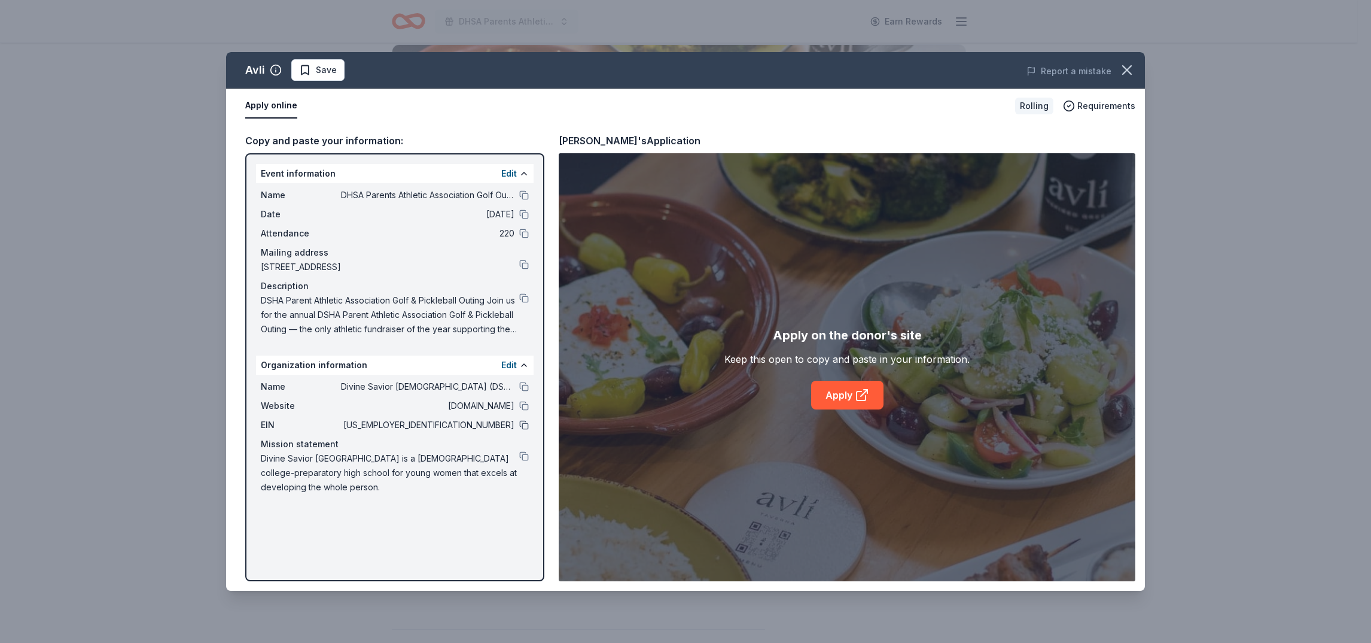
click at [523, 422] on button at bounding box center [524, 425] width 10 height 10
click at [524, 387] on button at bounding box center [524, 387] width 10 height 10
click at [522, 191] on button at bounding box center [524, 195] width 10 height 10
click at [1123, 67] on icon "button" at bounding box center [1127, 70] width 17 height 17
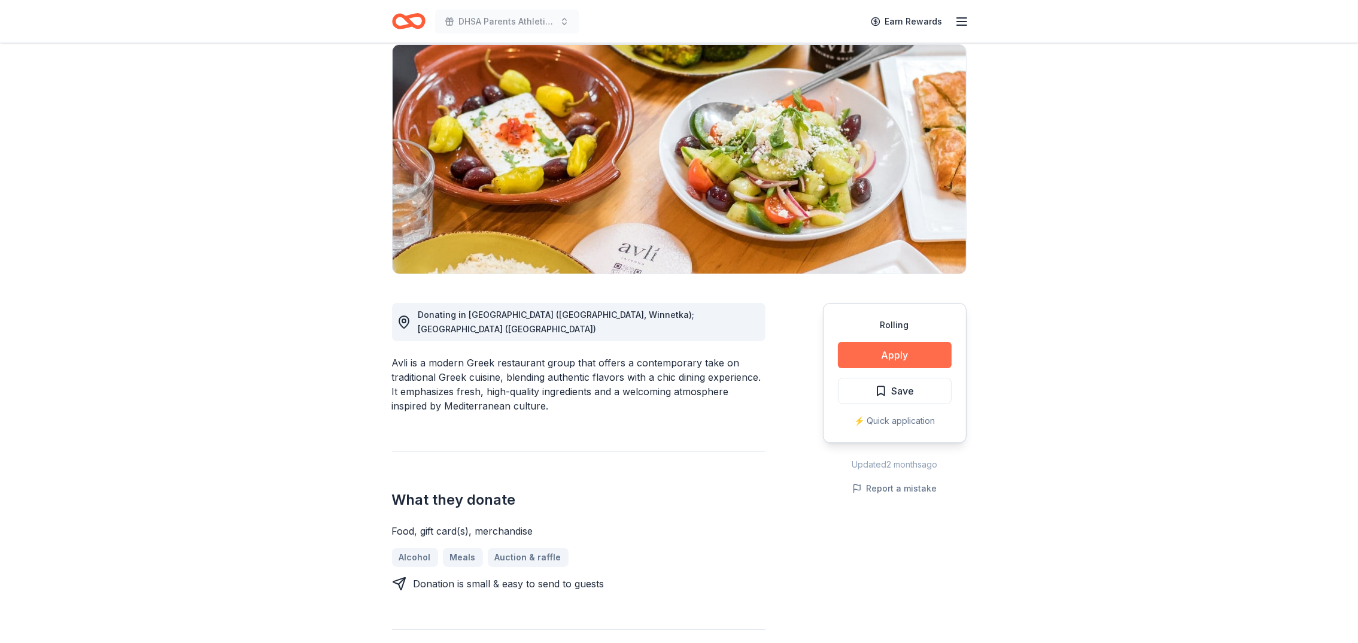
click at [868, 357] on button "Apply" at bounding box center [895, 355] width 114 height 26
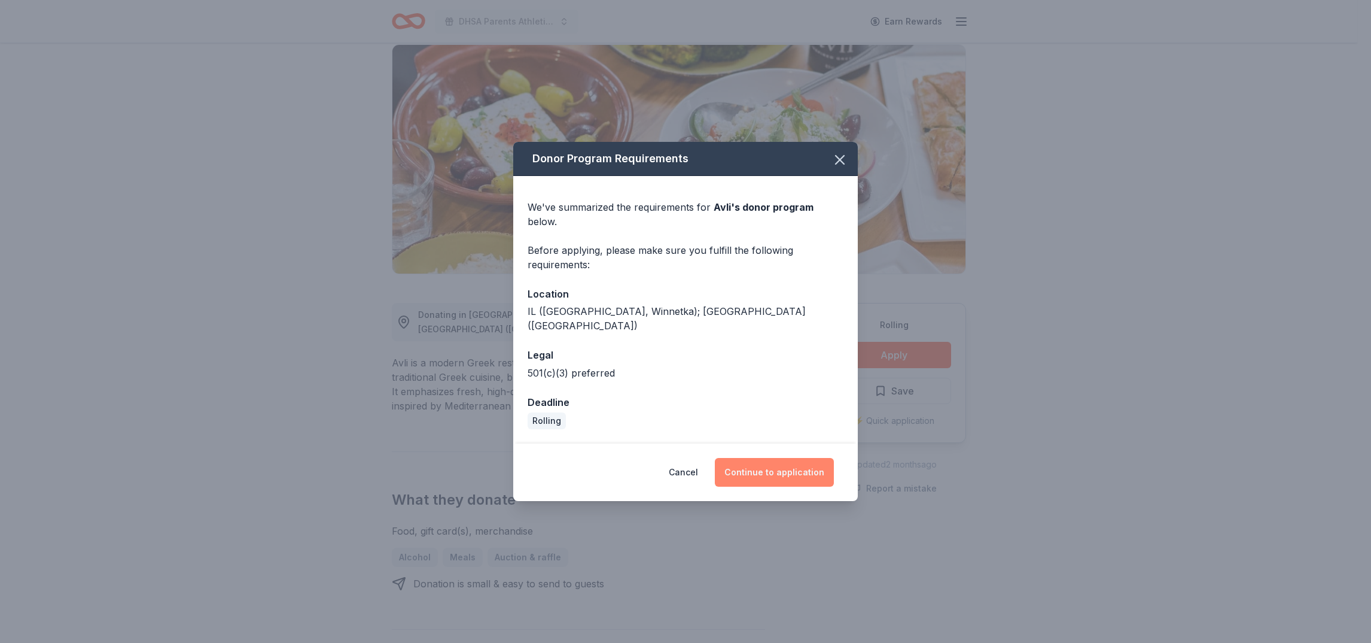
click at [772, 458] on button "Continue to application" at bounding box center [774, 472] width 119 height 29
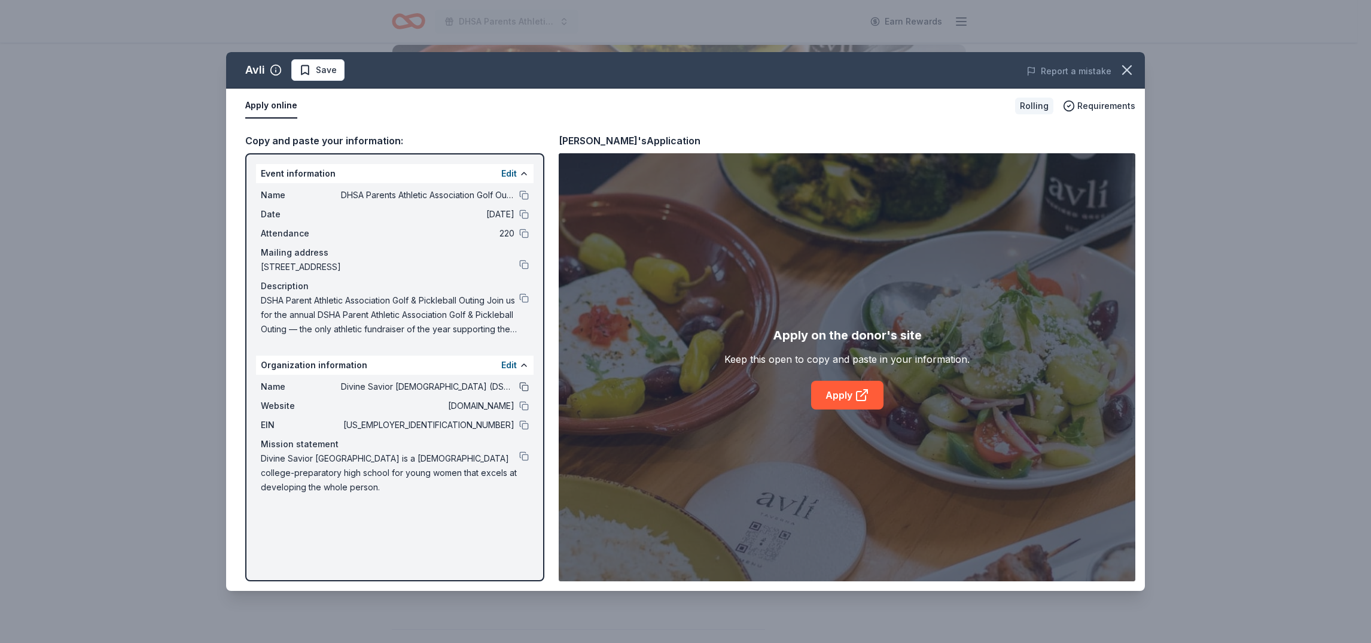
click at [522, 382] on button at bounding box center [524, 387] width 10 height 10
click at [525, 261] on button at bounding box center [524, 265] width 10 height 10
click at [525, 296] on button at bounding box center [524, 298] width 10 height 10
click at [523, 382] on button at bounding box center [524, 387] width 10 height 10
click at [521, 420] on button at bounding box center [524, 425] width 10 height 10
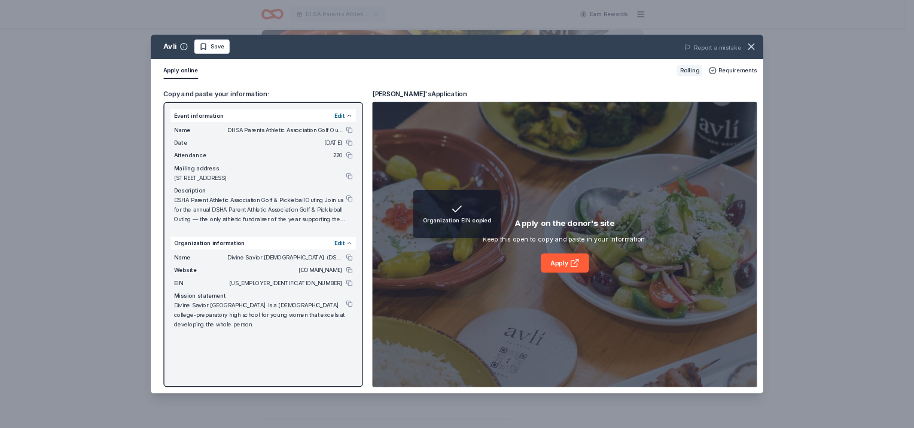
scroll to position [89, 0]
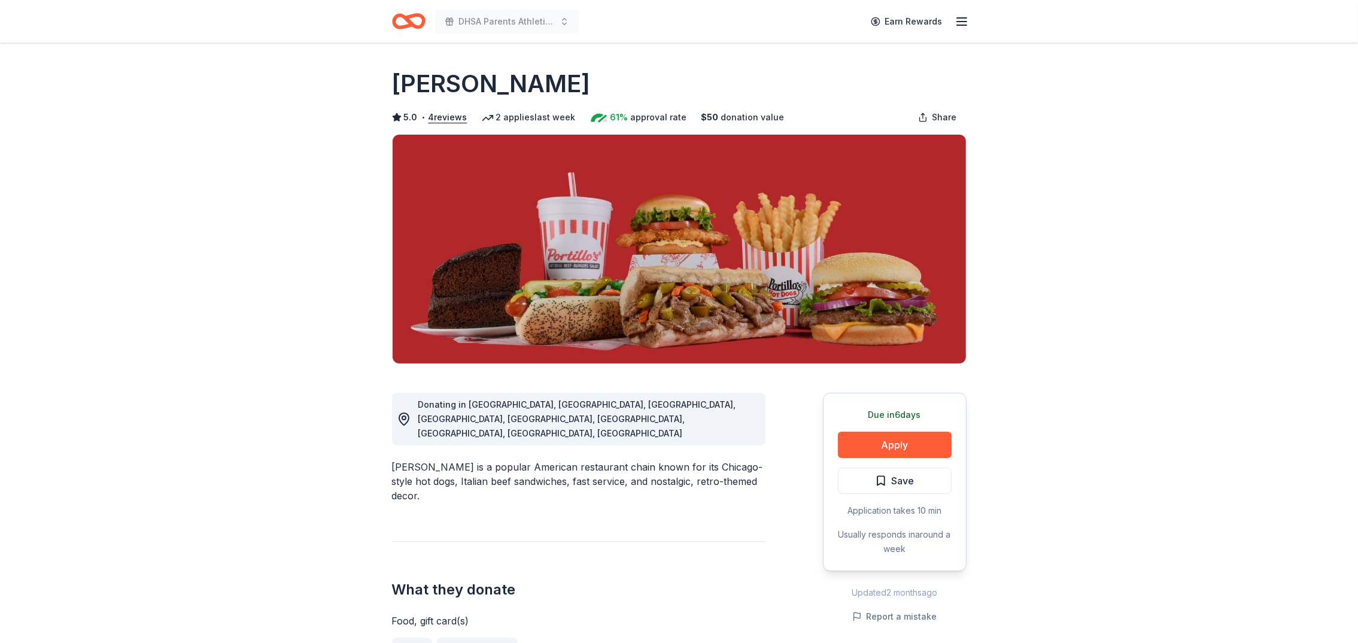
click at [399, 75] on h1 "[PERSON_NAME]" at bounding box center [491, 84] width 199 height 34
drag, startPoint x: 397, startPoint y: 78, endPoint x: 389, endPoint y: 80, distance: 8.6
click at [395, 78] on h1 "[PERSON_NAME]" at bounding box center [491, 84] width 199 height 34
drag, startPoint x: 390, startPoint y: 77, endPoint x: 498, endPoint y: 78, distance: 108.3
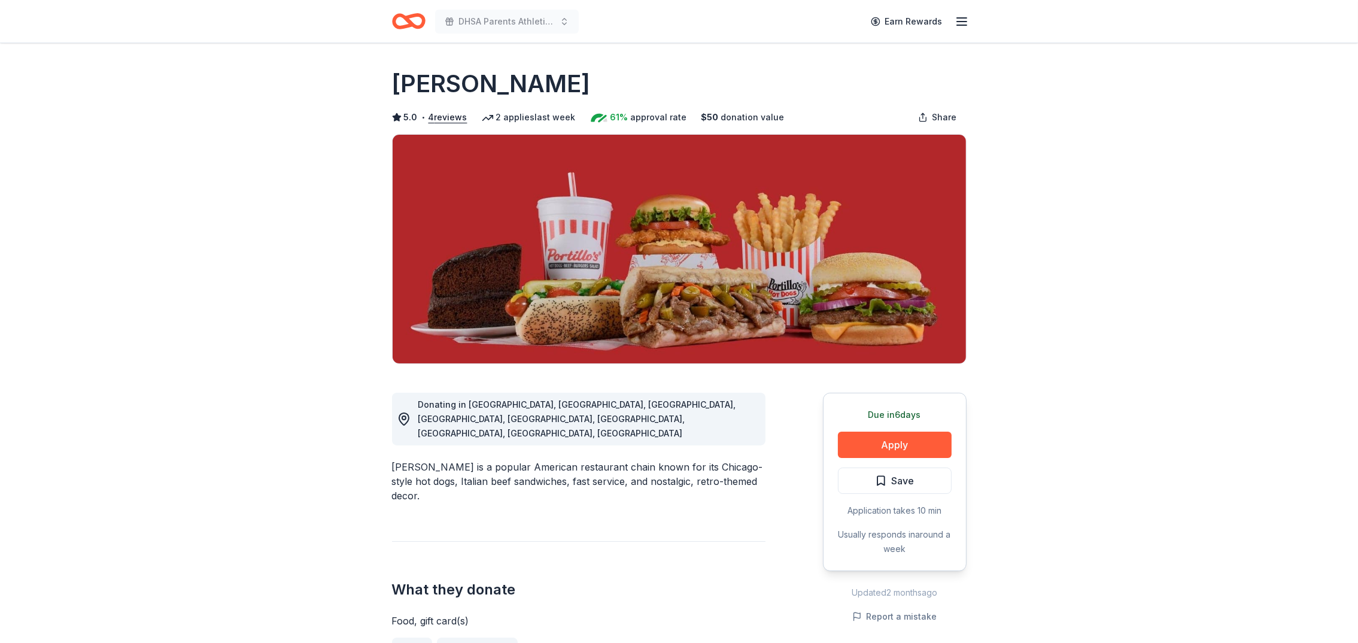
drag, startPoint x: 473, startPoint y: 80, endPoint x: 442, endPoint y: 84, distance: 31.5
click at [442, 84] on h1 "[PERSON_NAME]" at bounding box center [491, 84] width 199 height 34
drag, startPoint x: 397, startPoint y: 82, endPoint x: 558, endPoint y: 82, distance: 161.0
click at [559, 82] on div "[PERSON_NAME]" at bounding box center [679, 84] width 574 height 34
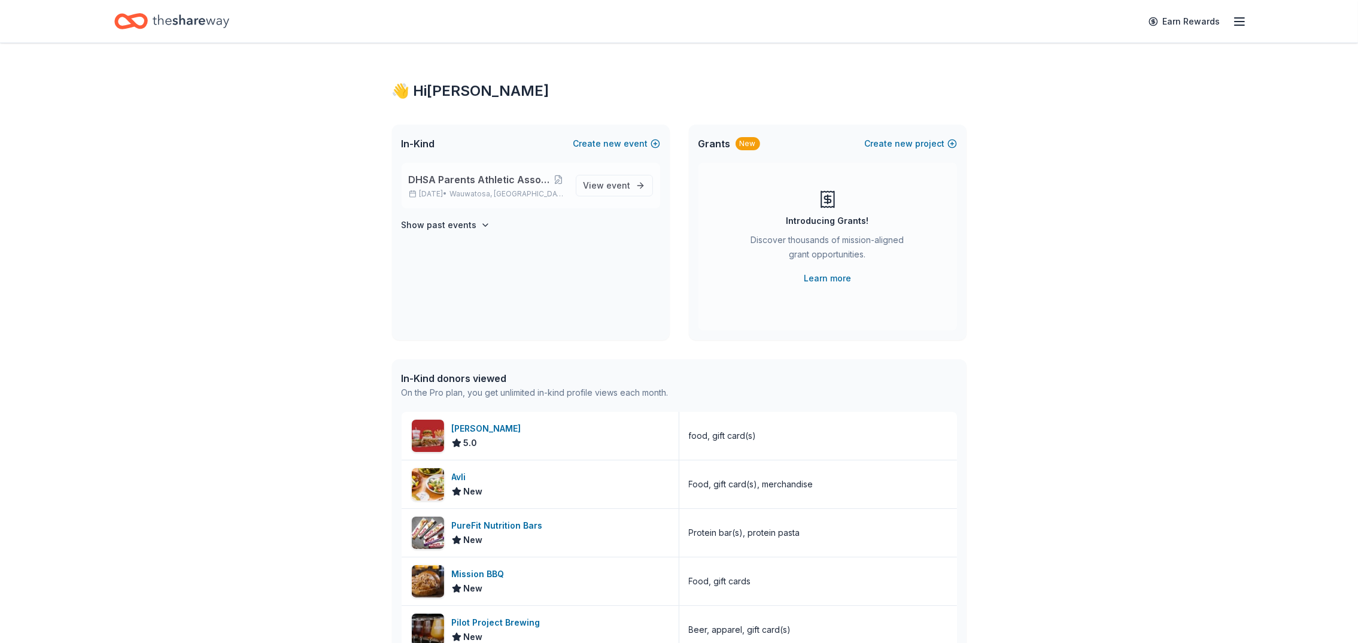
click at [527, 177] on span "DHSA Parents Athletic Association Golf Outing" at bounding box center [480, 179] width 142 height 14
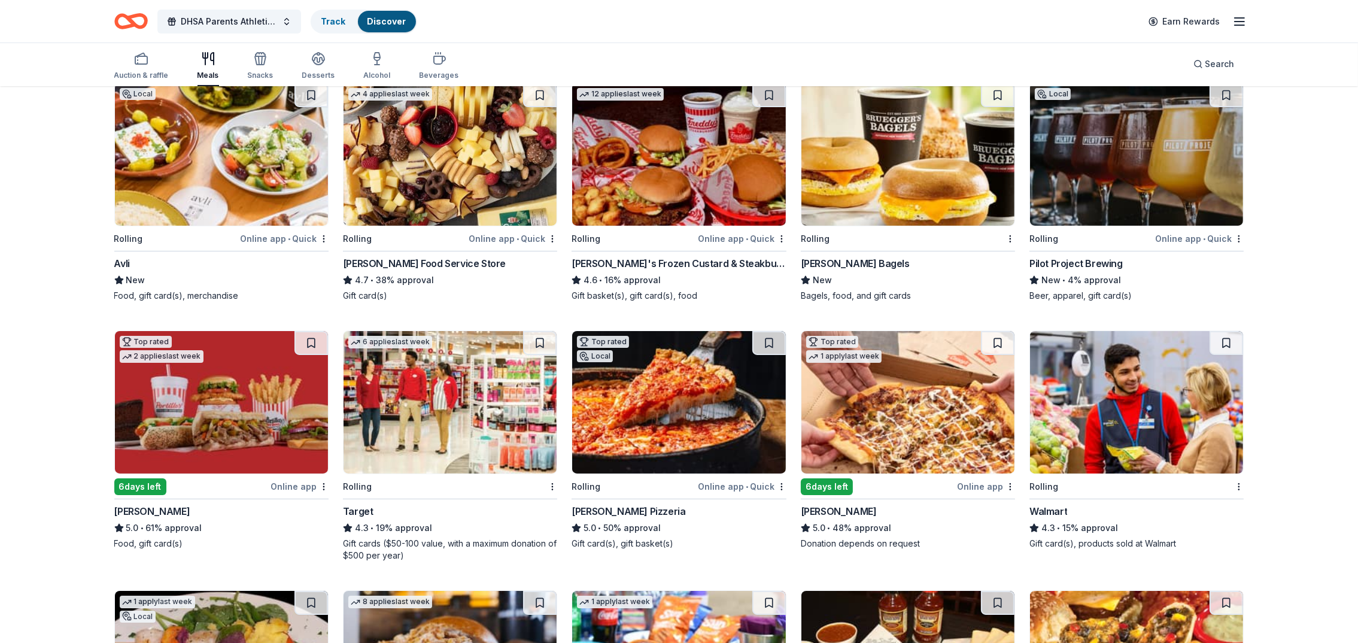
scroll to position [269, 0]
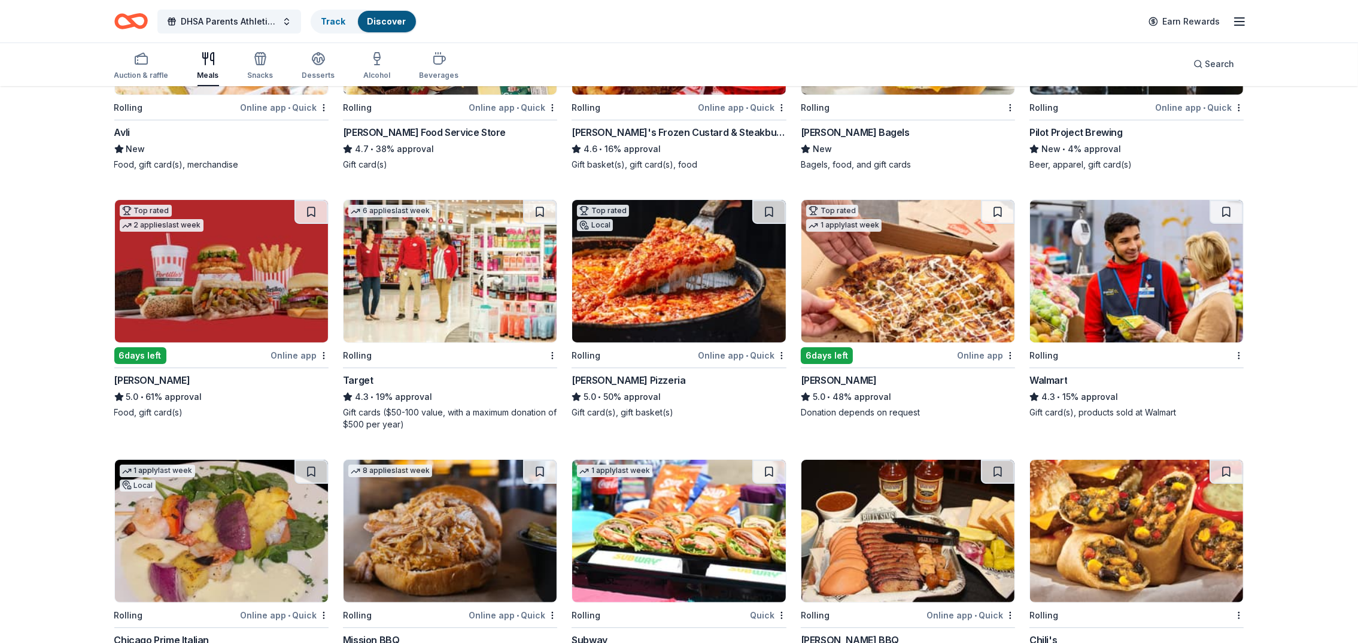
click at [361, 376] on div "Target" at bounding box center [358, 380] width 31 height 14
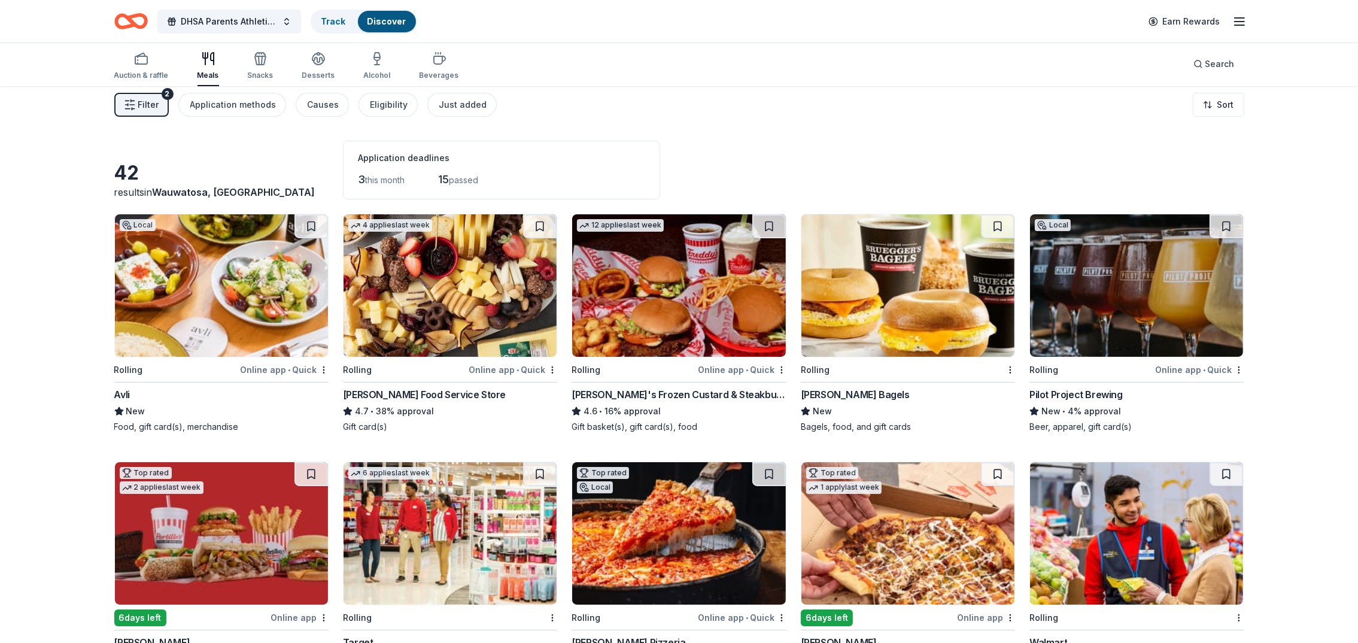
scroll to position [0, 0]
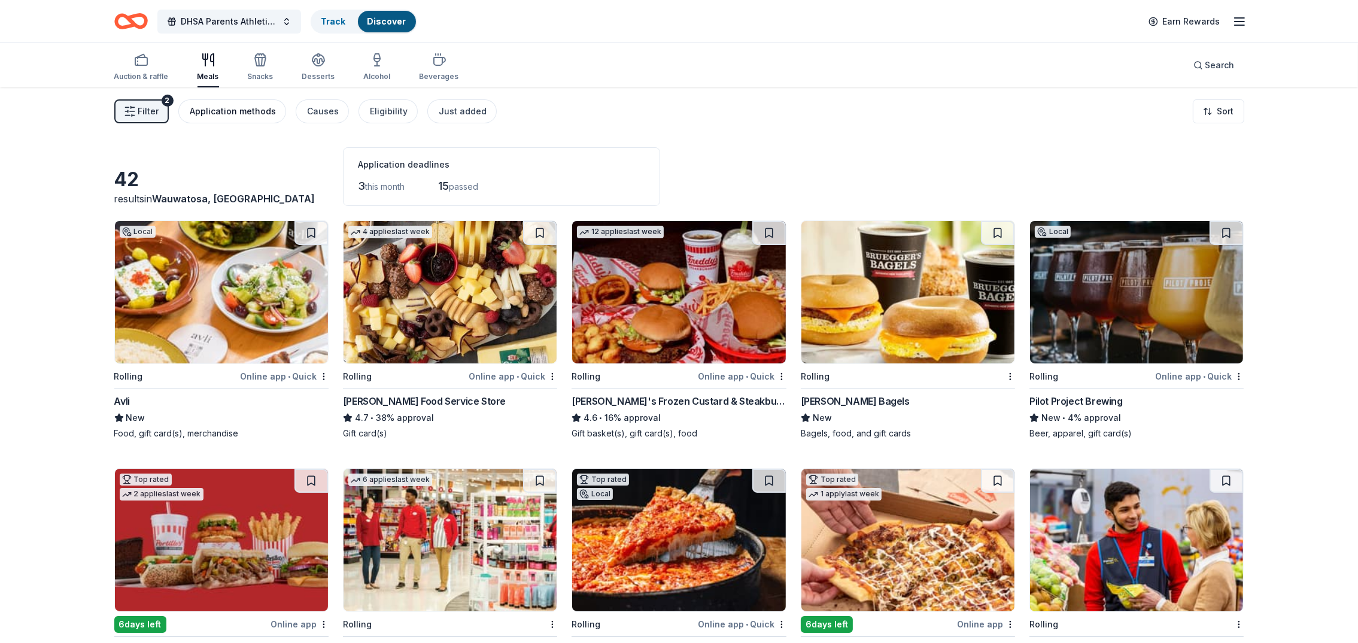
click at [220, 107] on div "Application methods" at bounding box center [233, 111] width 86 height 14
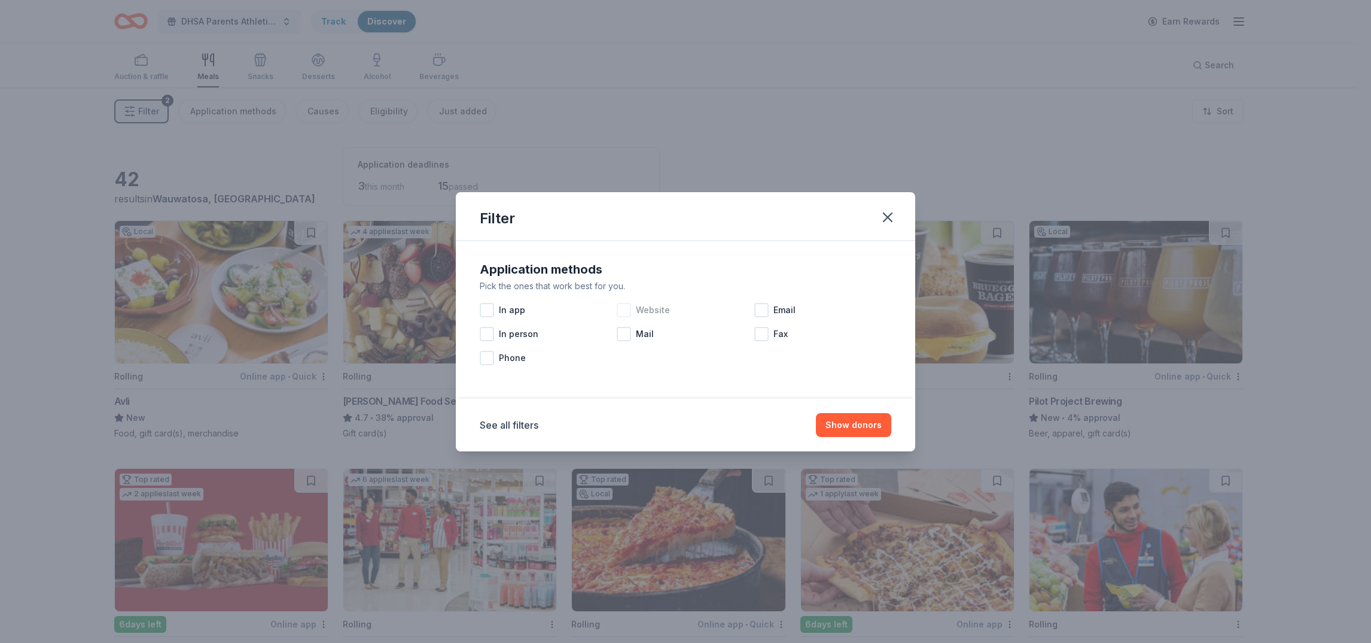
click at [665, 313] on span "Website" at bounding box center [653, 310] width 34 height 14
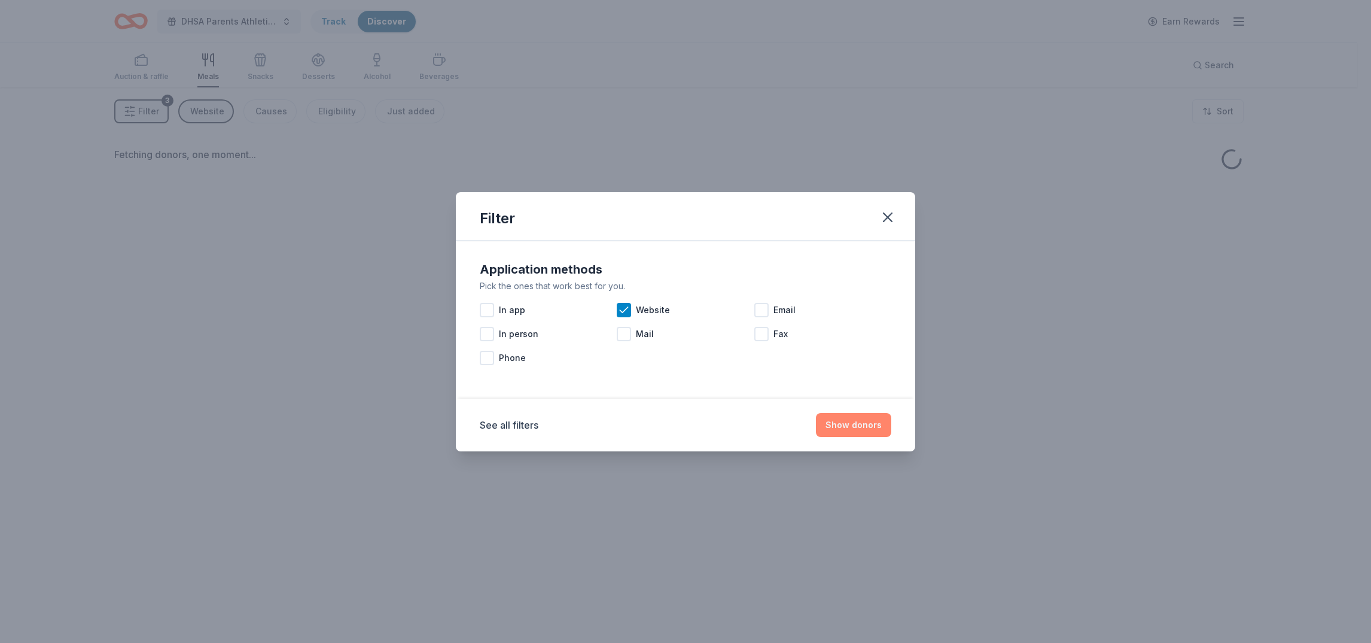
click at [874, 427] on button "Show donors" at bounding box center [853, 425] width 75 height 24
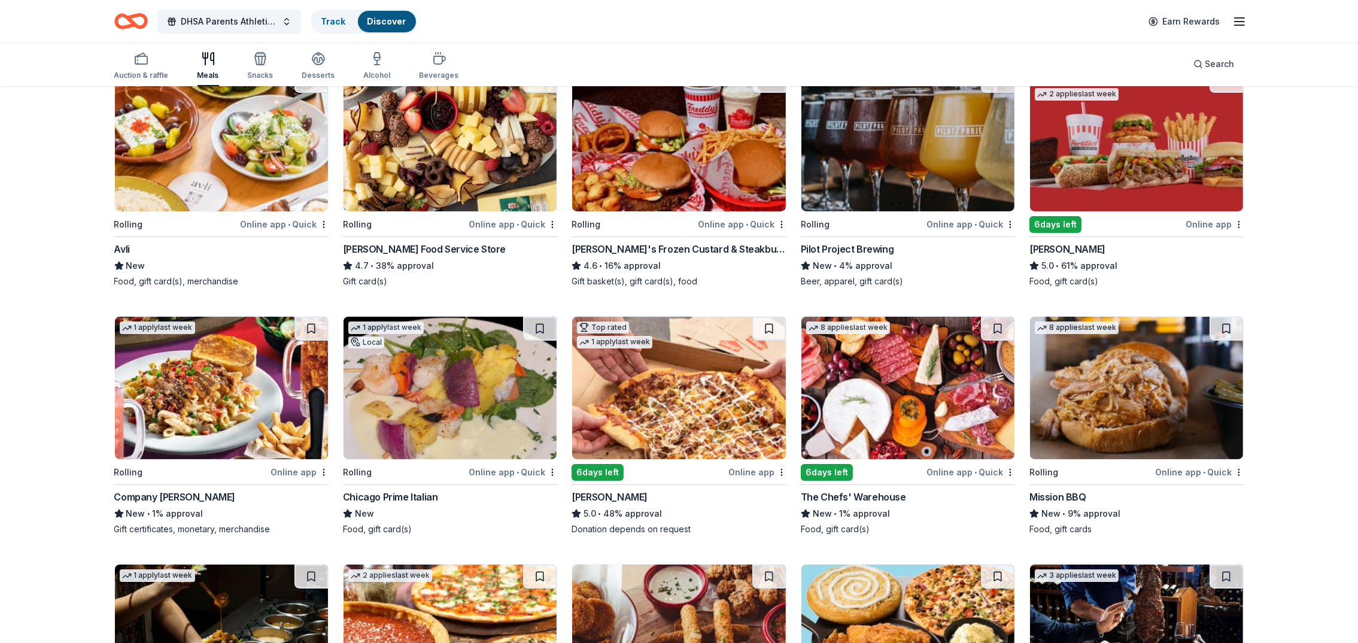
scroll to position [180, 0]
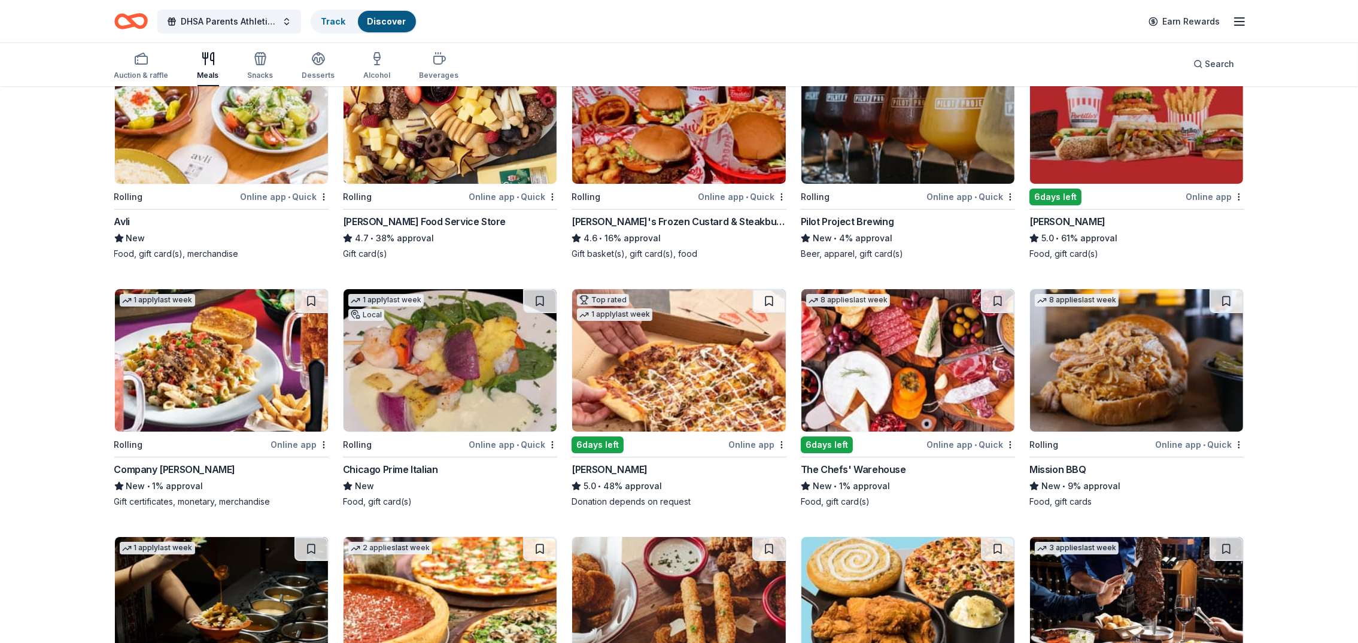
click at [591, 466] on div "[PERSON_NAME]" at bounding box center [609, 469] width 76 height 14
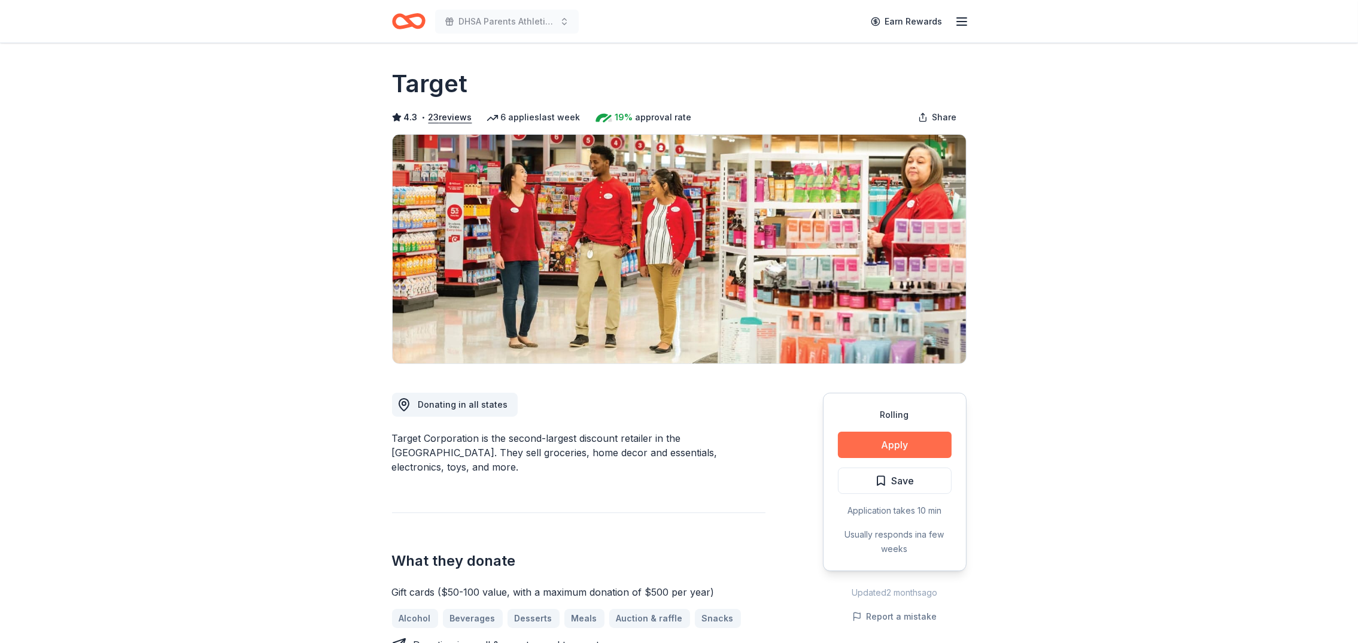
click at [910, 441] on button "Apply" at bounding box center [895, 444] width 114 height 26
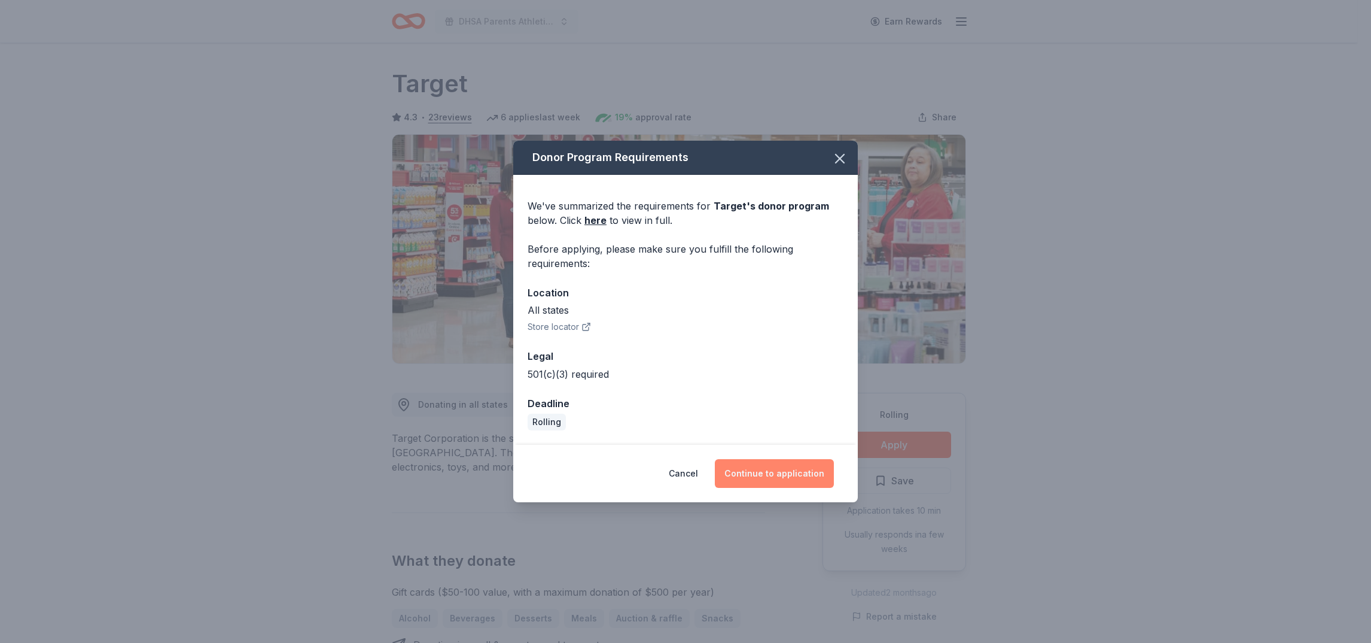
click at [774, 475] on button "Continue to application" at bounding box center [774, 473] width 119 height 29
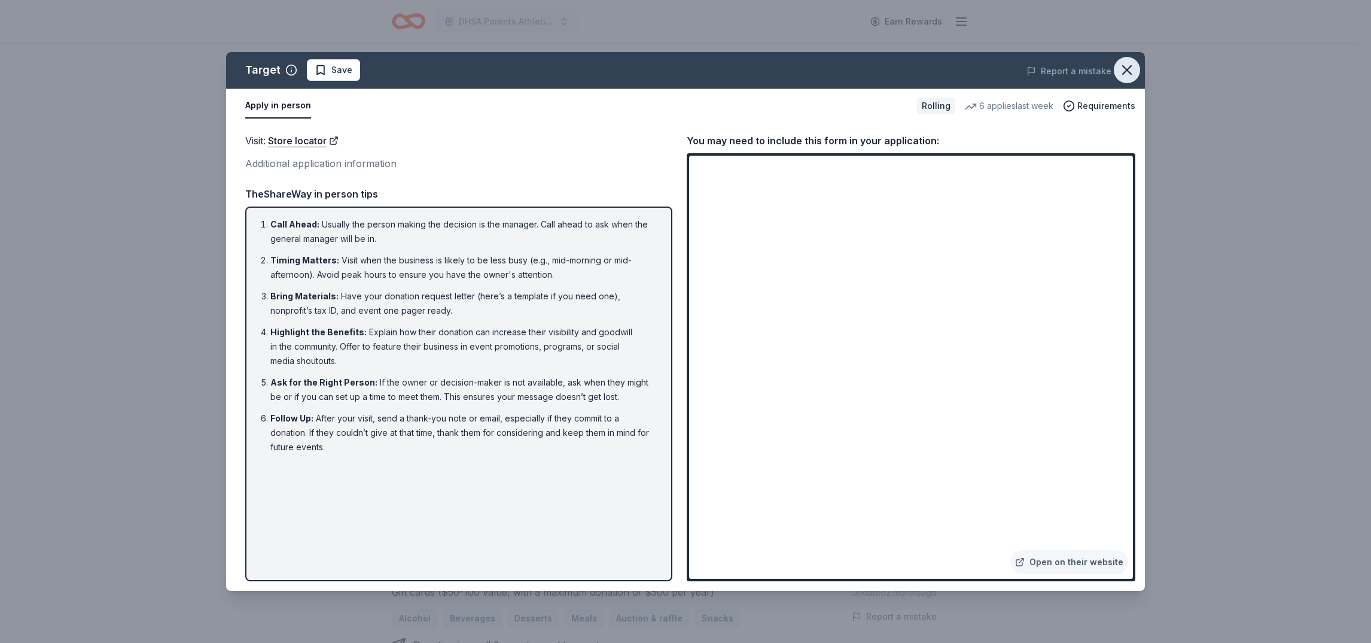
click at [1125, 58] on button "button" at bounding box center [1127, 70] width 26 height 26
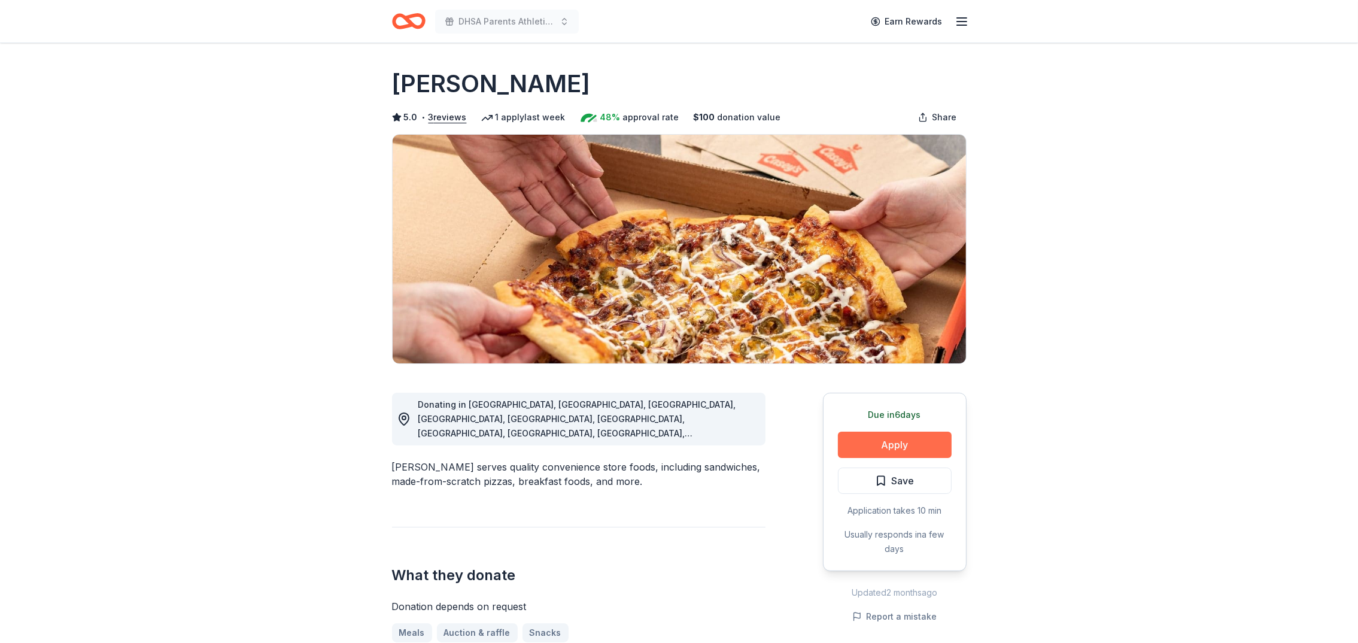
click at [888, 442] on button "Apply" at bounding box center [895, 444] width 114 height 26
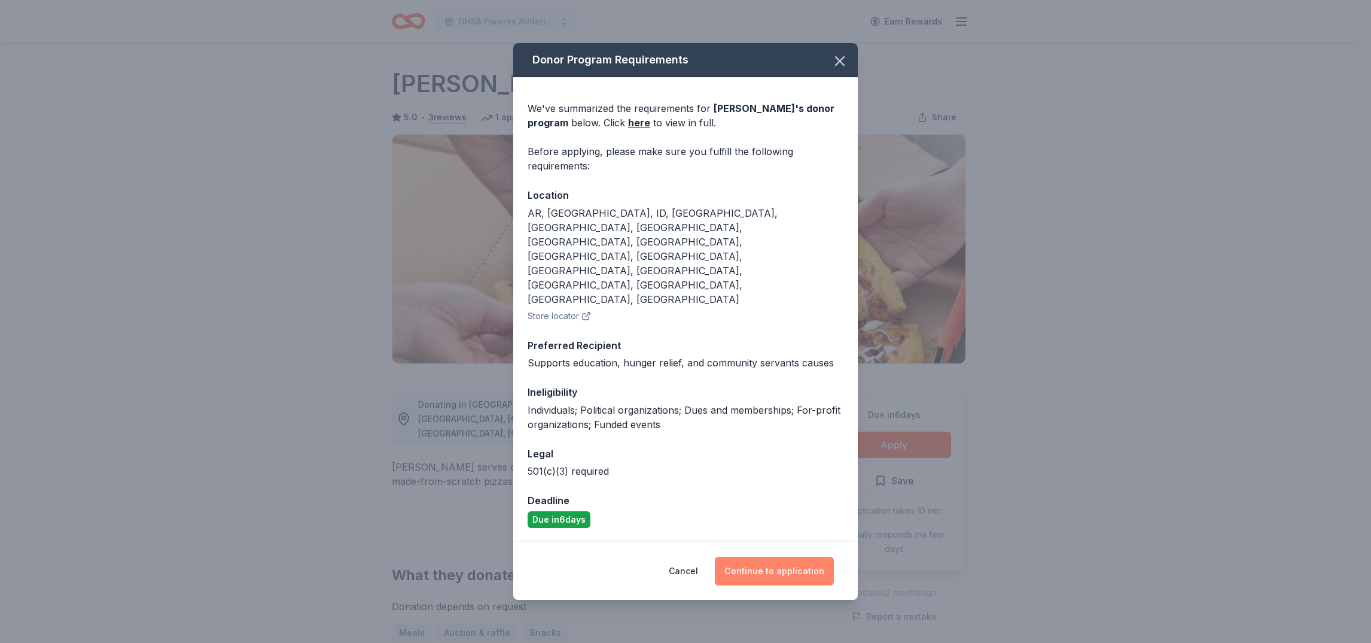
click at [748, 556] on button "Continue to application" at bounding box center [774, 570] width 119 height 29
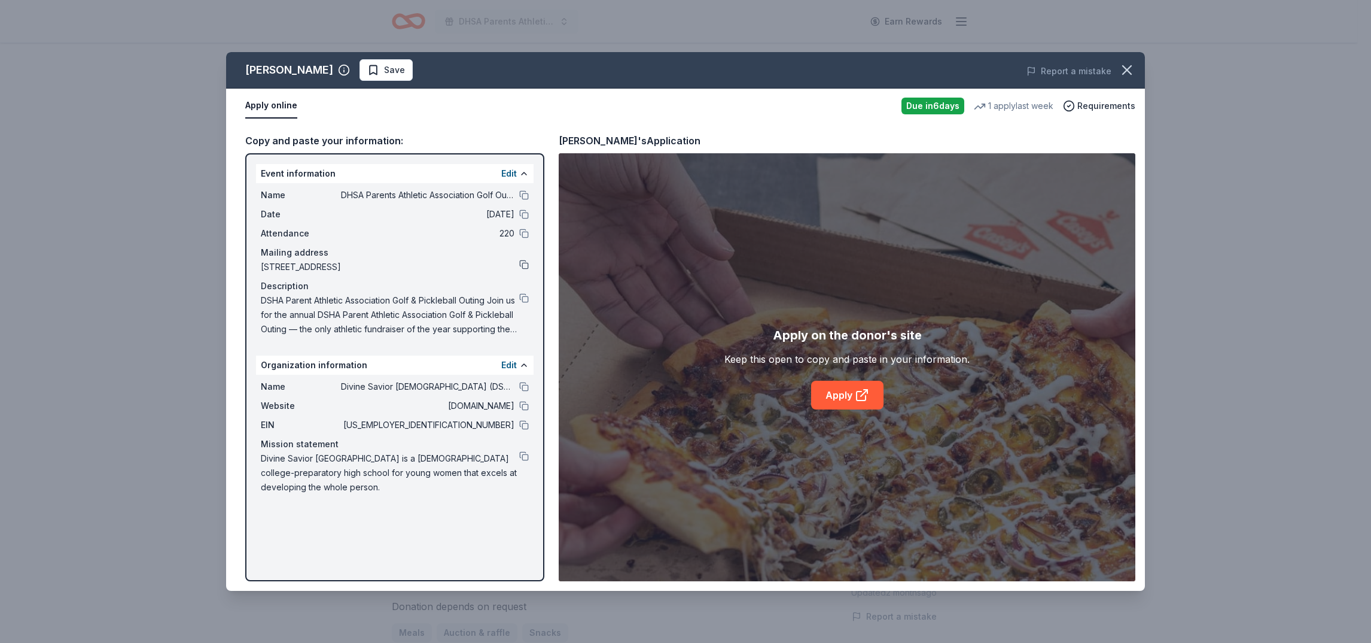
click at [525, 263] on button at bounding box center [524, 265] width 10 height 10
click at [524, 194] on button at bounding box center [524, 195] width 10 height 10
click at [522, 293] on button at bounding box center [524, 298] width 10 height 10
click at [525, 387] on button at bounding box center [524, 387] width 10 height 10
click at [522, 263] on button at bounding box center [524, 265] width 10 height 10
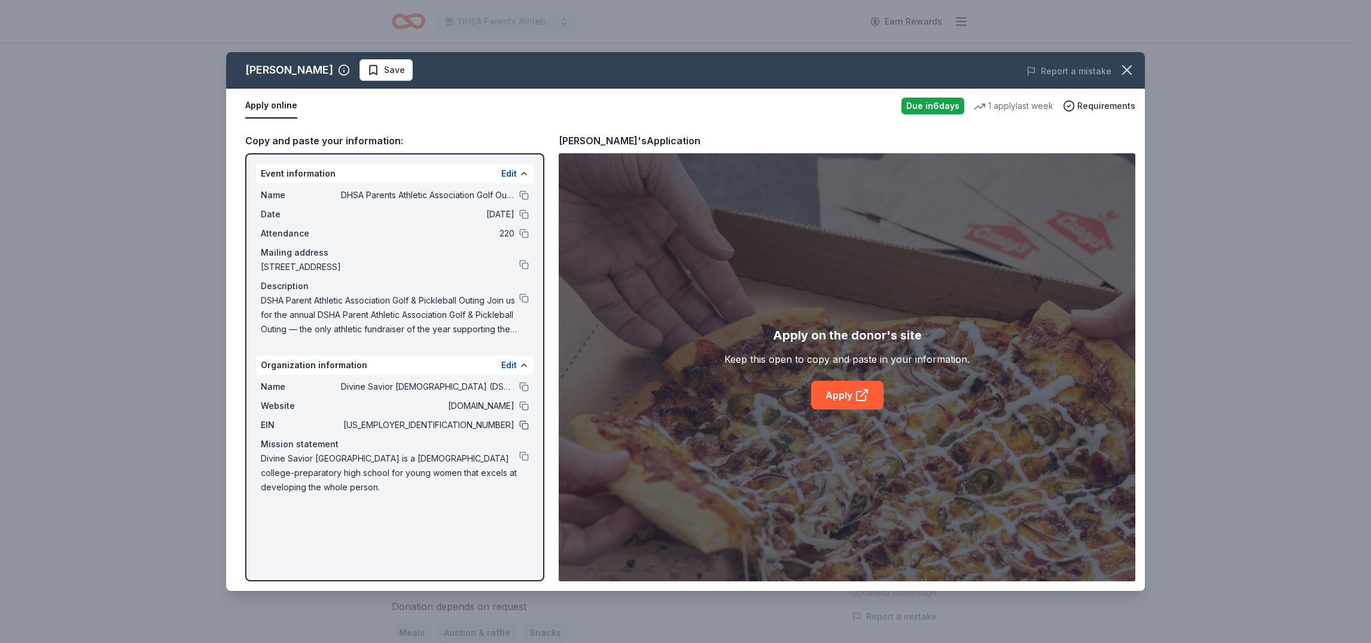
click at [525, 421] on button at bounding box center [524, 425] width 10 height 10
click at [518, 453] on span "Divine Savior [GEOGRAPHIC_DATA] is a [DEMOGRAPHIC_DATA] college-preparatory hig…" at bounding box center [390, 472] width 258 height 43
click at [522, 454] on button at bounding box center [524, 456] width 10 height 10
click at [525, 297] on button at bounding box center [524, 298] width 10 height 10
click at [522, 389] on button at bounding box center [524, 387] width 10 height 10
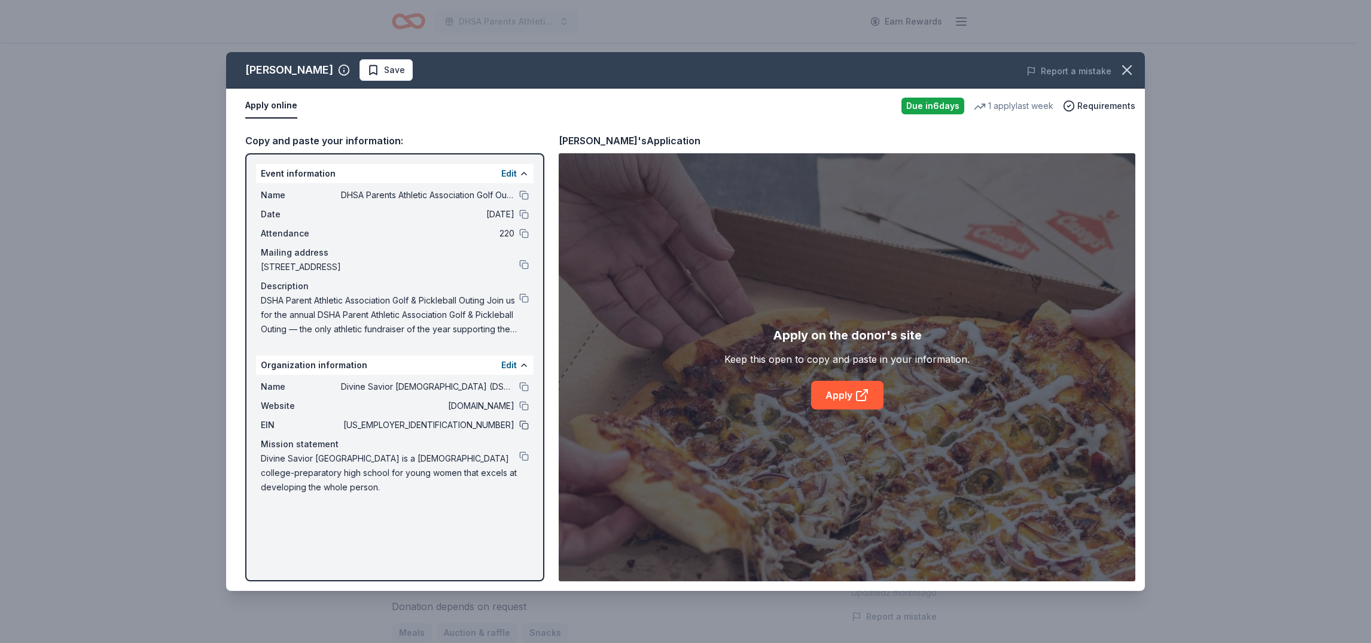
click at [522, 421] on button at bounding box center [524, 425] width 10 height 10
click at [525, 261] on button at bounding box center [524, 265] width 10 height 10
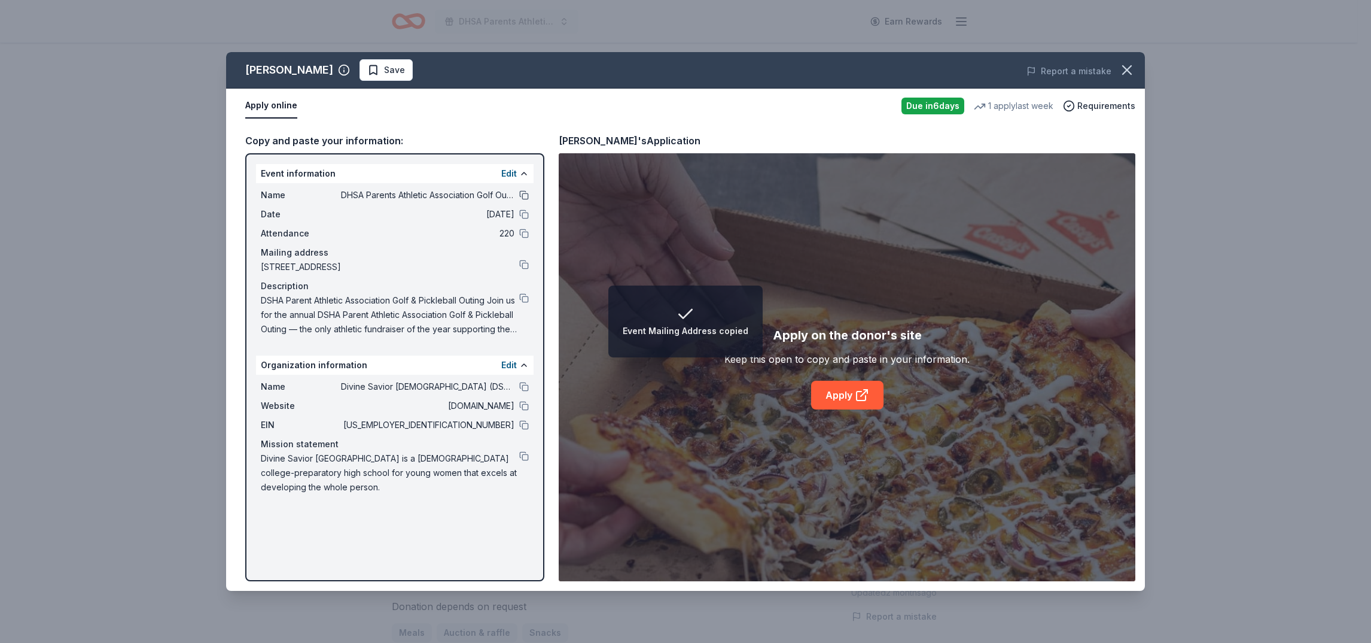
click at [524, 196] on button at bounding box center [524, 195] width 10 height 10
click at [523, 385] on button at bounding box center [524, 387] width 10 height 10
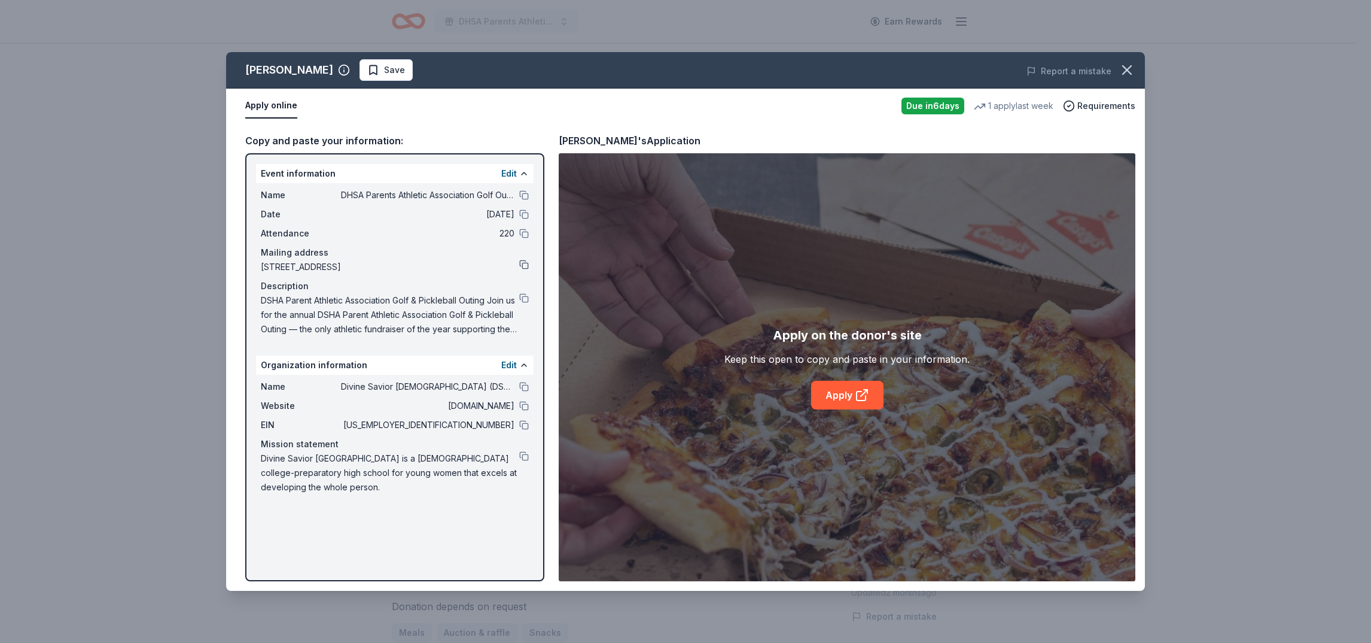
click at [524, 265] on button at bounding box center [524, 265] width 10 height 10
click at [523, 455] on button at bounding box center [524, 456] width 10 height 10
click at [522, 420] on button at bounding box center [524, 425] width 10 height 10
click at [525, 296] on button at bounding box center [524, 298] width 10 height 10
click at [1127, 62] on icon "button" at bounding box center [1127, 70] width 17 height 17
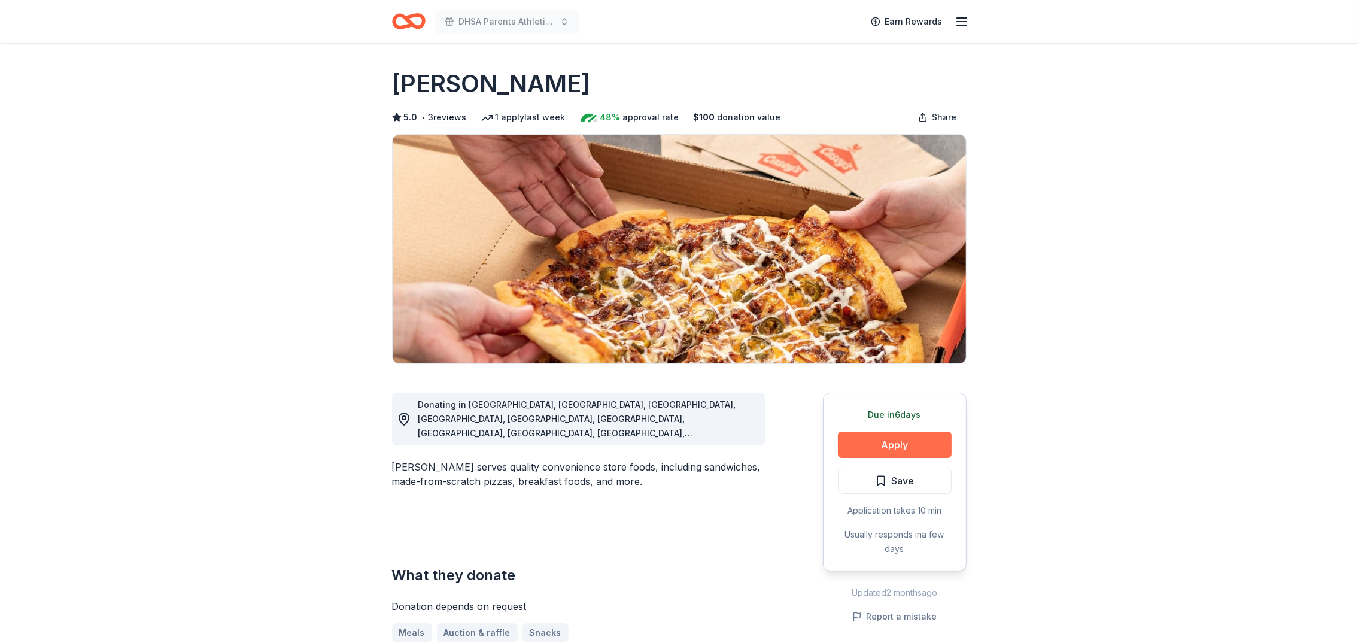
click at [900, 450] on button "Apply" at bounding box center [895, 444] width 114 height 26
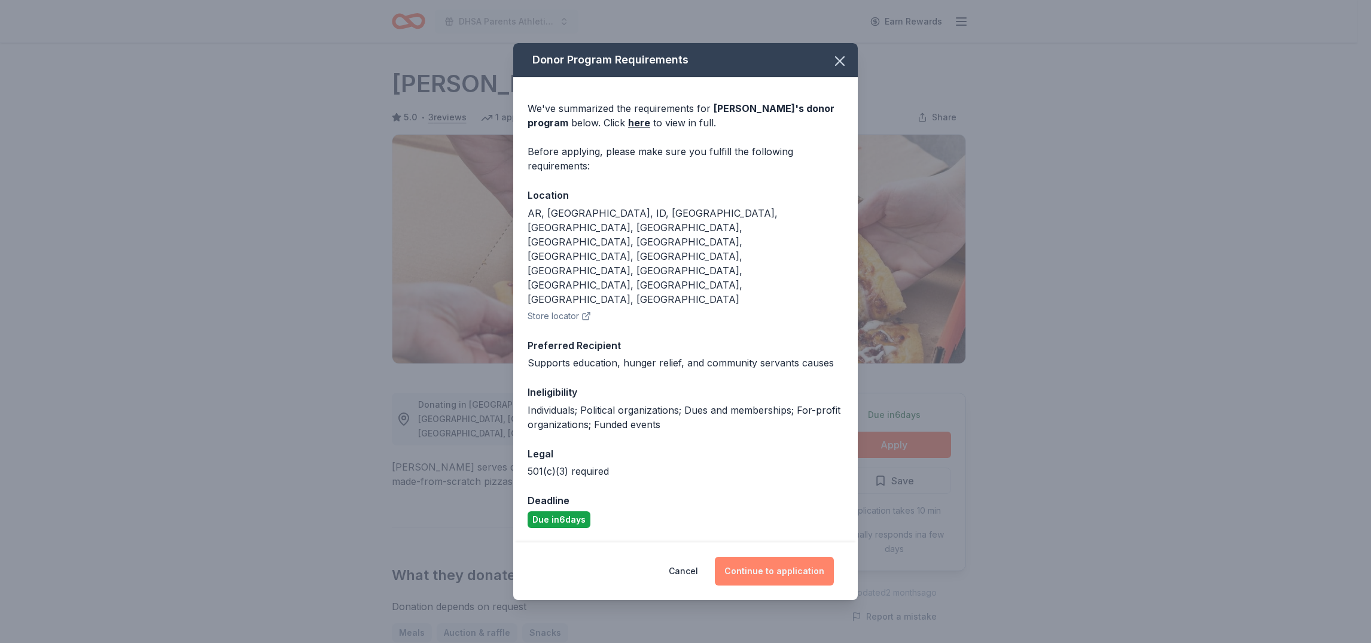
click at [778, 556] on button "Continue to application" at bounding box center [774, 570] width 119 height 29
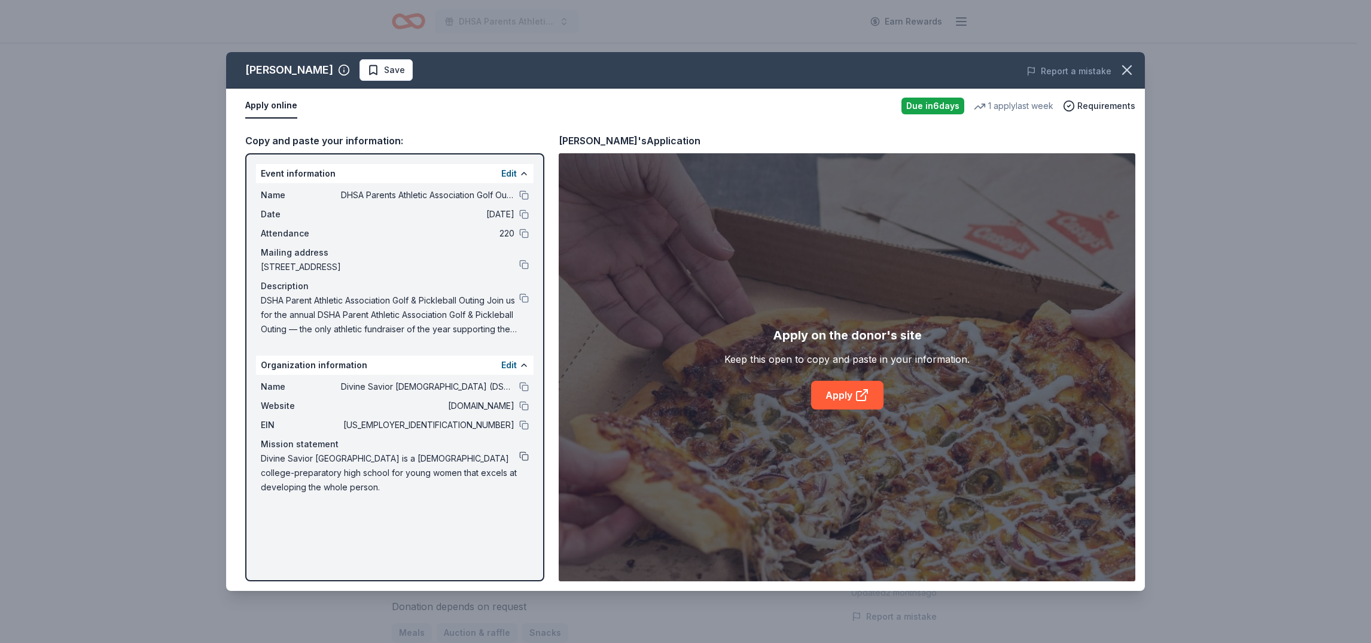
click at [522, 452] on button at bounding box center [524, 456] width 10 height 10
click at [525, 196] on button at bounding box center [524, 195] width 10 height 10
click at [520, 296] on button at bounding box center [524, 298] width 10 height 10
click at [523, 382] on button at bounding box center [524, 387] width 10 height 10
click at [1132, 69] on icon "button" at bounding box center [1127, 70] width 17 height 17
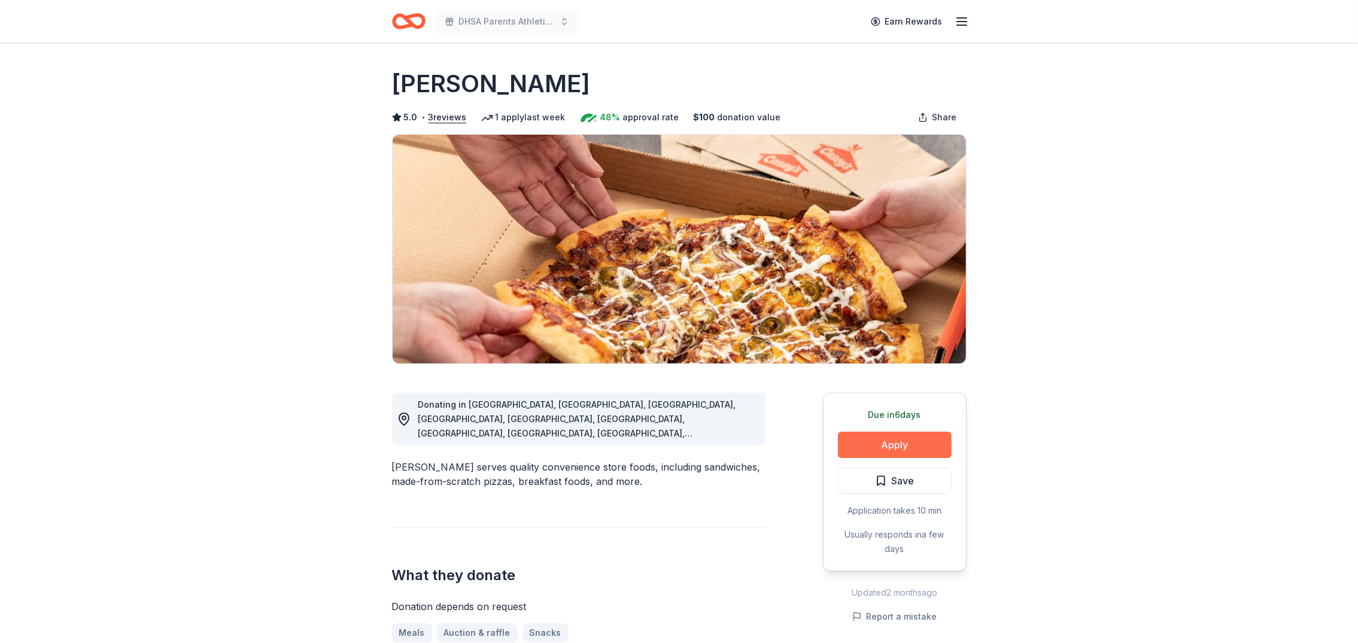
click at [898, 436] on button "Apply" at bounding box center [895, 444] width 114 height 26
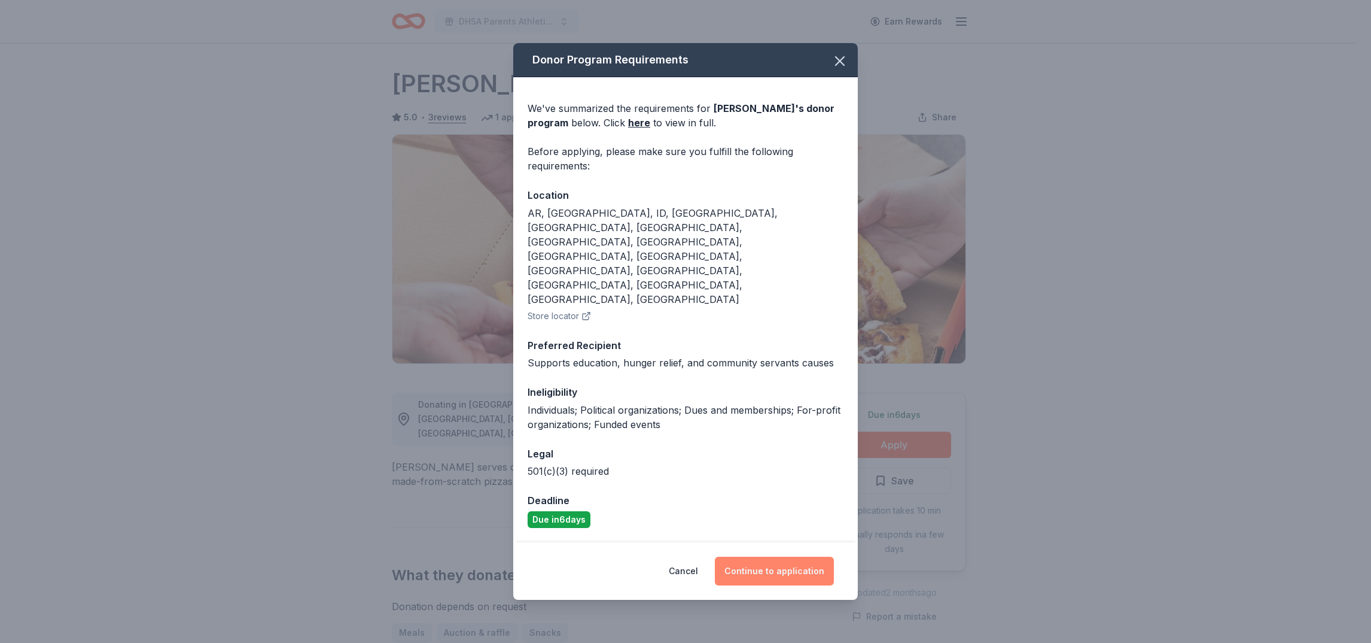
click at [807, 556] on button "Continue to application" at bounding box center [774, 570] width 119 height 29
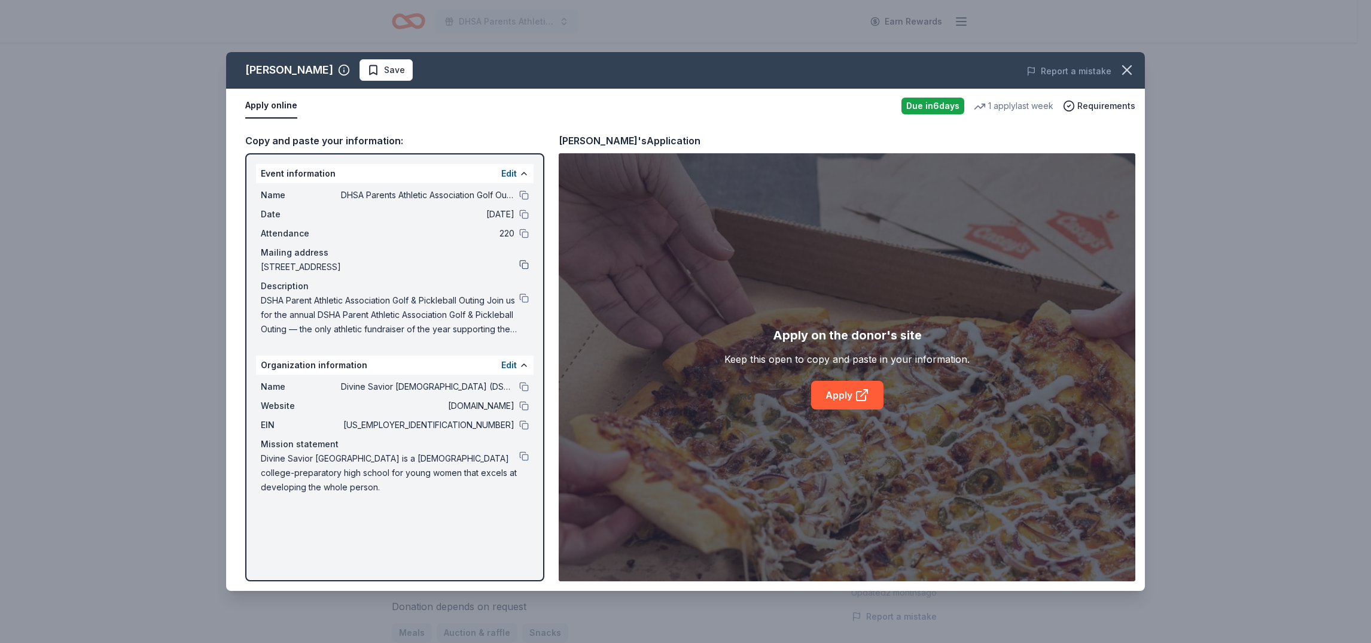
click at [522, 263] on button at bounding box center [524, 265] width 10 height 10
